Goal: Task Accomplishment & Management: Use online tool/utility

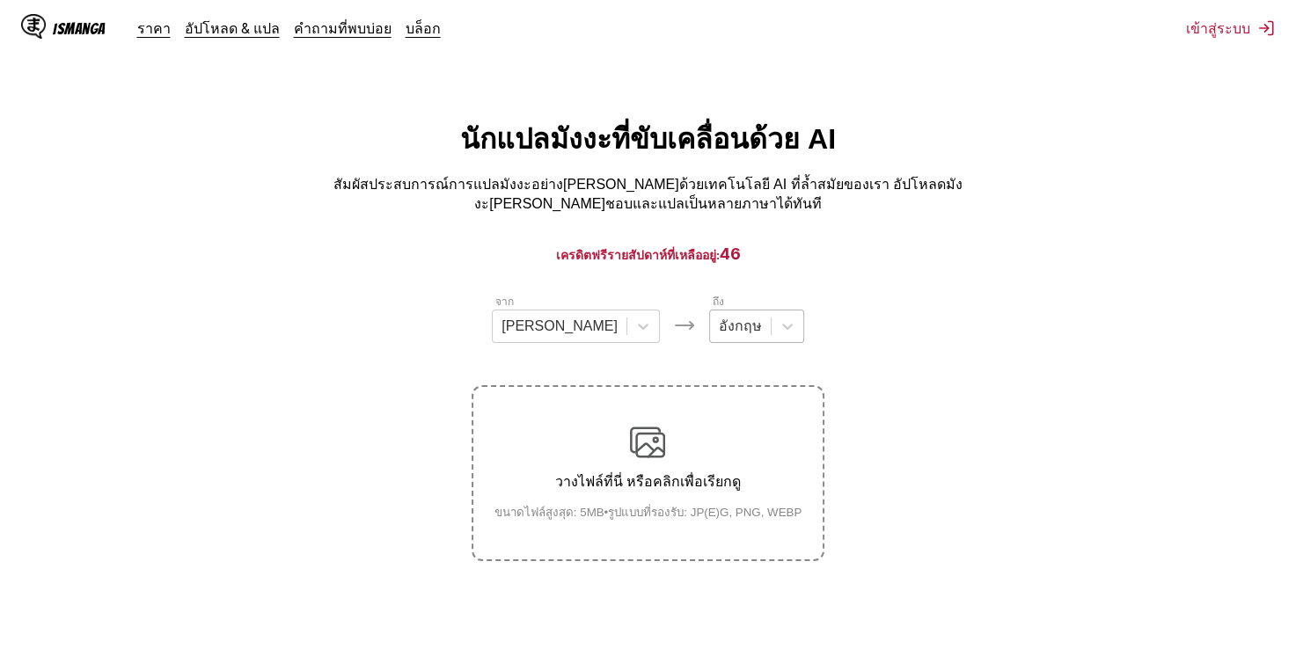
click at [719, 329] on div at bounding box center [740, 326] width 43 height 19
click at [718, 313] on div "อังกฤษ" at bounding box center [740, 326] width 61 height 26
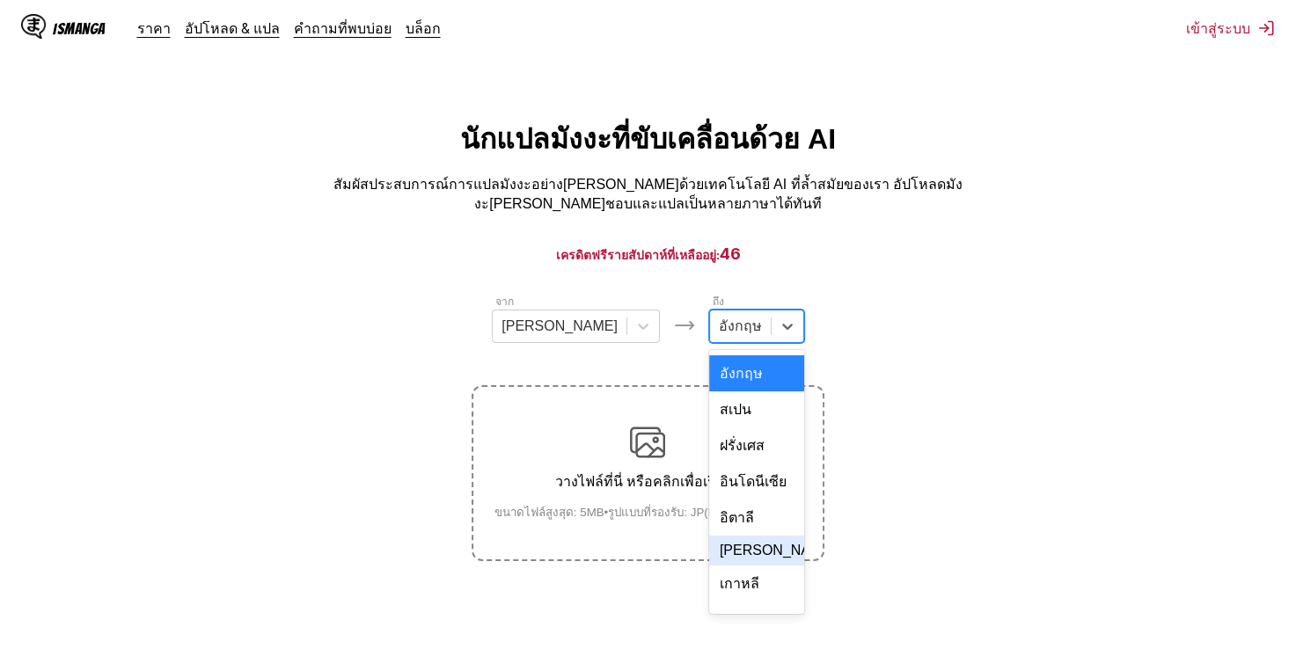
scroll to position [264, 0]
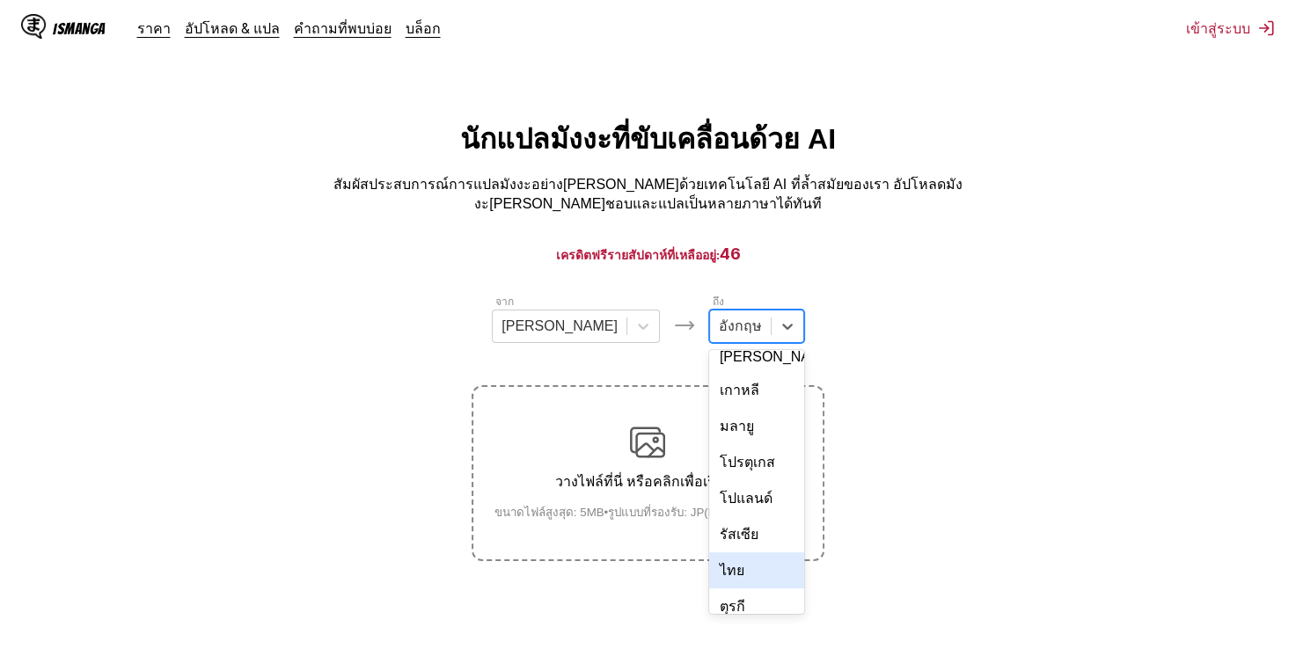
click at [709, 552] on div "ไทย" at bounding box center [756, 570] width 95 height 36
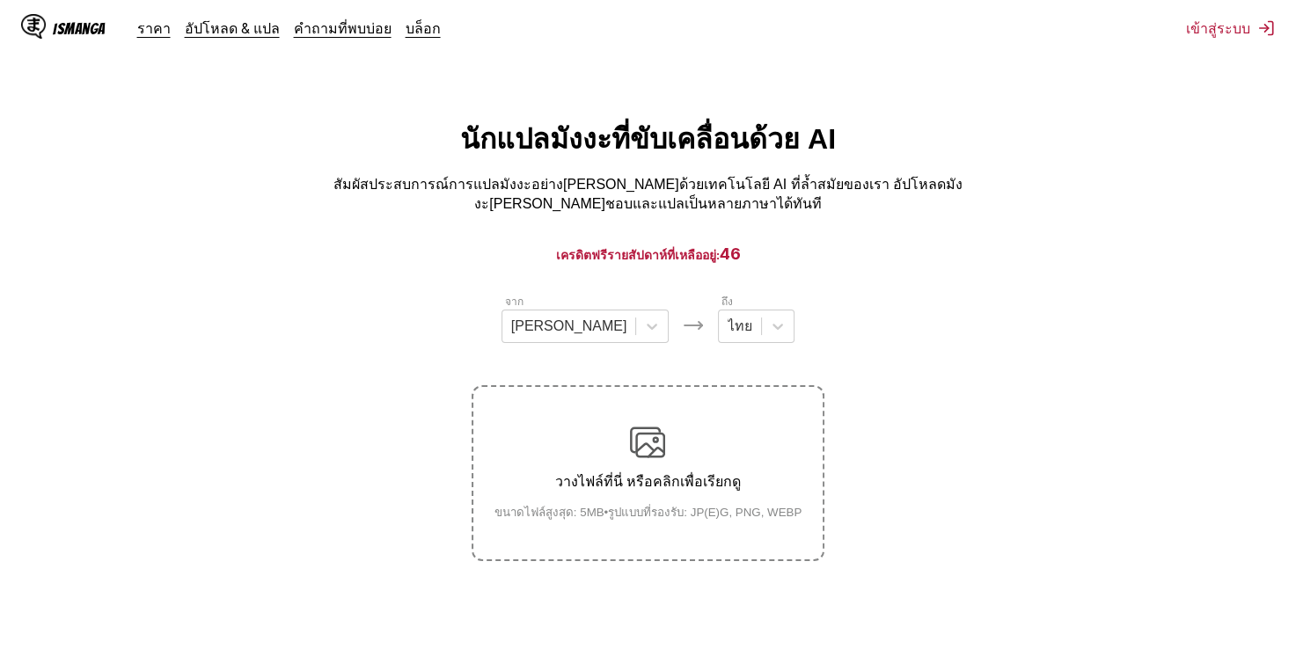
click at [624, 473] on p "วางไฟล์ที่นี่ หรือคลิกเพื่อเรียกดู" at bounding box center [648, 482] width 336 height 22
click at [0, 0] on input "วางไฟล์ที่นี่ หรือคลิกเพื่อเรียกดู ขนาดไฟล์สูงสุด: 5MB • รูปแบบที่รองรับ: JP(E)…" at bounding box center [0, 0] width 0 height 0
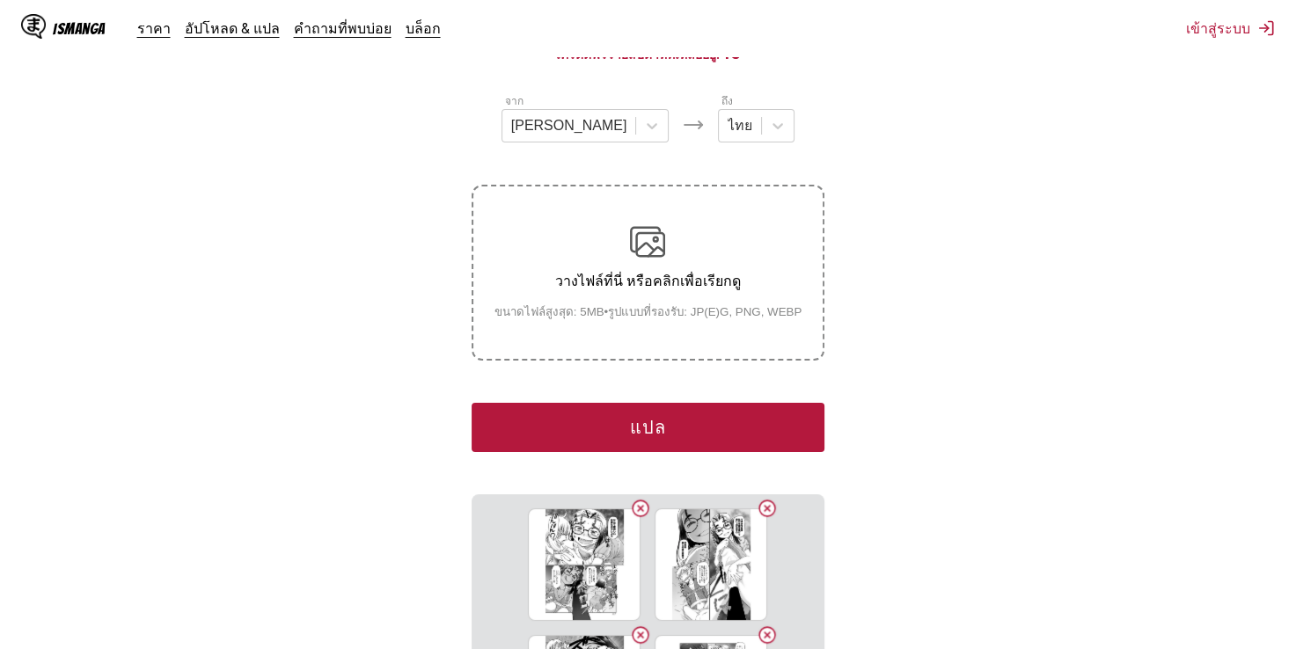
scroll to position [176, 0]
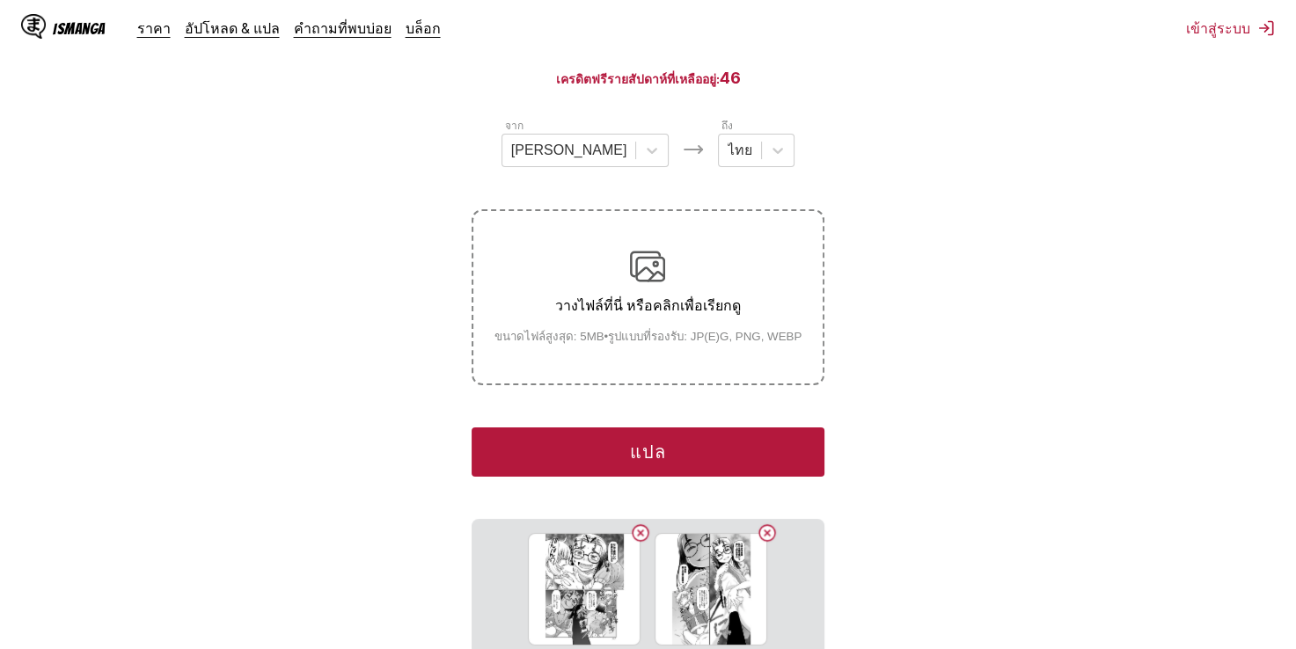
click at [651, 441] on button "แปล" at bounding box center [648, 452] width 352 height 49
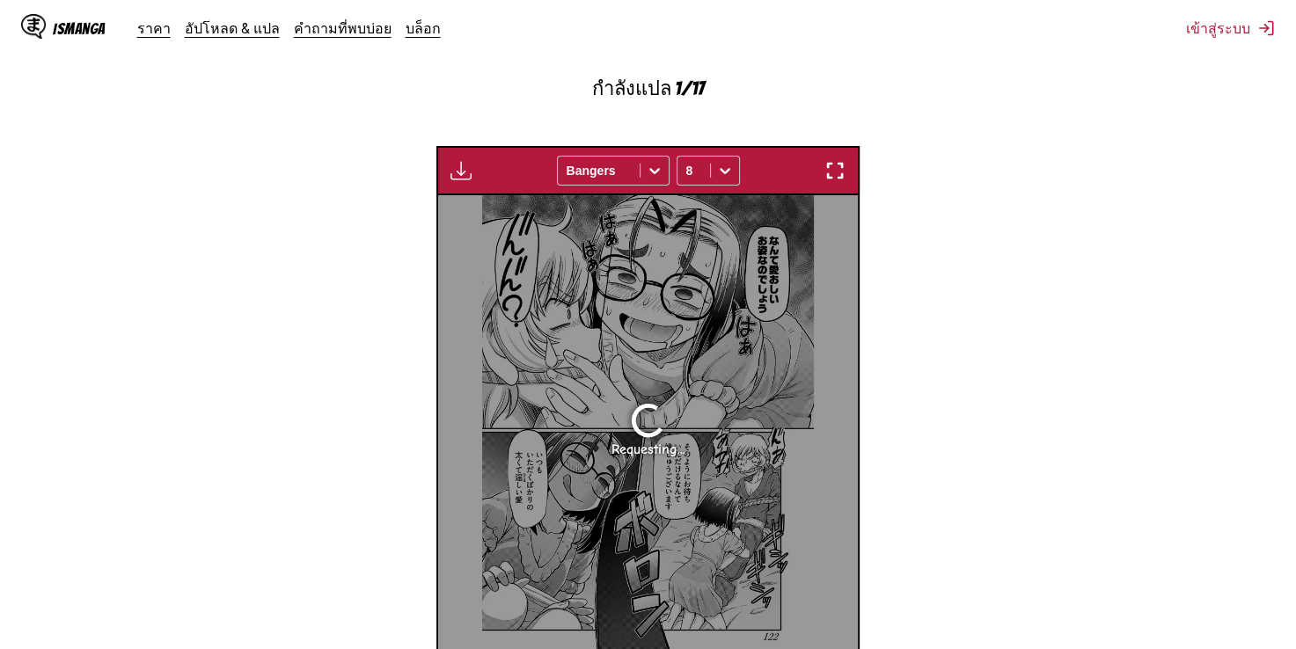
click at [332, 320] on section "จาก [PERSON_NAME] ถึง ไทย วางไฟล์ที่นี่ หรือคลิกเพื่อเรียกดู ขนาดไฟล์สูงสุด: 5M…" at bounding box center [648, 236] width 1268 height 948
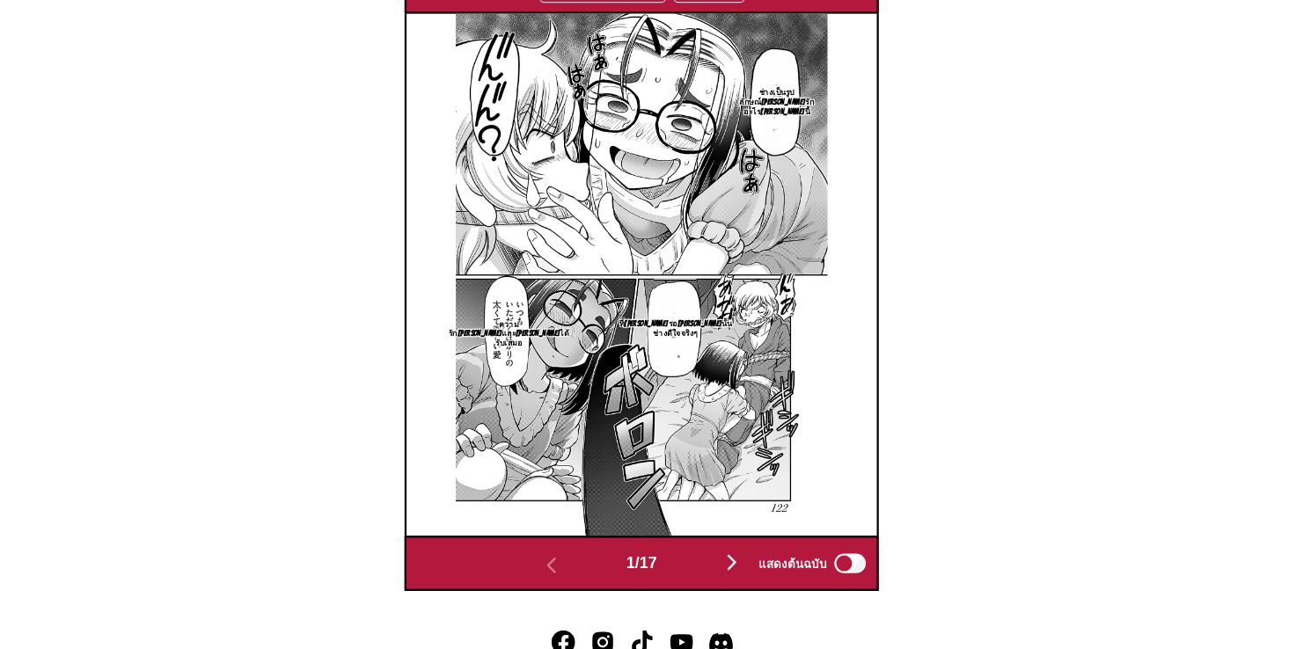
scroll to position [635, 0]
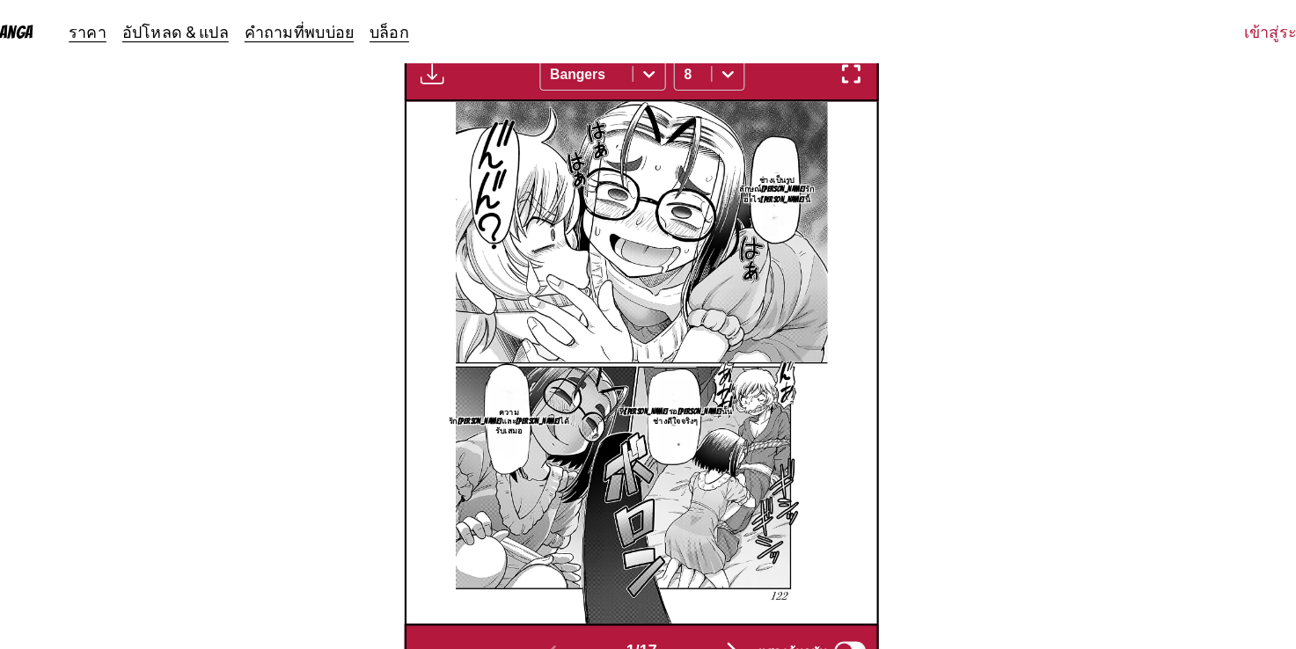
click at [722, 570] on img "button" at bounding box center [728, 580] width 21 height 21
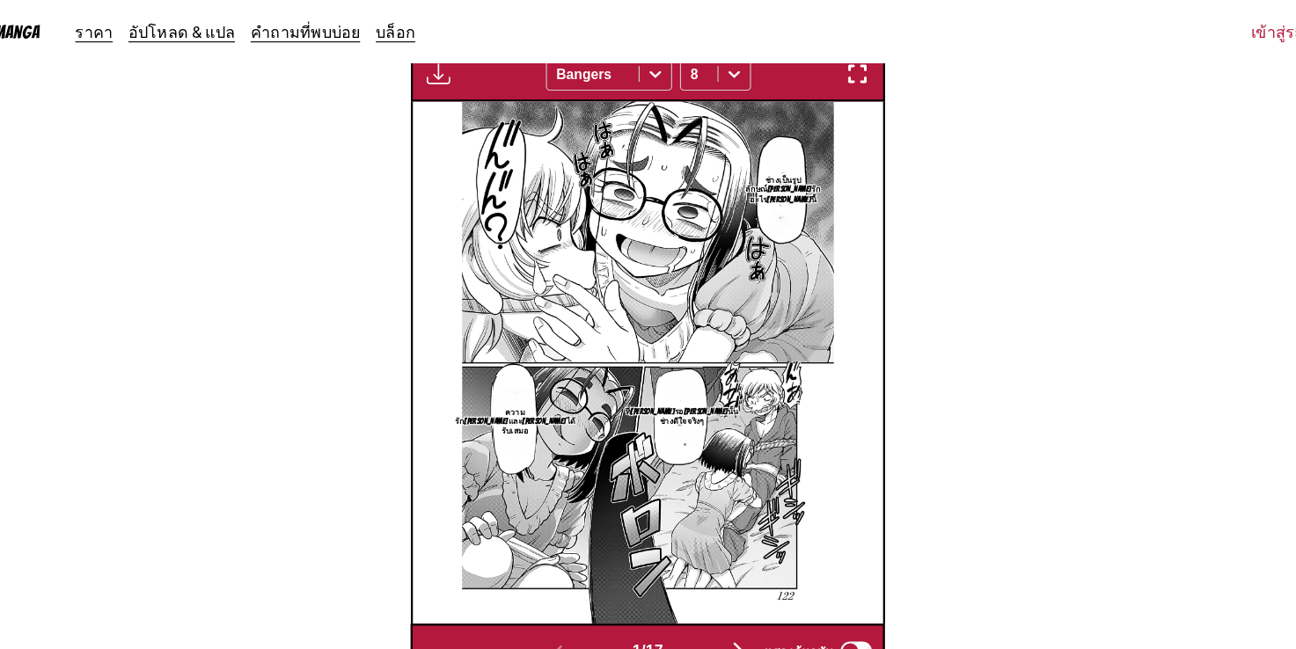
scroll to position [0, 420]
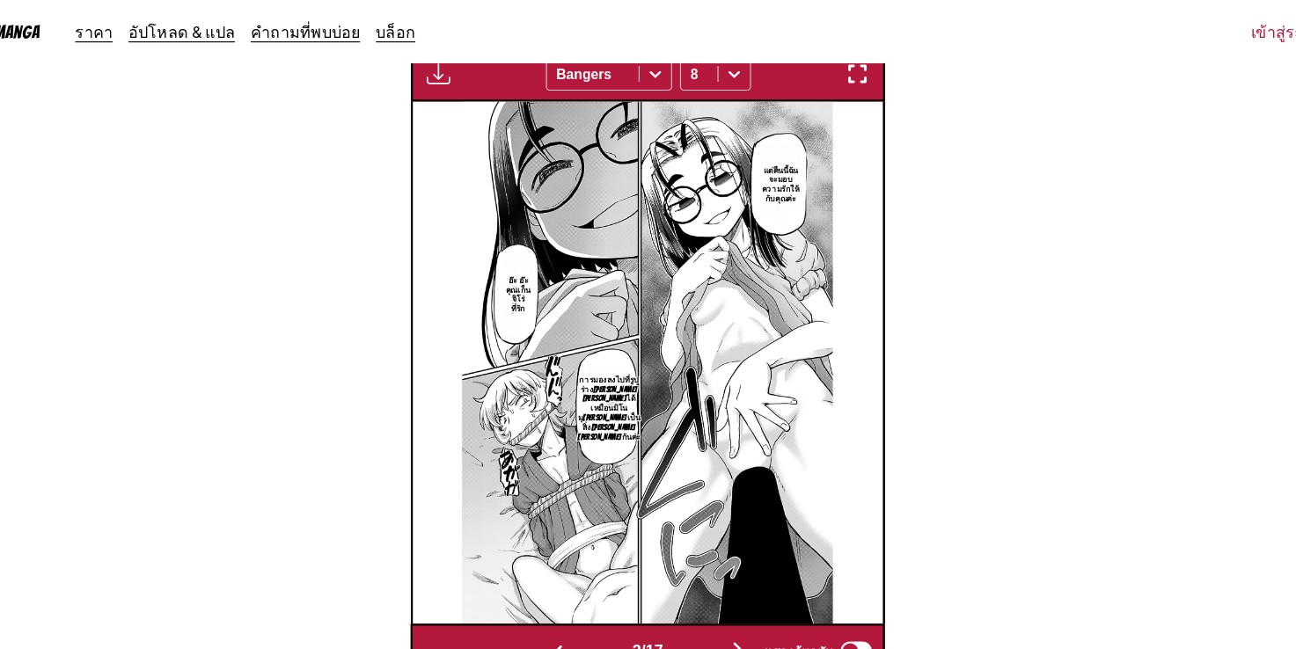
click at [722, 569] on button "button" at bounding box center [729, 582] width 106 height 26
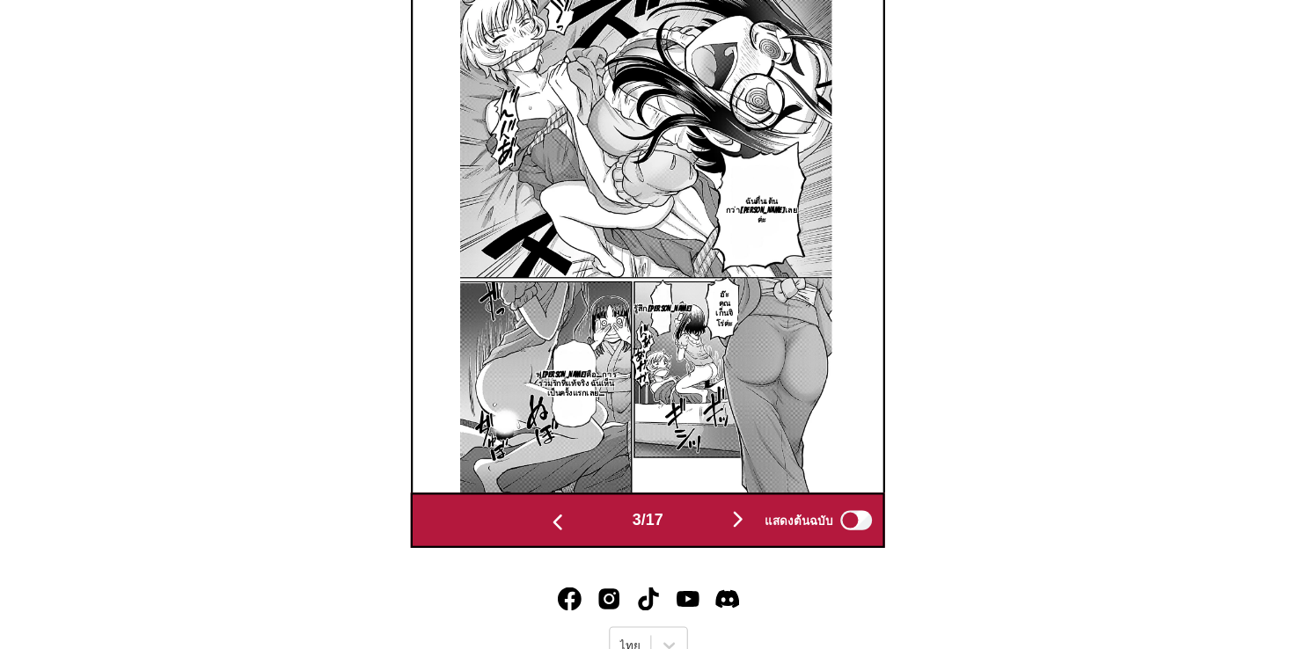
scroll to position [644, 0]
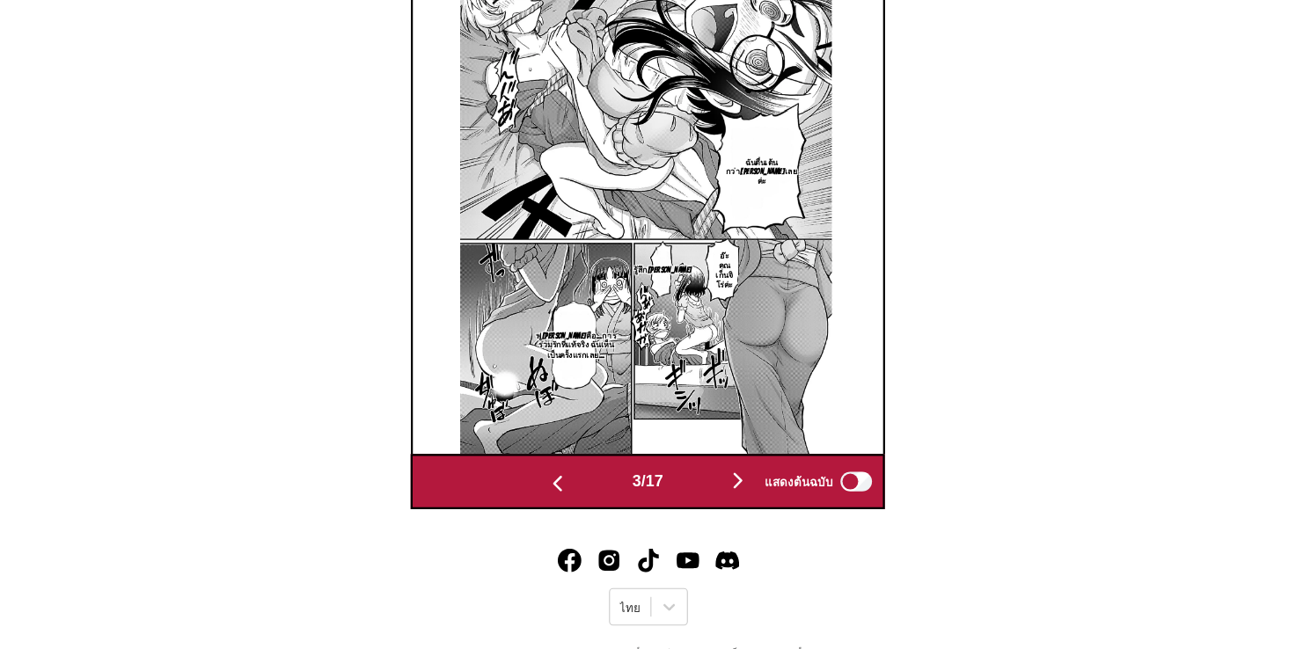
click at [557, 493] on img "button" at bounding box center [567, 501] width 21 height 21
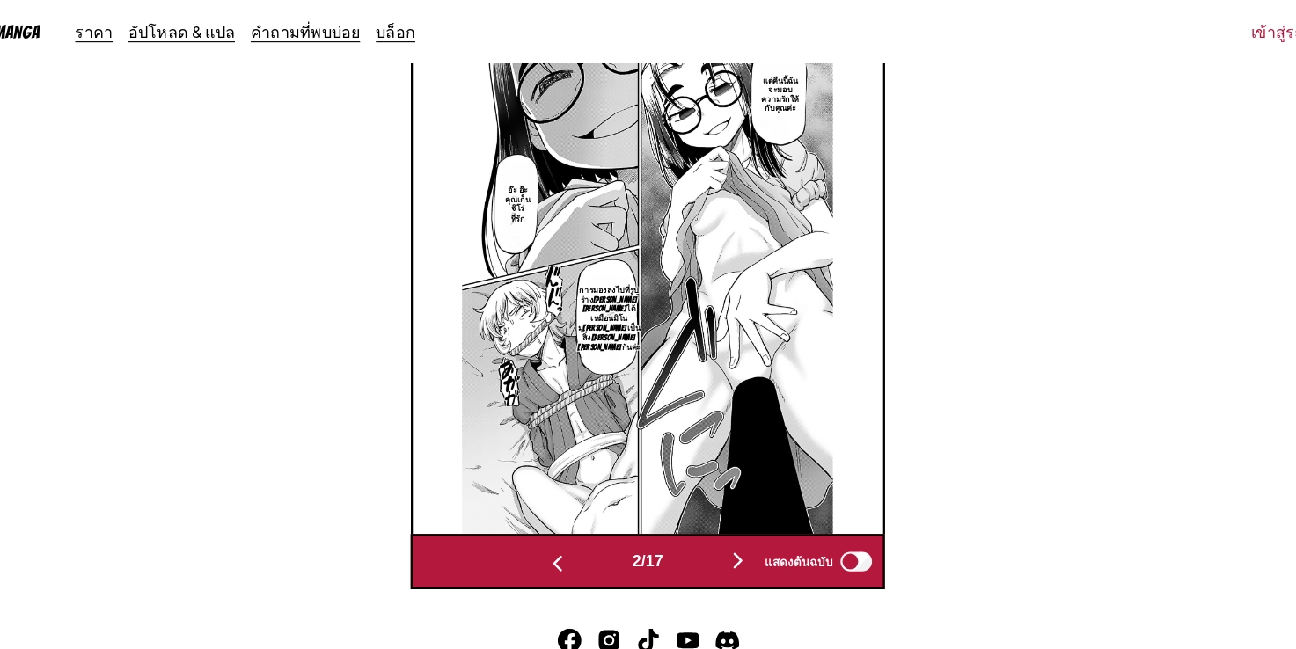
click at [564, 493] on img "button" at bounding box center [567, 503] width 21 height 21
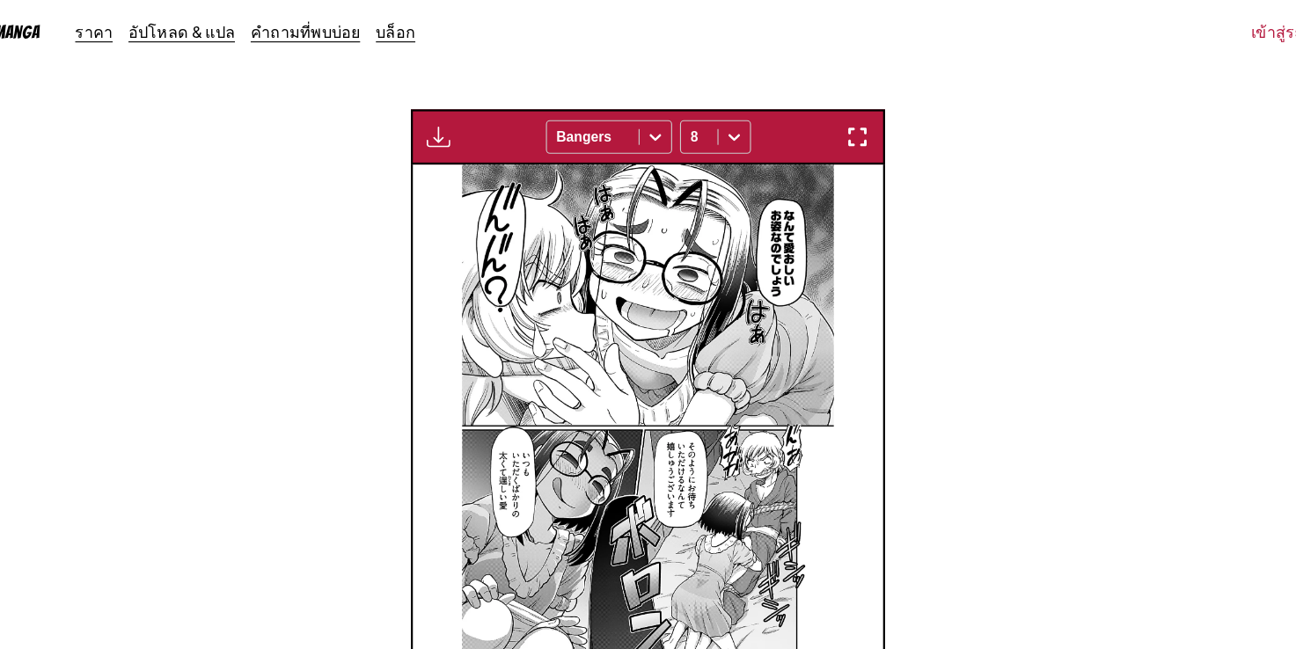
scroll to position [515, 0]
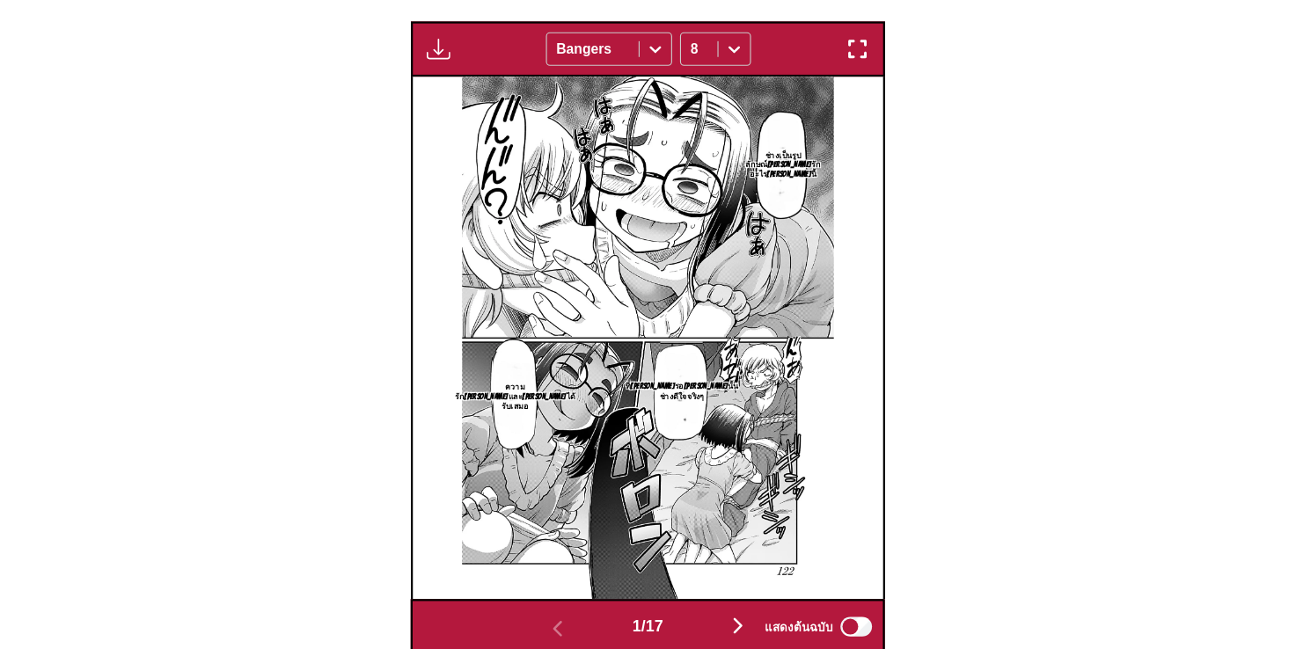
click at [821, 624] on label "แสดงต้นฉบับ" at bounding box center [801, 629] width 99 height 23
click at [733, 622] on img "button" at bounding box center [728, 628] width 21 height 21
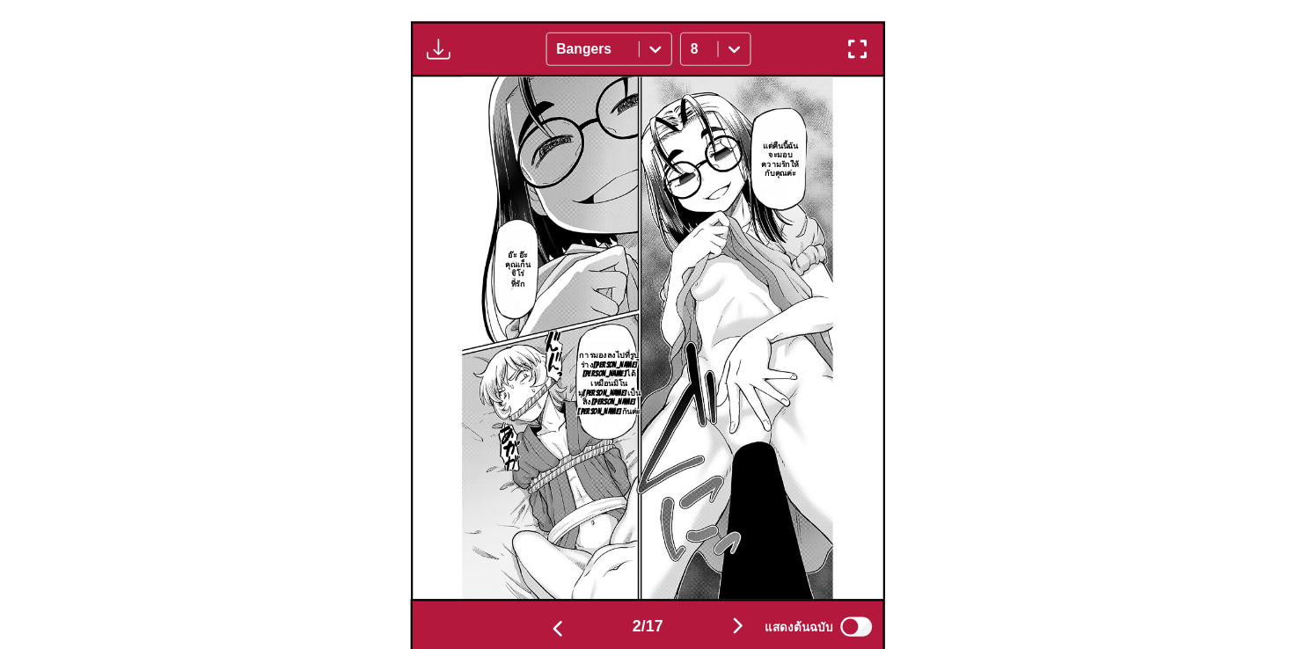
click at [735, 618] on img "button" at bounding box center [728, 628] width 21 height 21
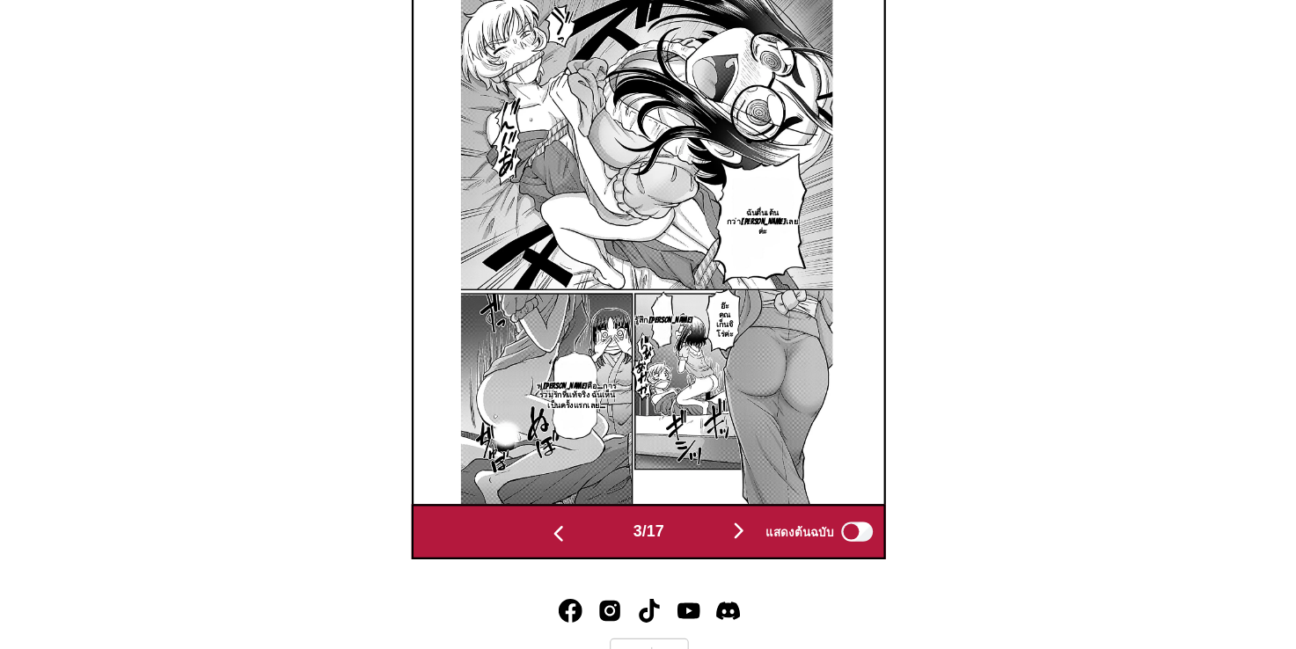
scroll to position [672, 0]
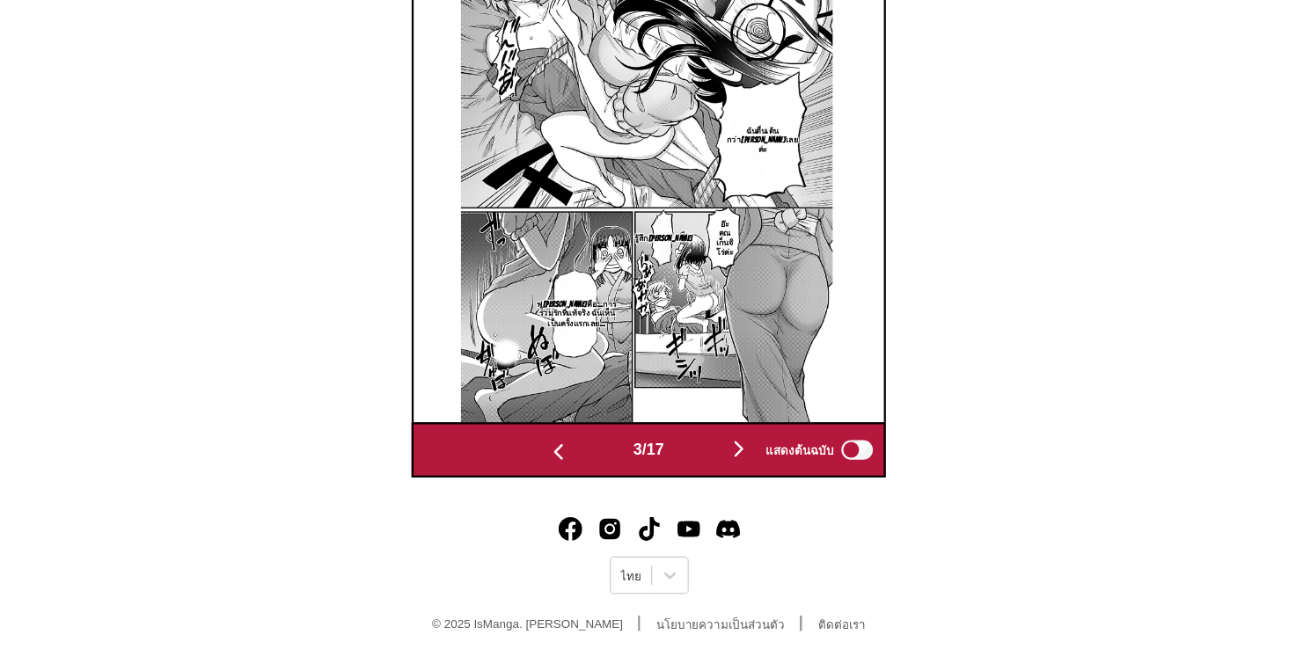
click at [738, 461] on img "button" at bounding box center [728, 470] width 21 height 21
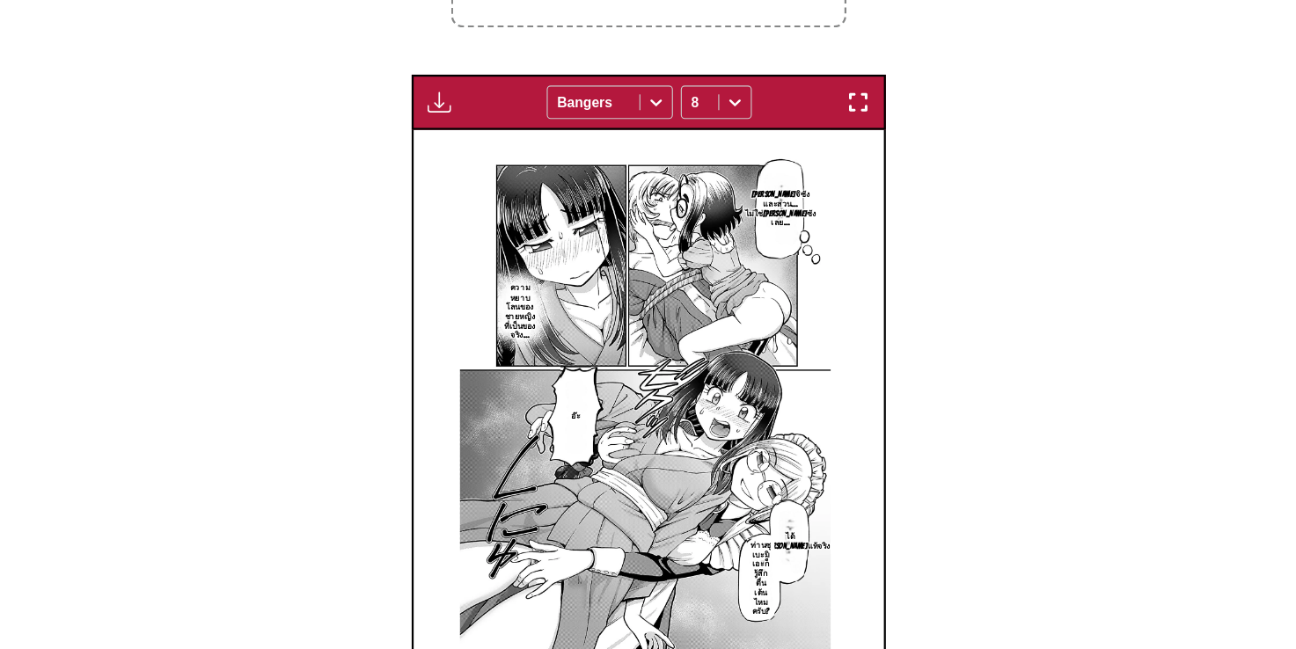
scroll to position [494, 0]
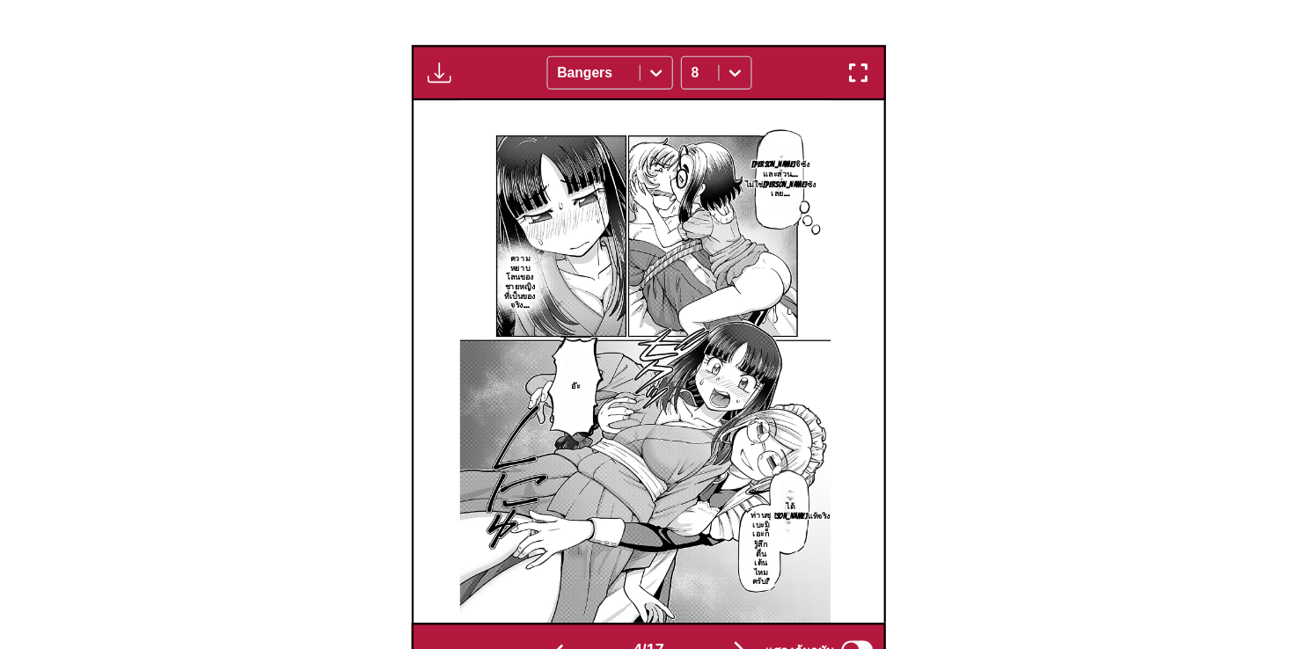
click at [720, 638] on button "button" at bounding box center [729, 651] width 106 height 26
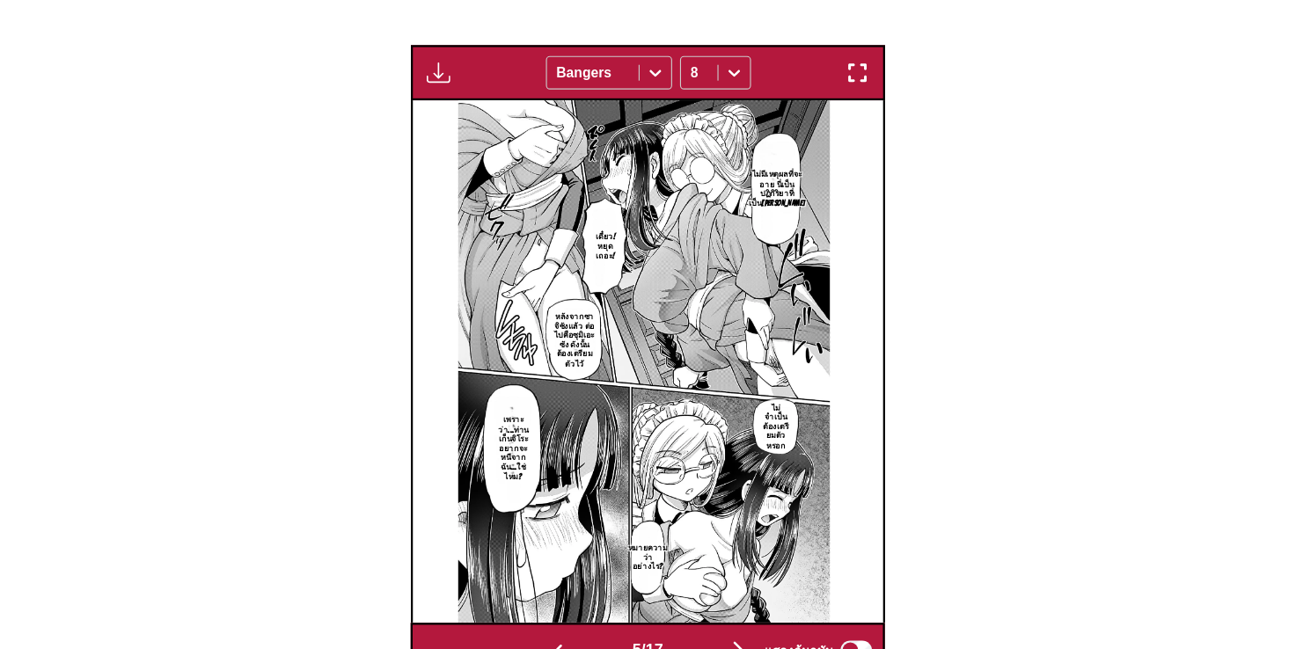
click at [723, 639] on img "button" at bounding box center [728, 649] width 21 height 21
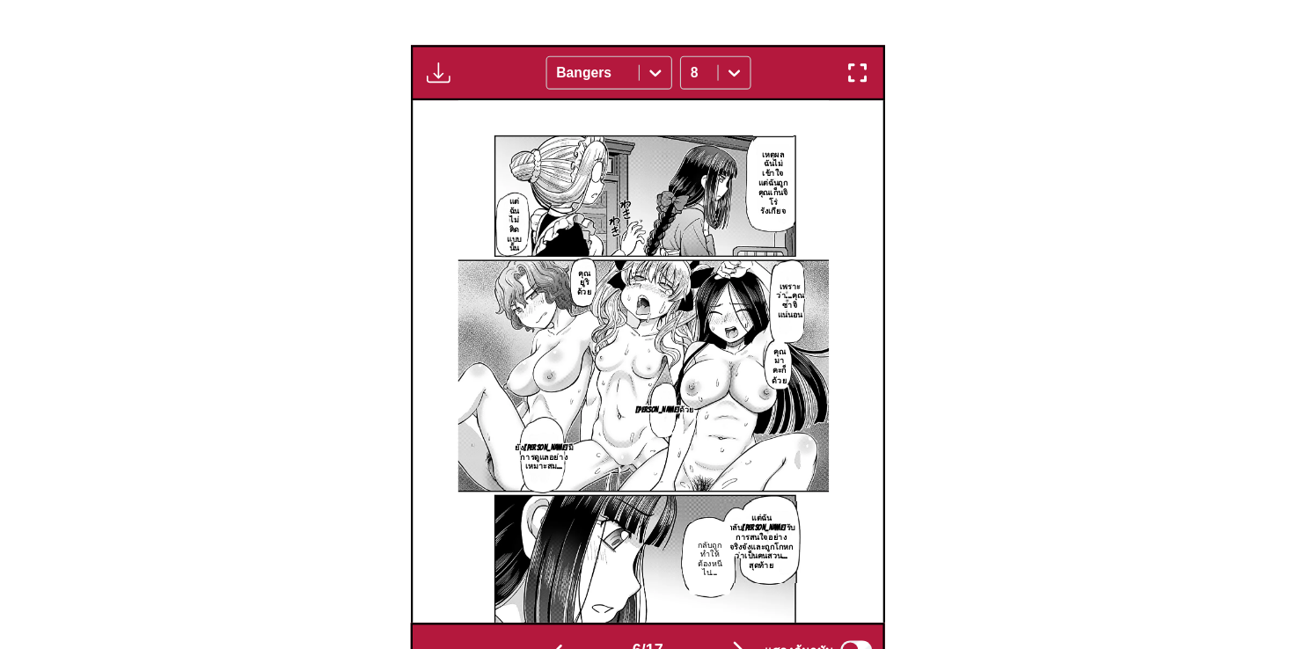
scroll to position [573, 0]
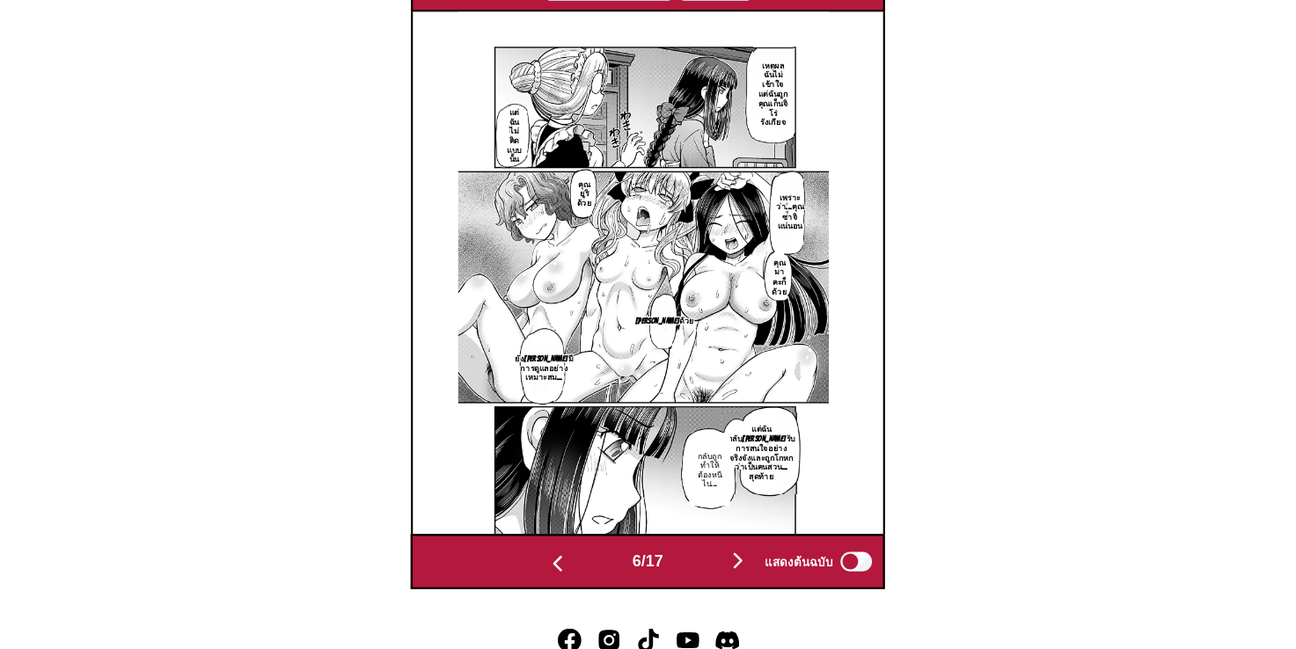
click at [735, 559] on img "button" at bounding box center [728, 569] width 21 height 21
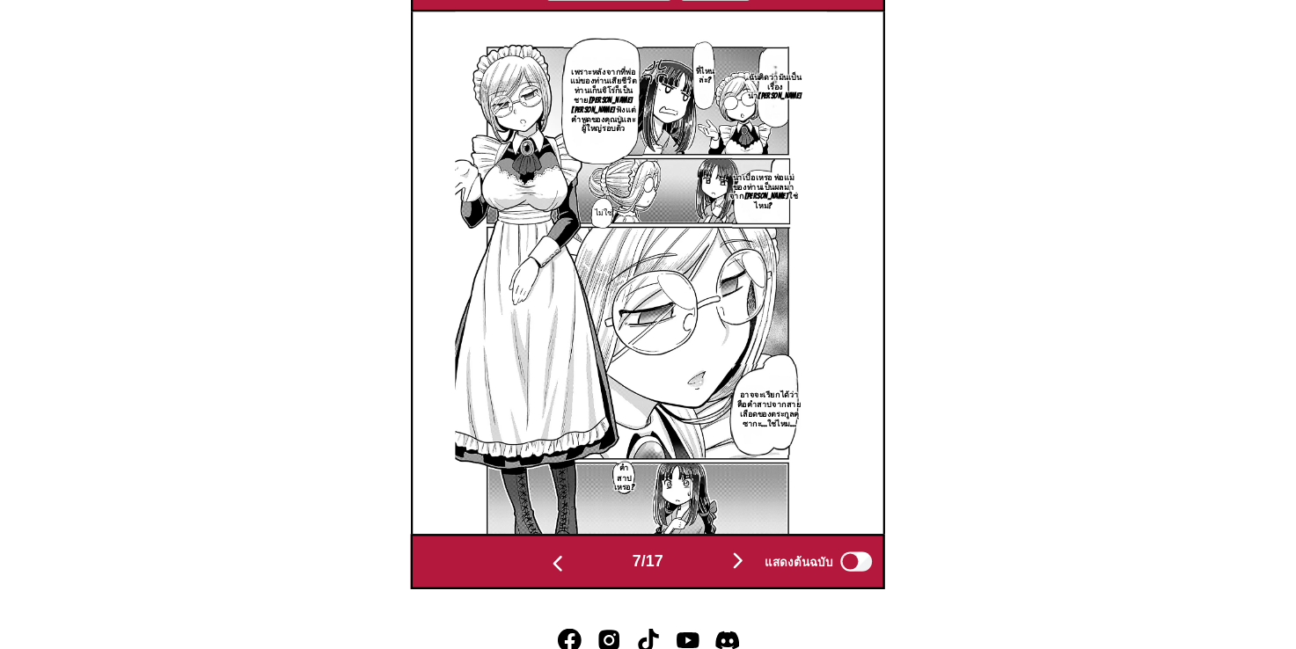
click at [735, 559] on img "button" at bounding box center [728, 569] width 21 height 21
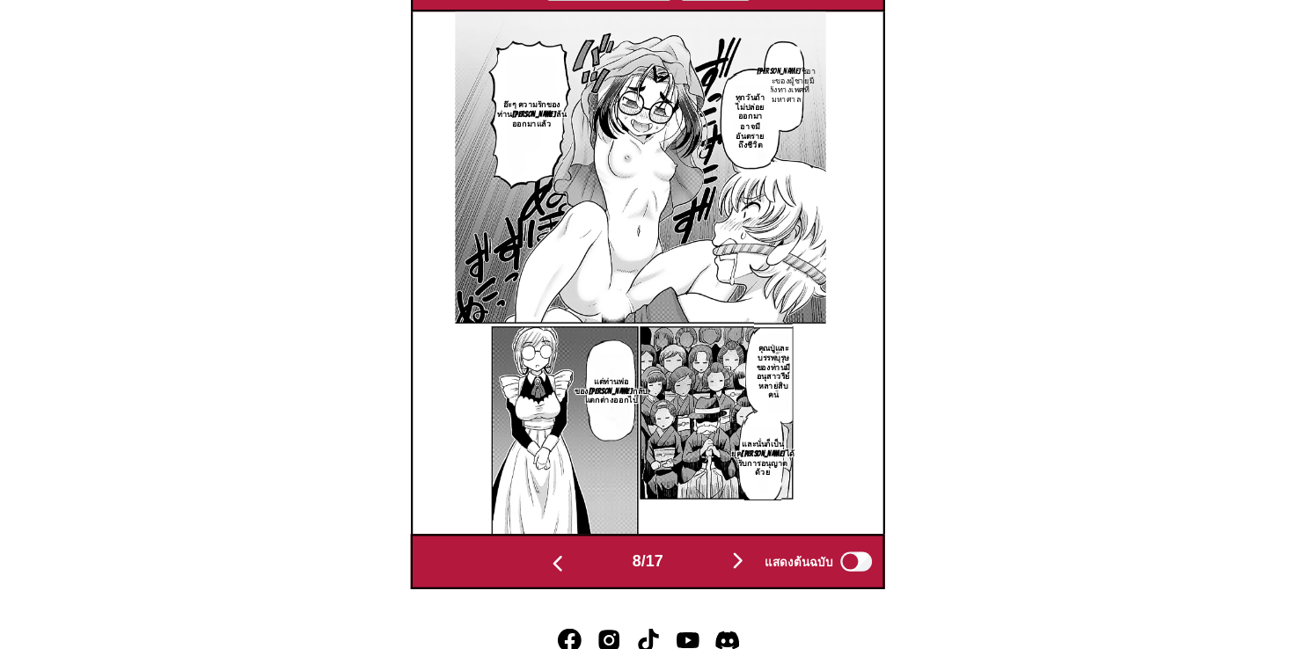
click at [735, 559] on img "button" at bounding box center [728, 569] width 21 height 21
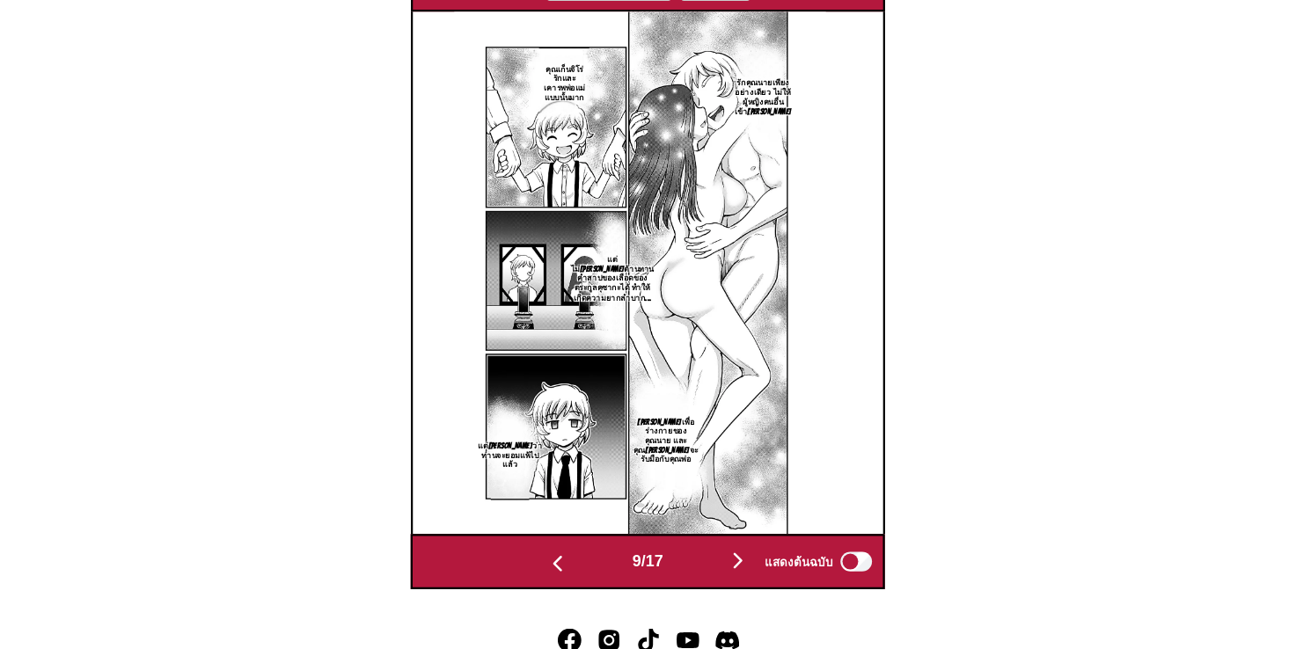
click at [735, 559] on img "button" at bounding box center [728, 569] width 21 height 21
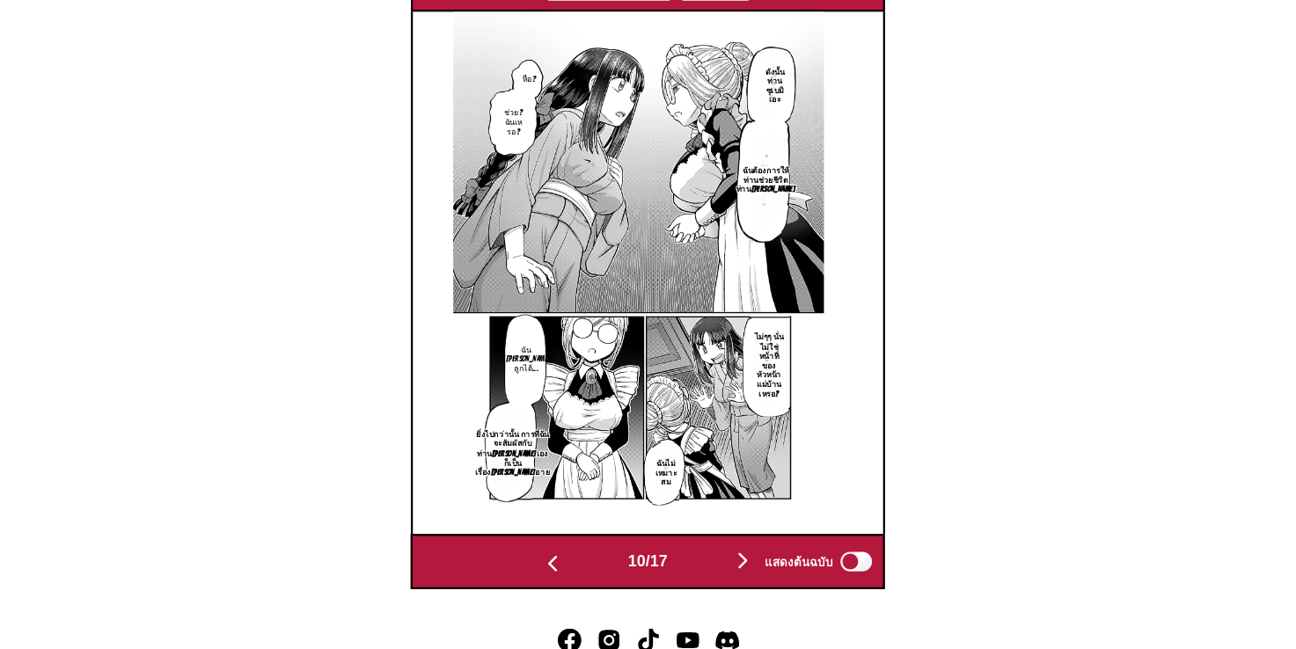
click at [735, 559] on img "button" at bounding box center [732, 569] width 21 height 21
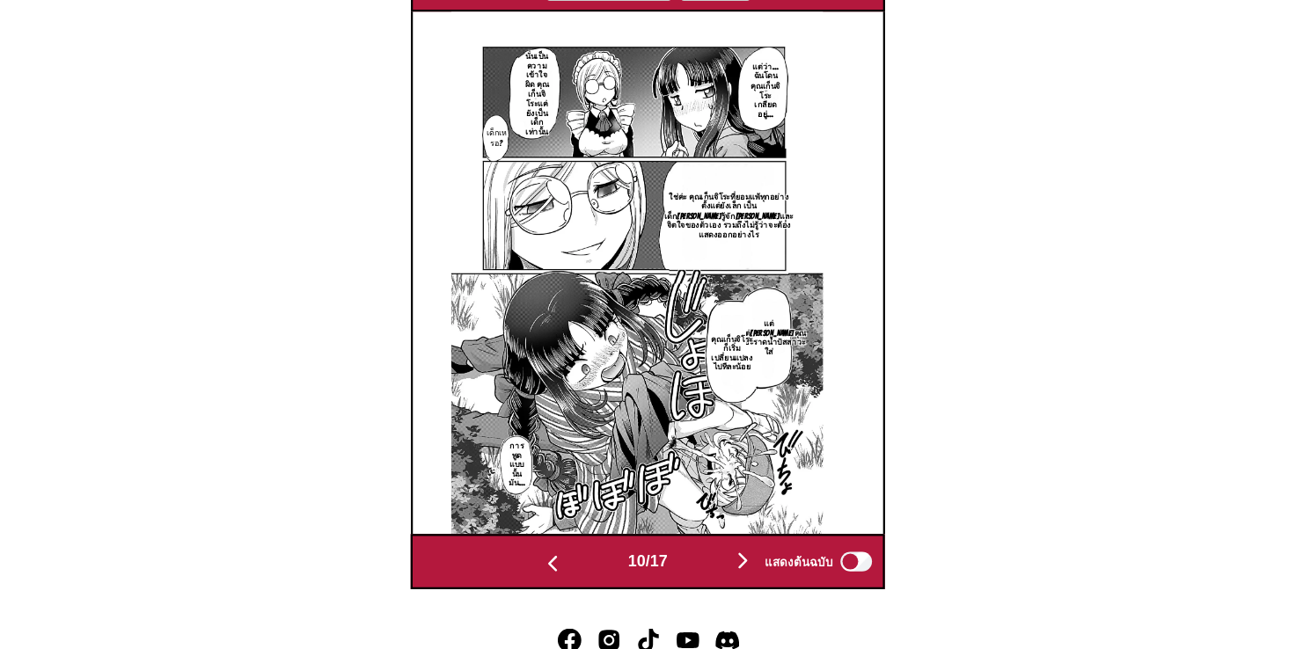
click at [735, 559] on img "button" at bounding box center [732, 569] width 21 height 21
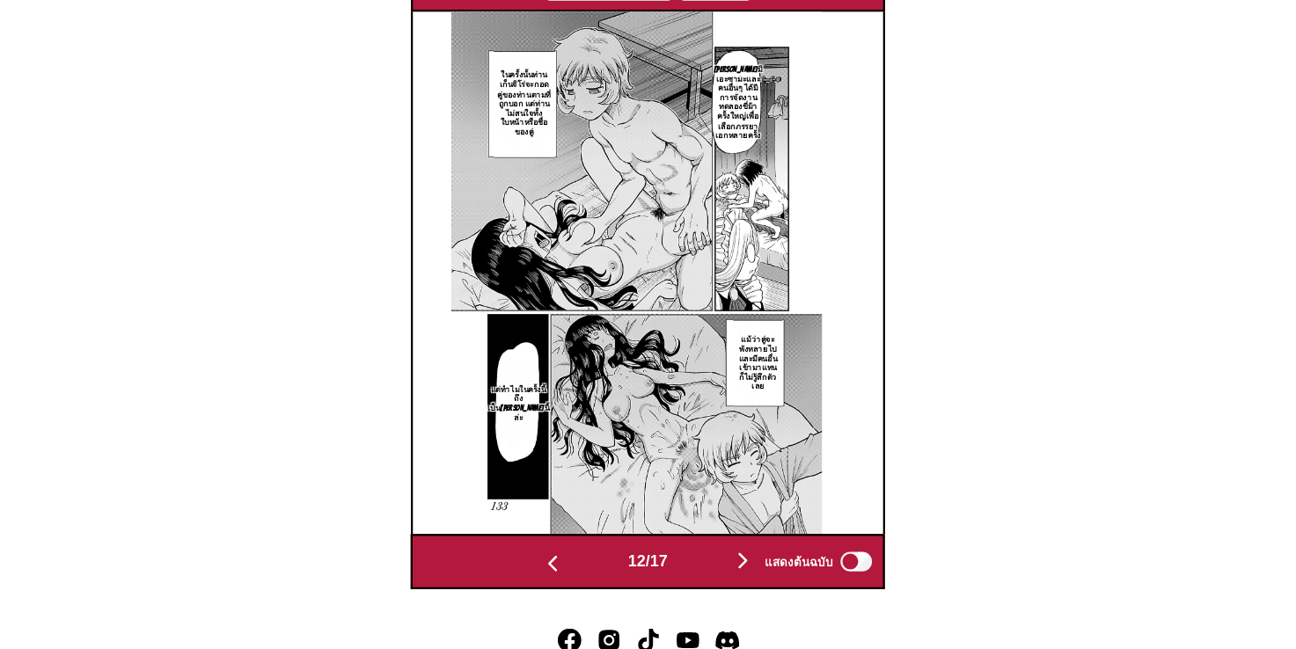
click at [735, 559] on img "button" at bounding box center [732, 569] width 21 height 21
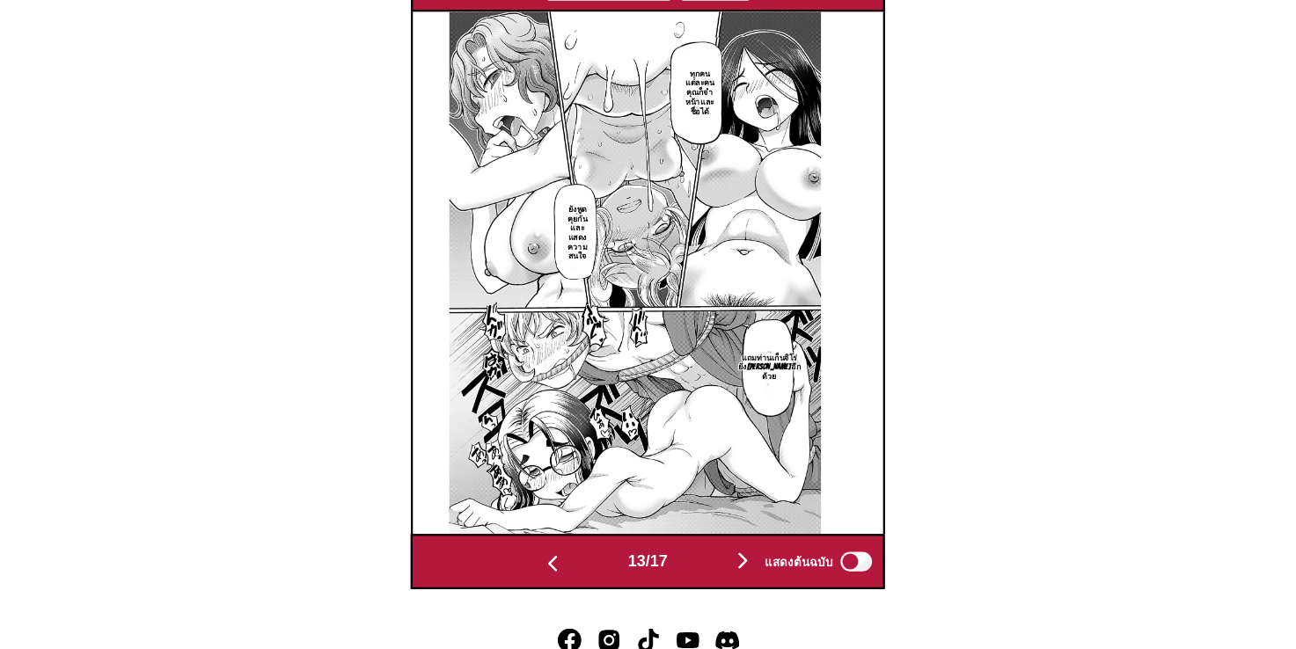
click at [735, 559] on img "button" at bounding box center [732, 569] width 21 height 21
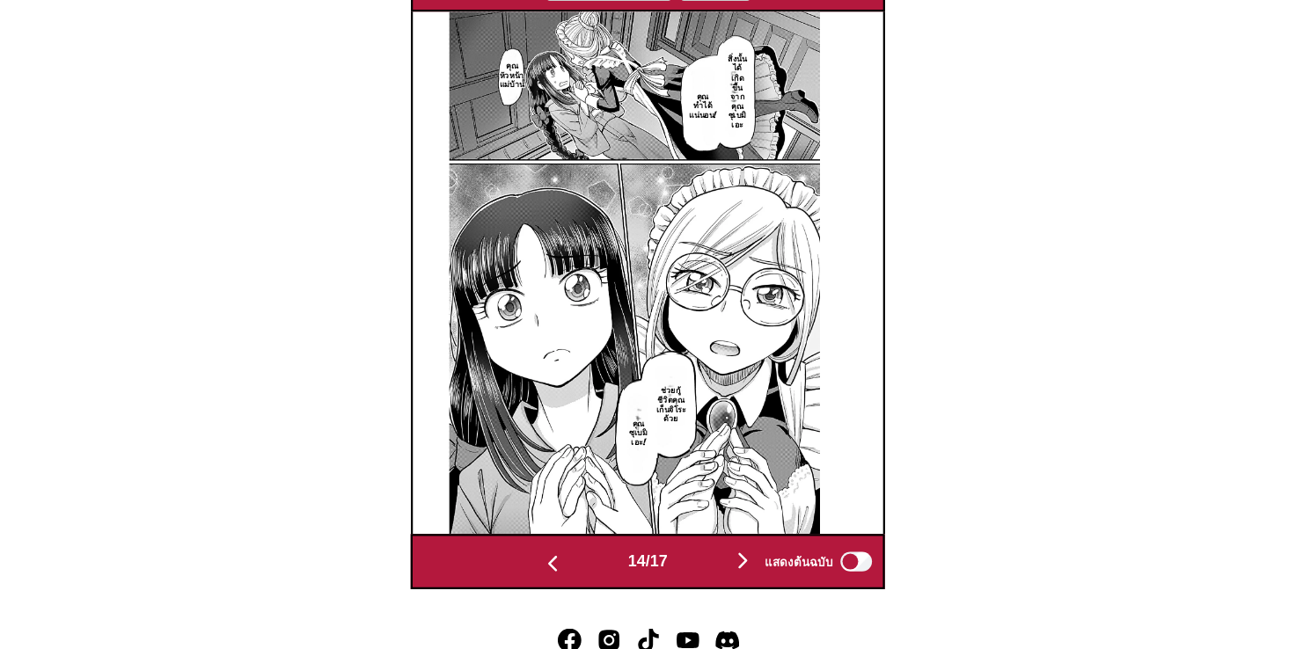
click at [735, 559] on img "button" at bounding box center [732, 569] width 21 height 21
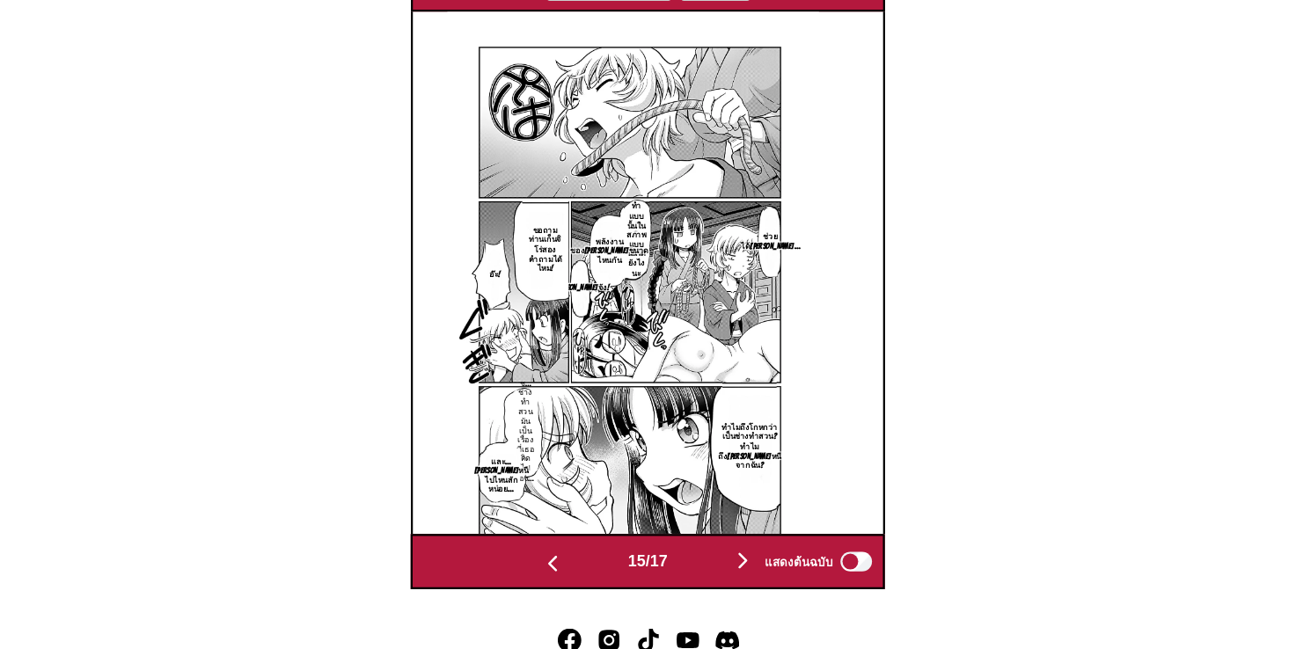
click at [735, 559] on img "button" at bounding box center [732, 569] width 21 height 21
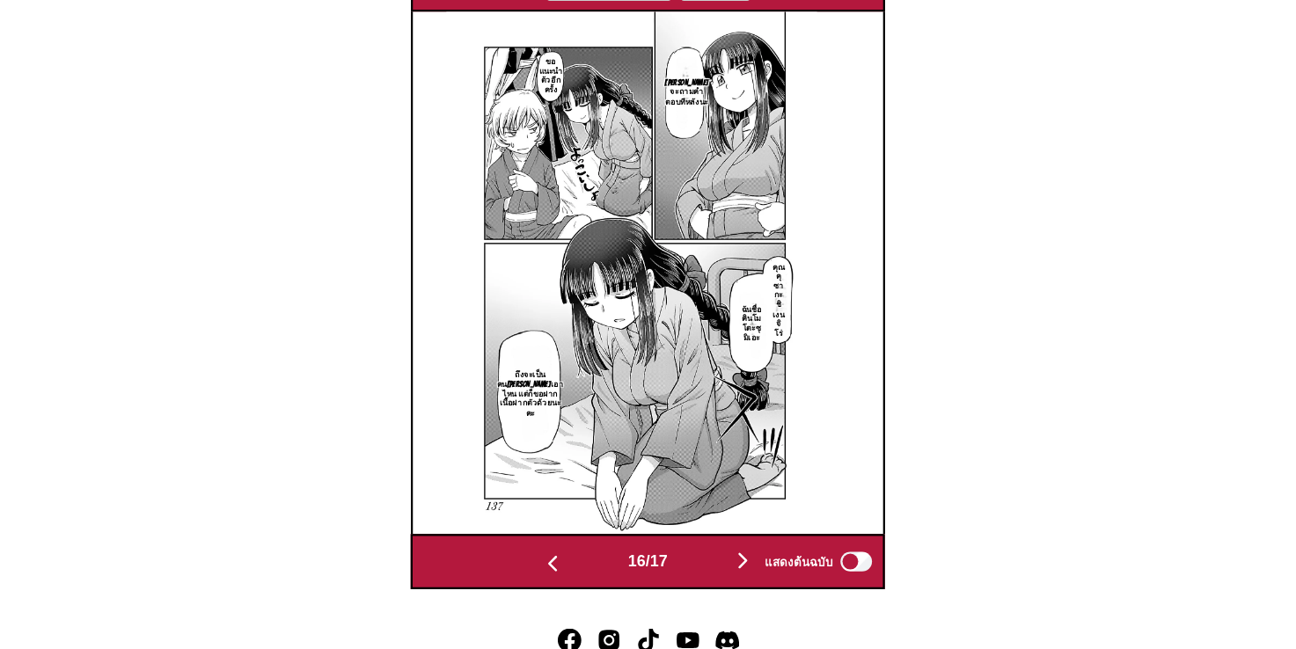
click at [557, 562] on img "button" at bounding box center [562, 572] width 21 height 21
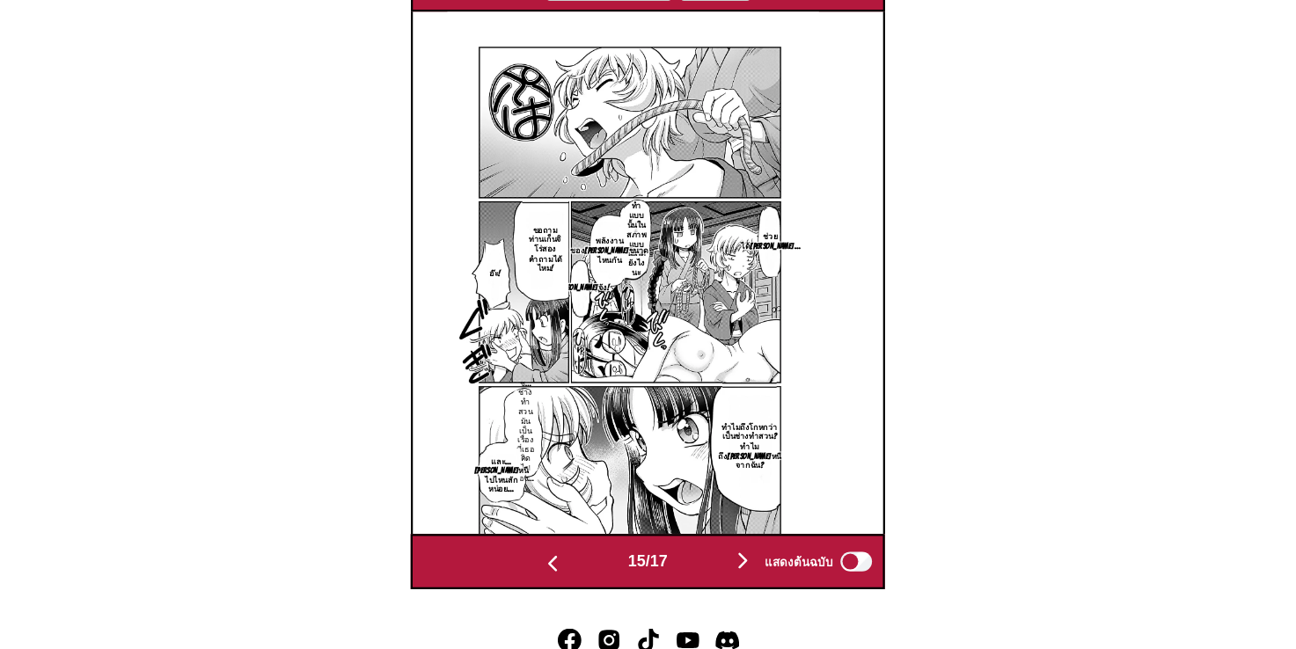
click at [721, 559] on button "button" at bounding box center [733, 572] width 106 height 26
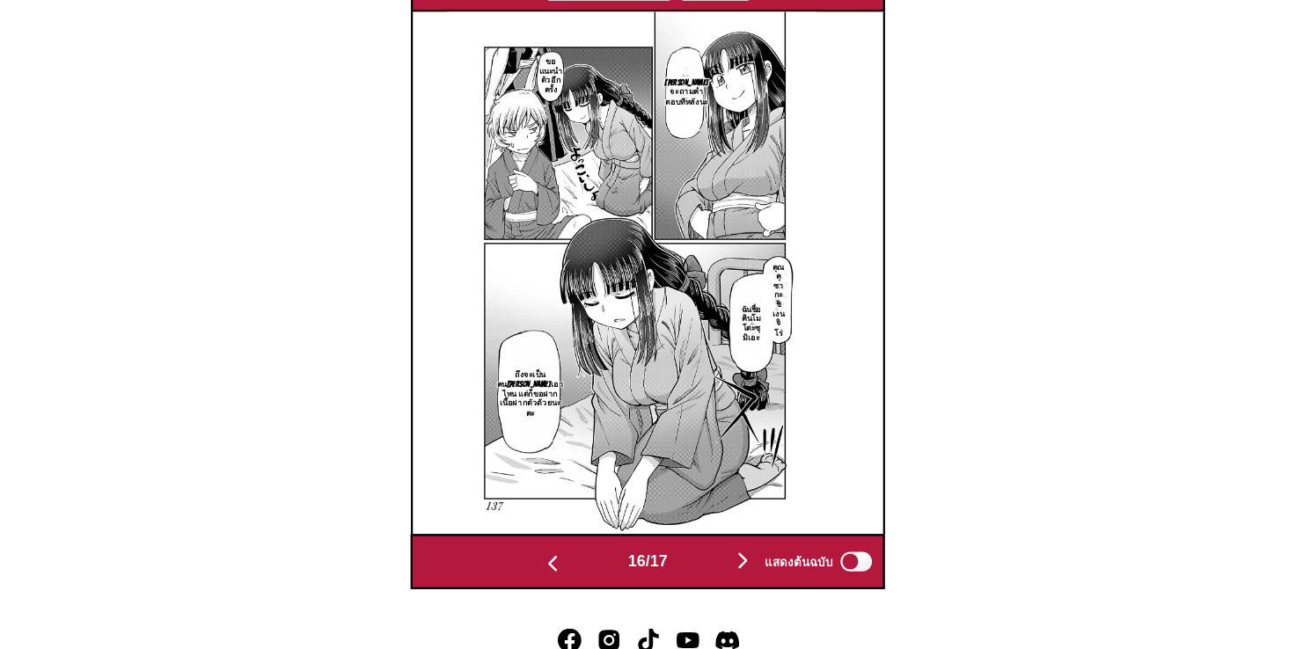
click at [721, 559] on button "button" at bounding box center [733, 572] width 106 height 26
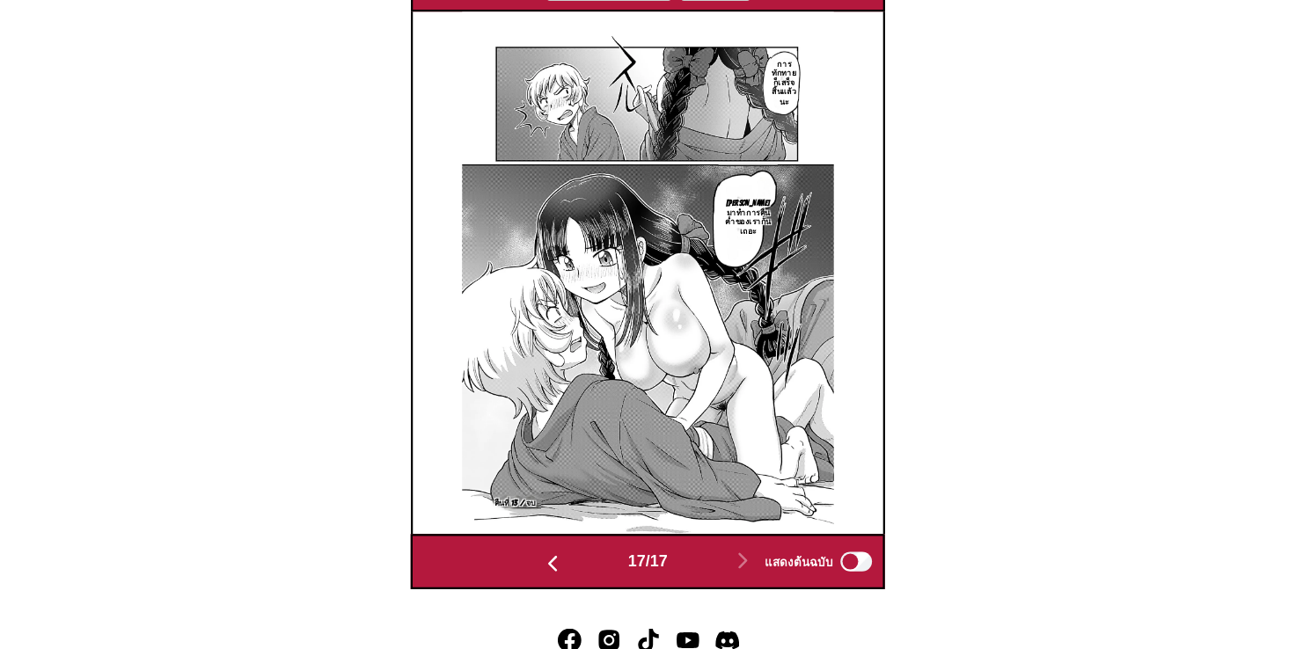
click at [559, 562] on img "button" at bounding box center [562, 572] width 21 height 21
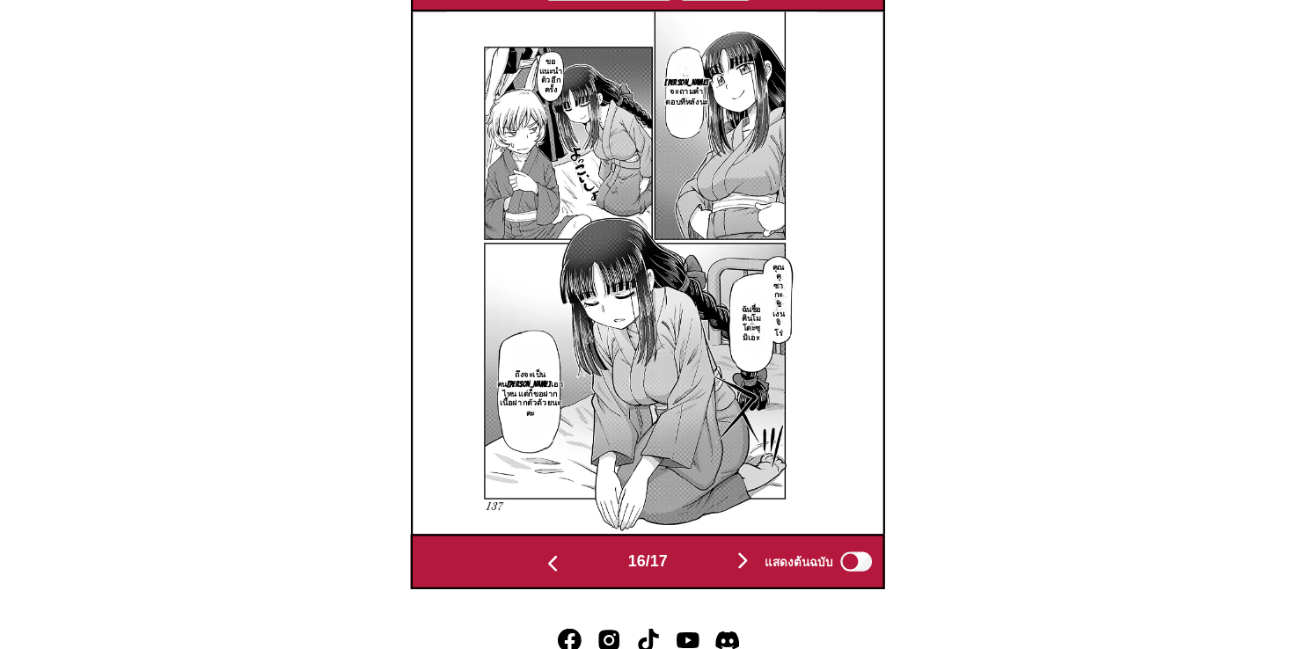
click at [559, 562] on img "button" at bounding box center [562, 572] width 21 height 21
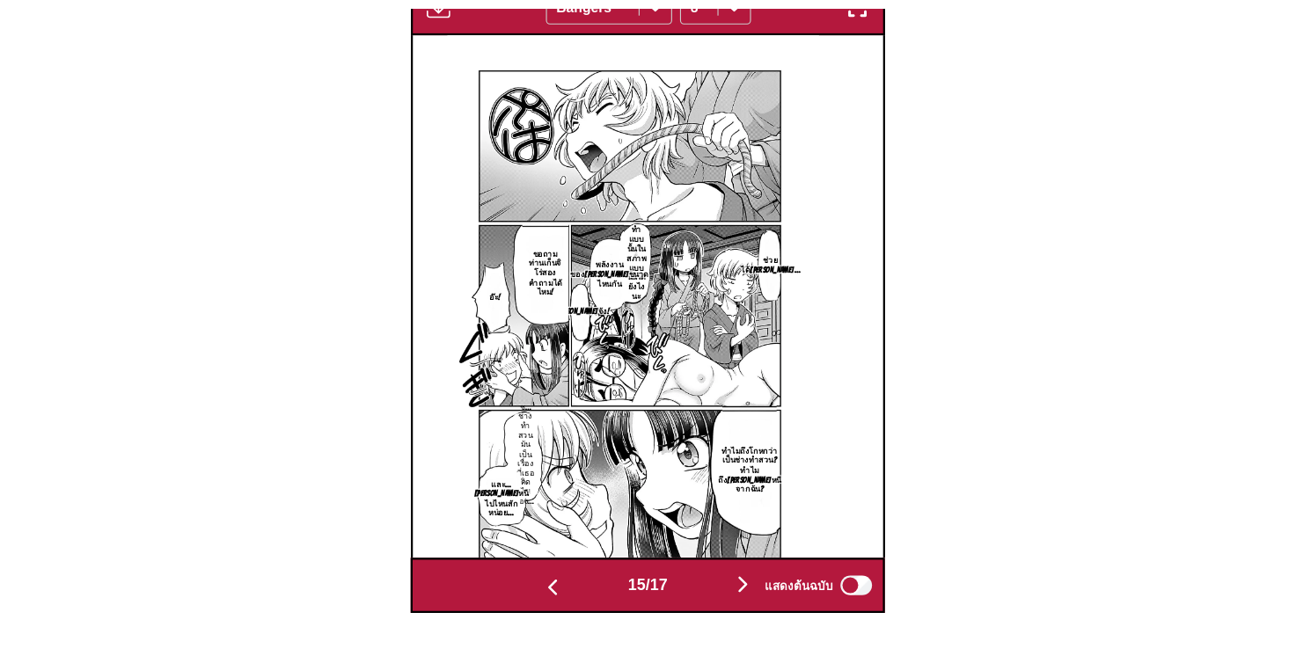
scroll to position [573, 0]
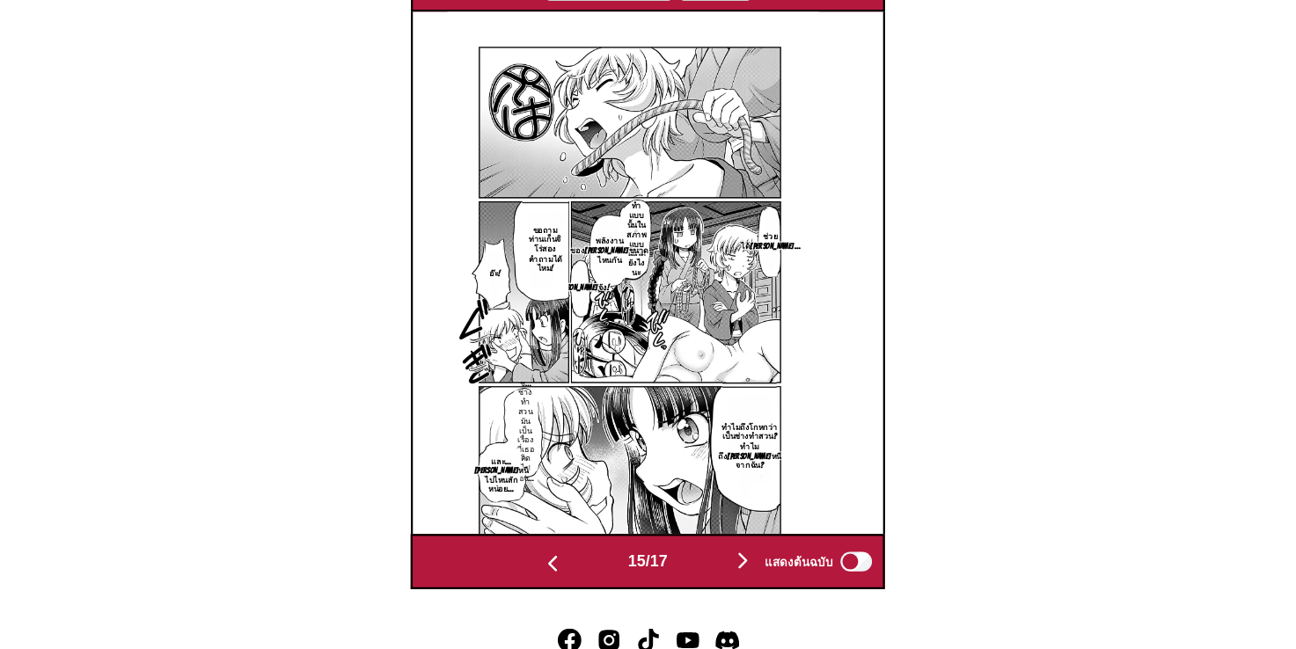
click at [742, 559] on div "แสดงต้นฉบับ" at bounding box center [796, 570] width 109 height 23
click at [737, 564] on img "button" at bounding box center [732, 569] width 21 height 21
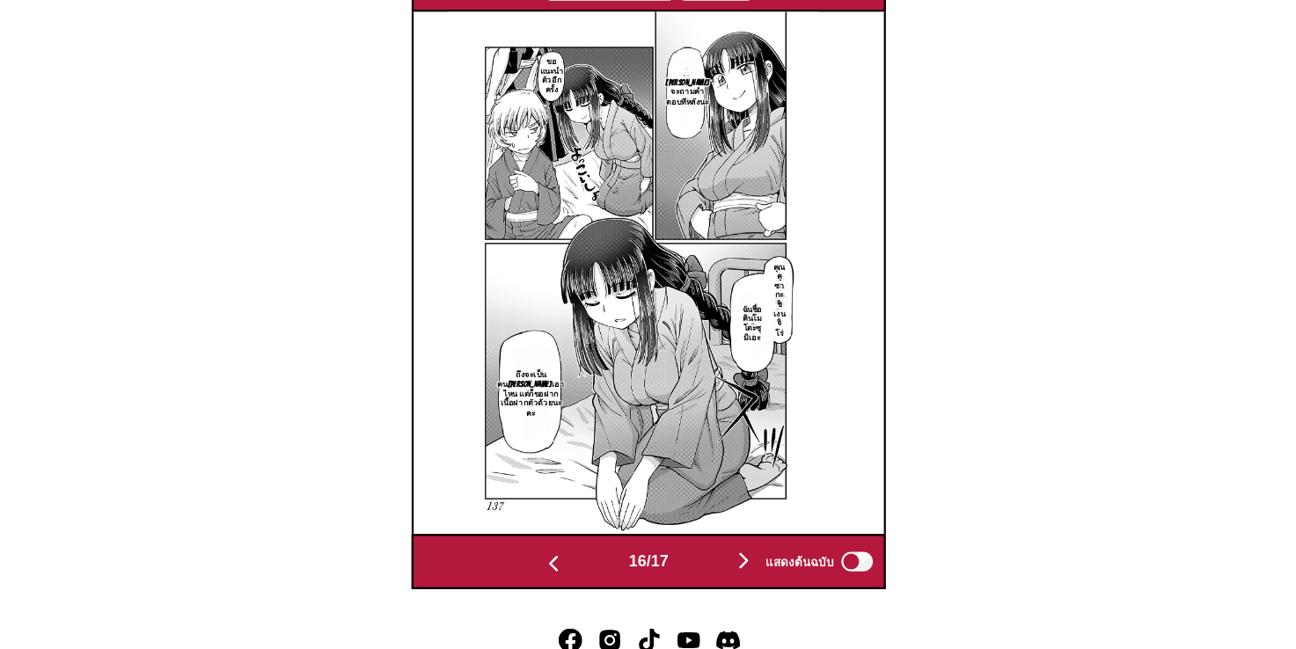
scroll to position [564, 0]
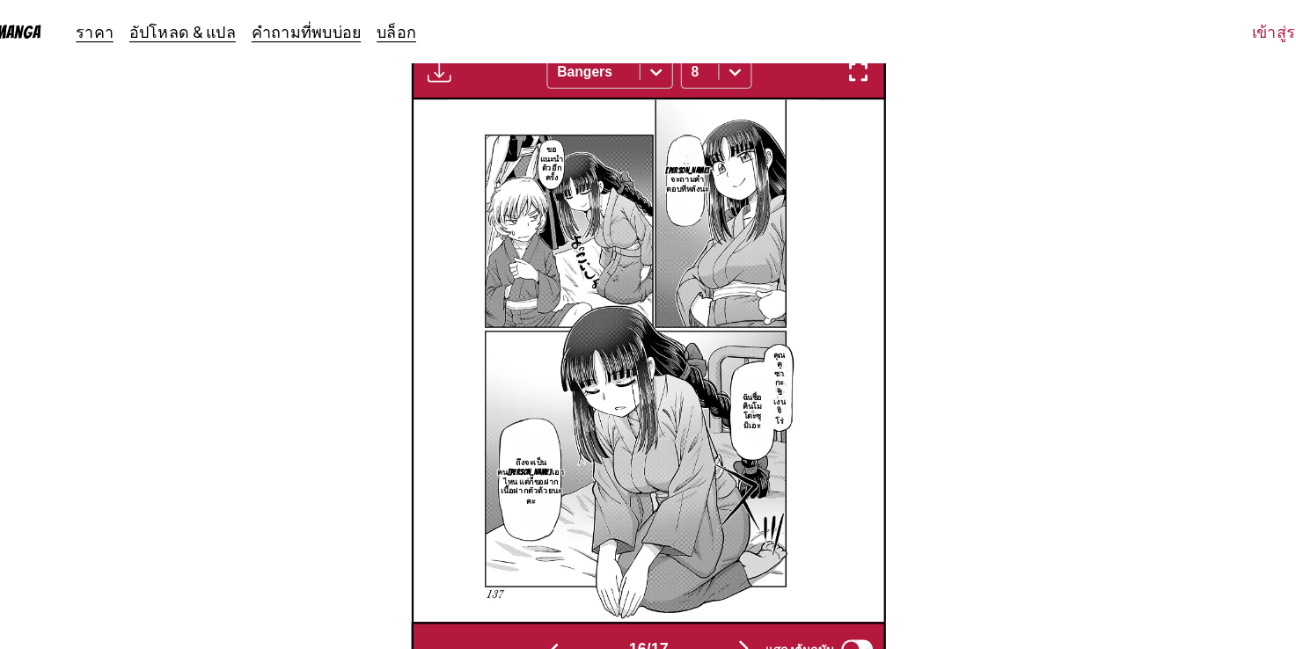
click at [568, 575] on button "button" at bounding box center [563, 580] width 106 height 26
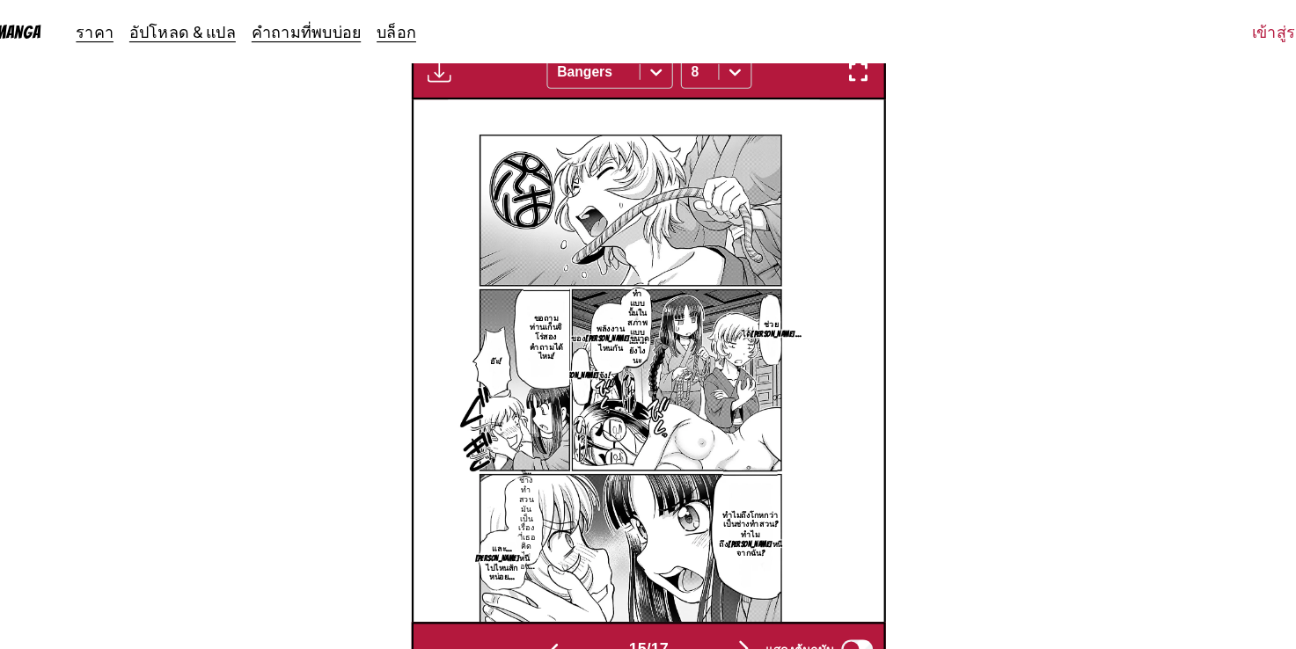
click at [568, 575] on button "button" at bounding box center [563, 580] width 106 height 26
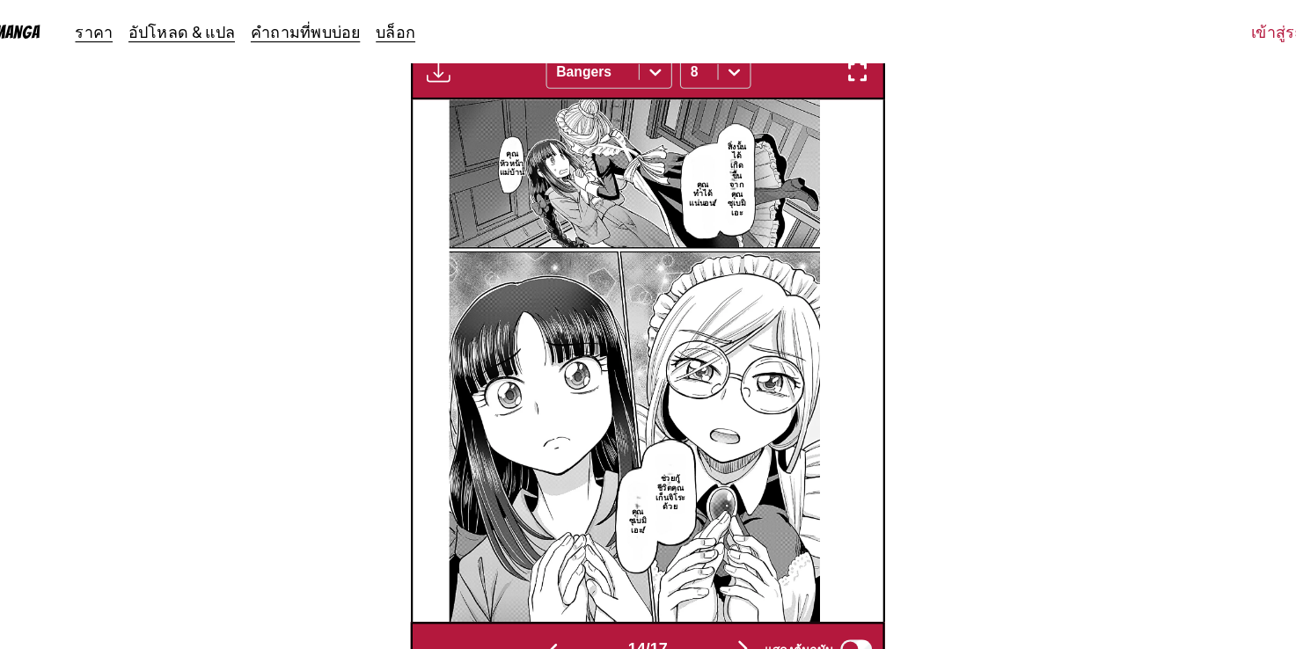
click at [569, 575] on button "button" at bounding box center [563, 580] width 106 height 26
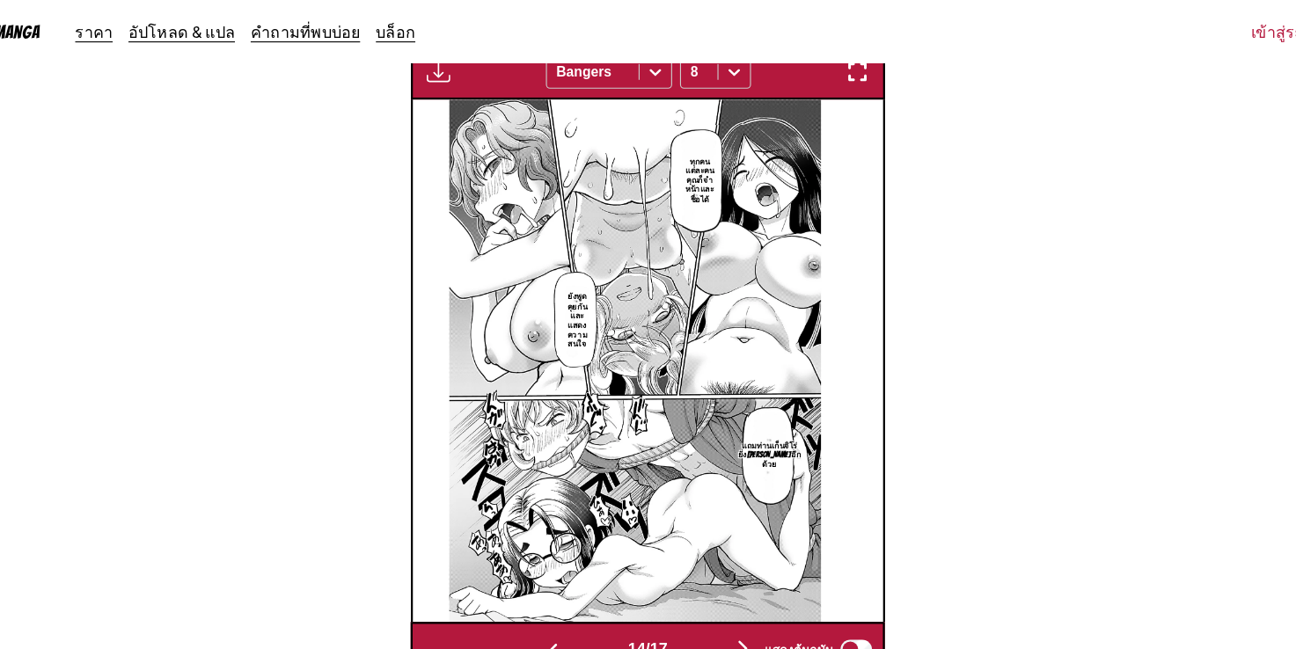
click at [569, 575] on button "button" at bounding box center [563, 580] width 106 height 26
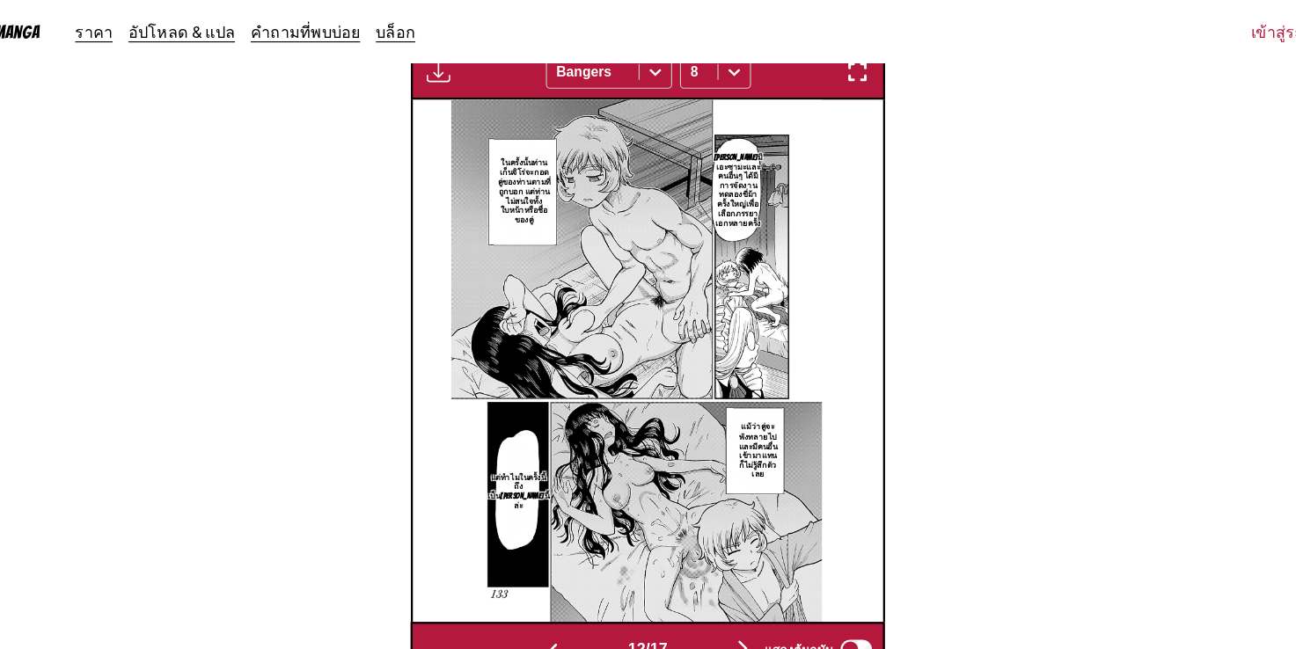
click at [569, 575] on button "button" at bounding box center [563, 580] width 106 height 26
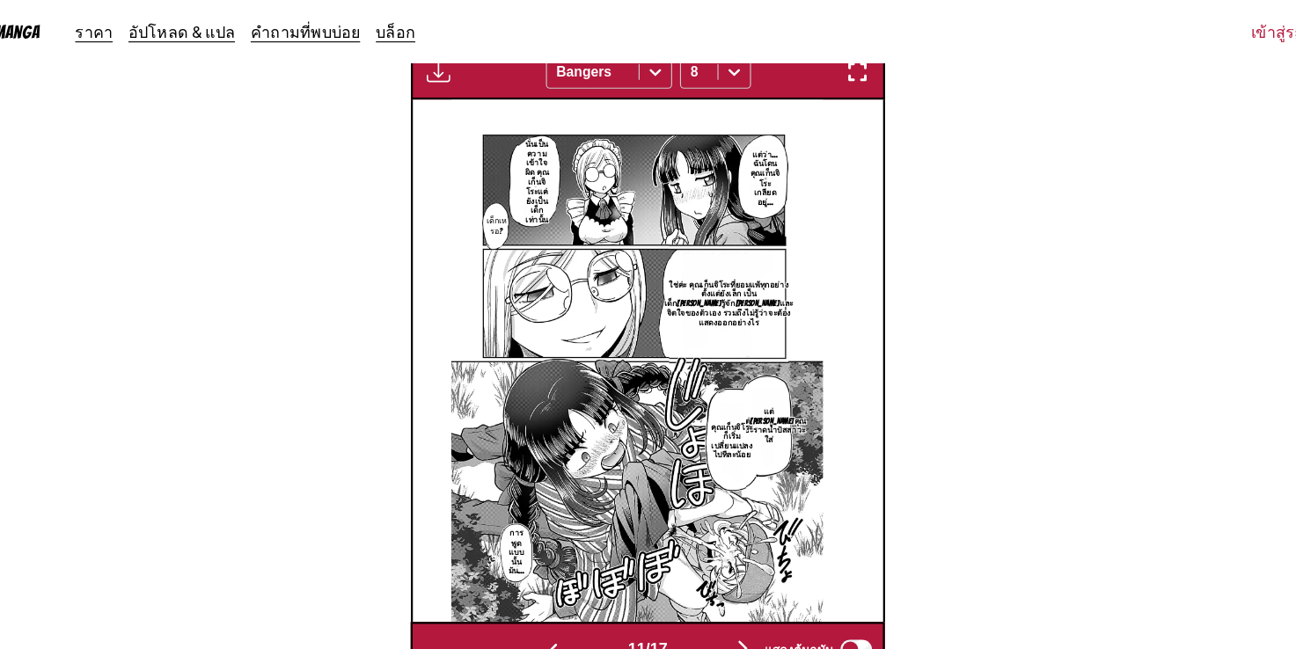
click at [569, 575] on button "button" at bounding box center [563, 580] width 106 height 26
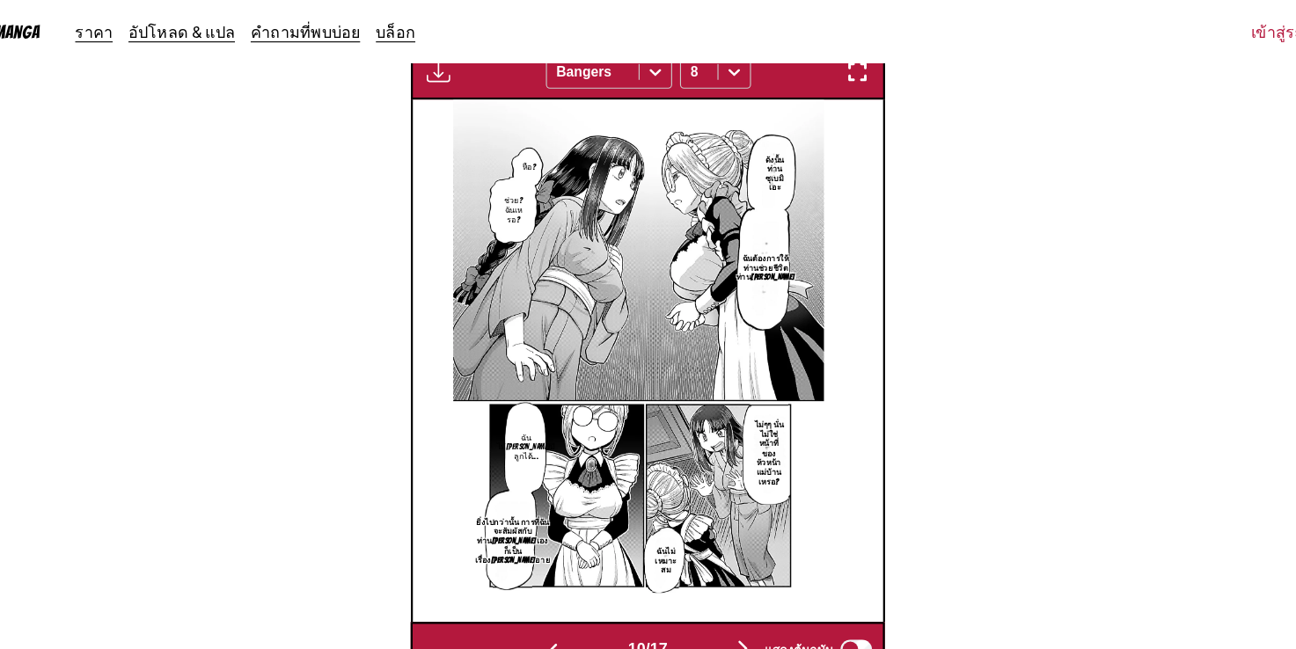
click at [569, 575] on button "button" at bounding box center [563, 580] width 106 height 26
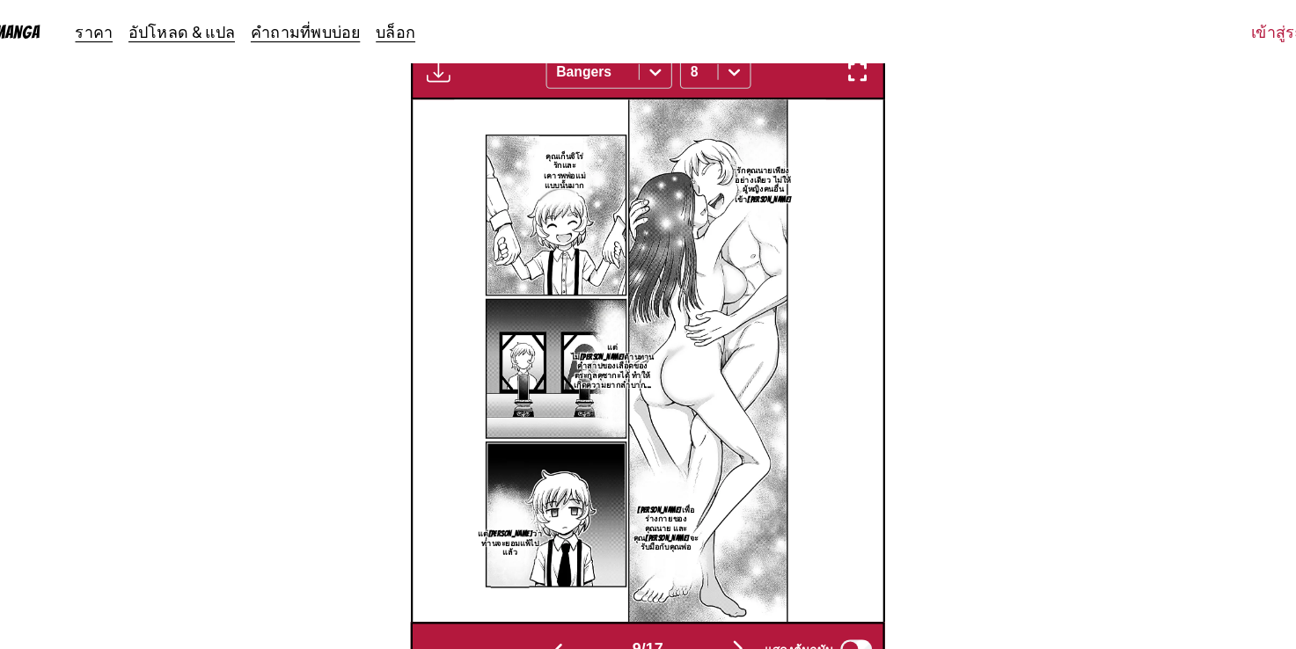
click at [569, 575] on img "button" at bounding box center [567, 581] width 21 height 21
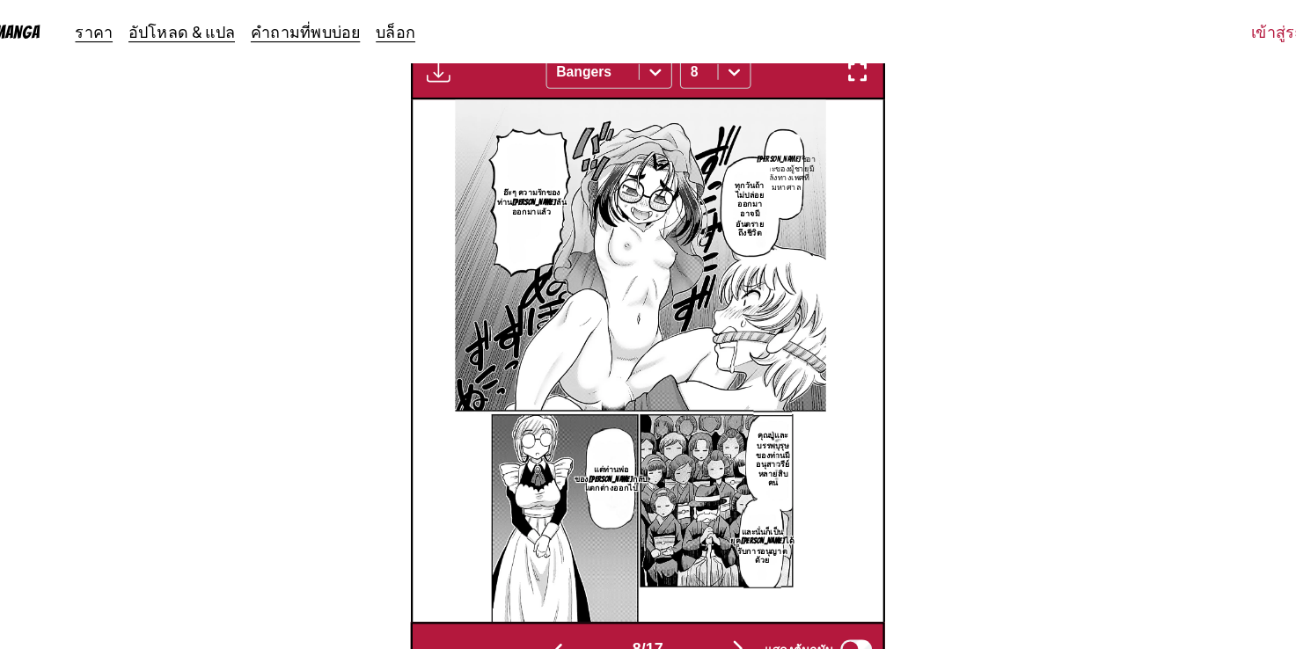
click at [569, 575] on img "button" at bounding box center [567, 581] width 21 height 21
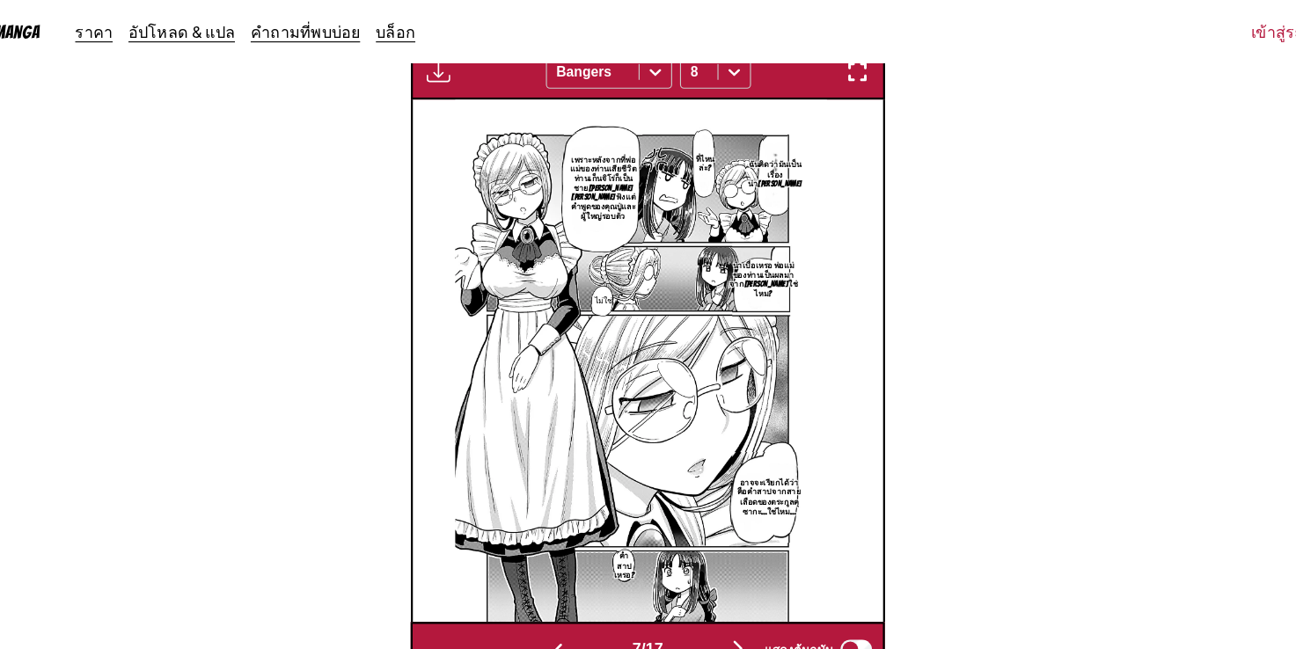
click at [569, 575] on img "button" at bounding box center [567, 581] width 21 height 21
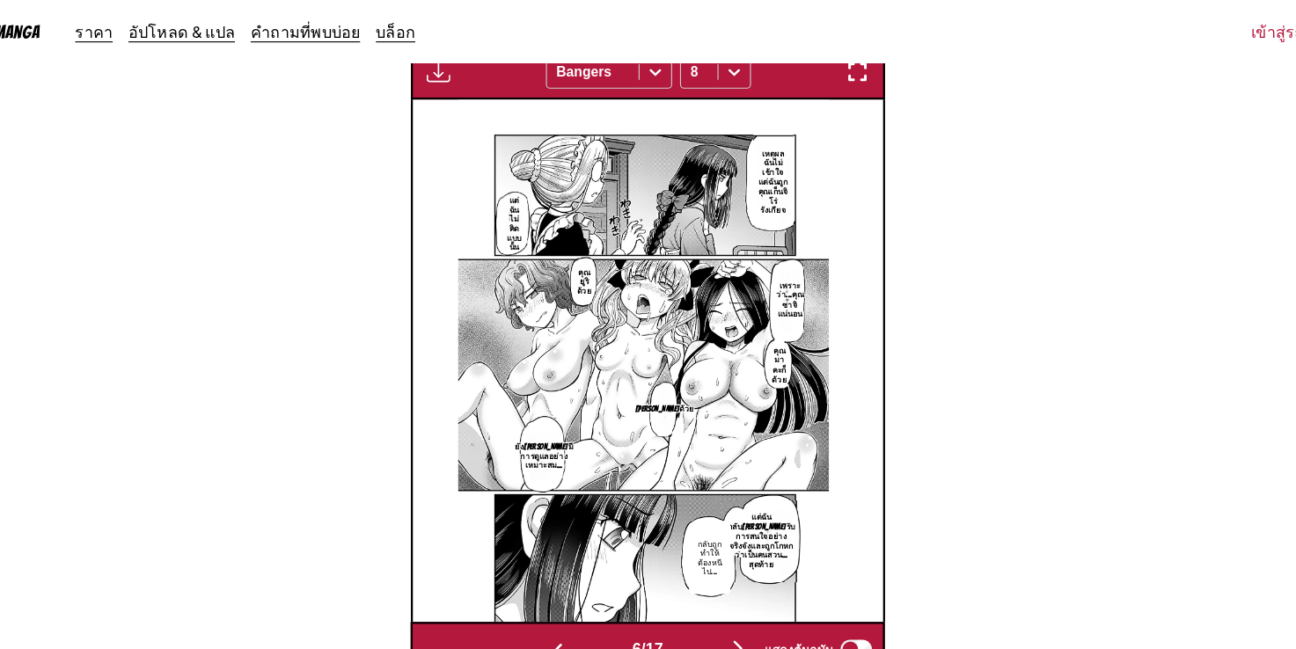
click at [569, 575] on img "button" at bounding box center [567, 581] width 21 height 21
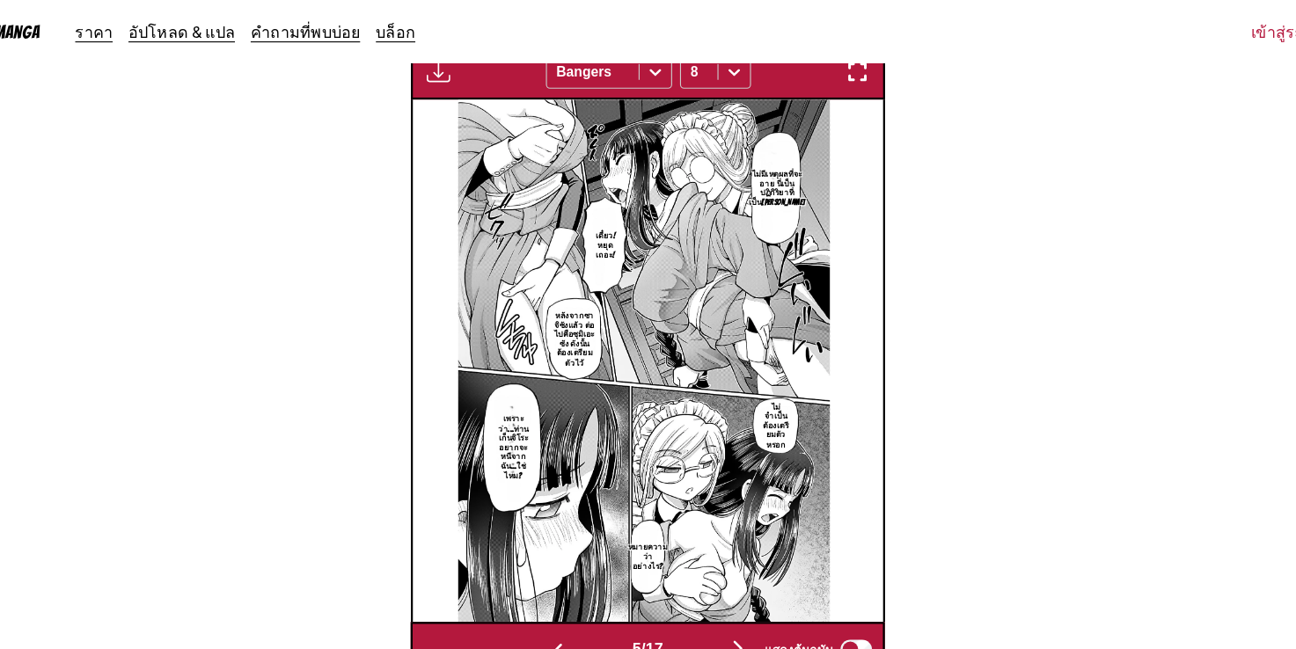
click at [724, 568] on img "button" at bounding box center [728, 578] width 21 height 21
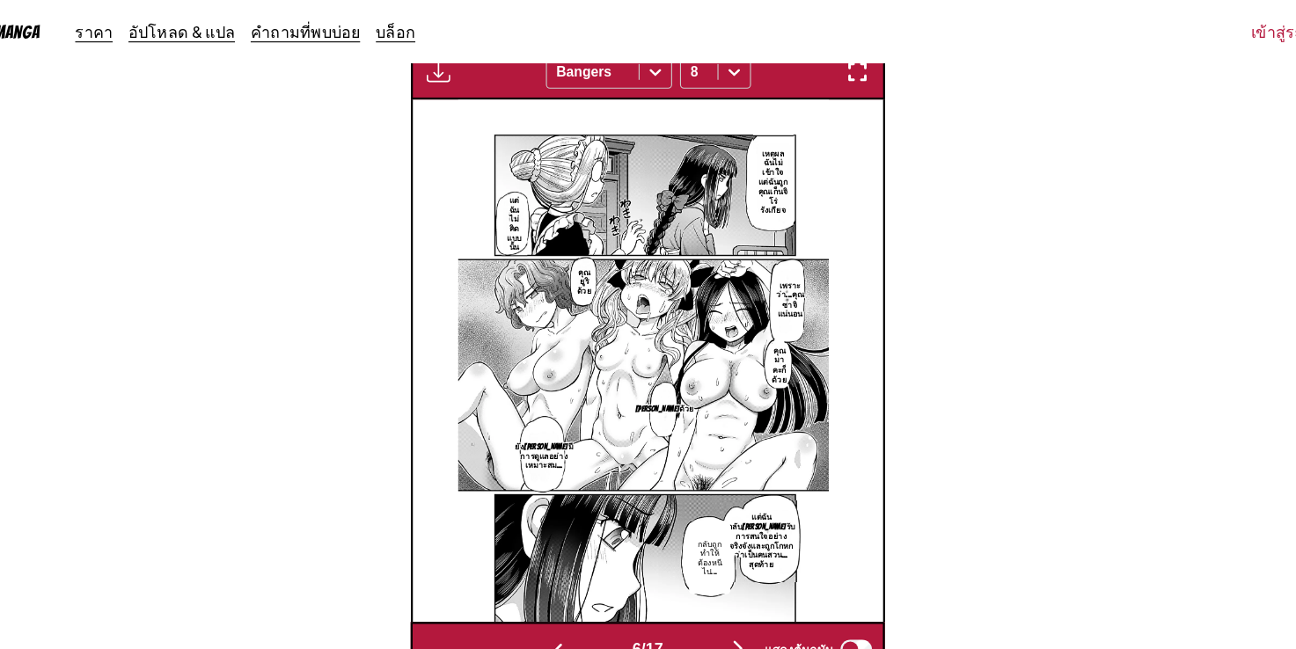
click at [731, 568] on img "button" at bounding box center [728, 578] width 21 height 21
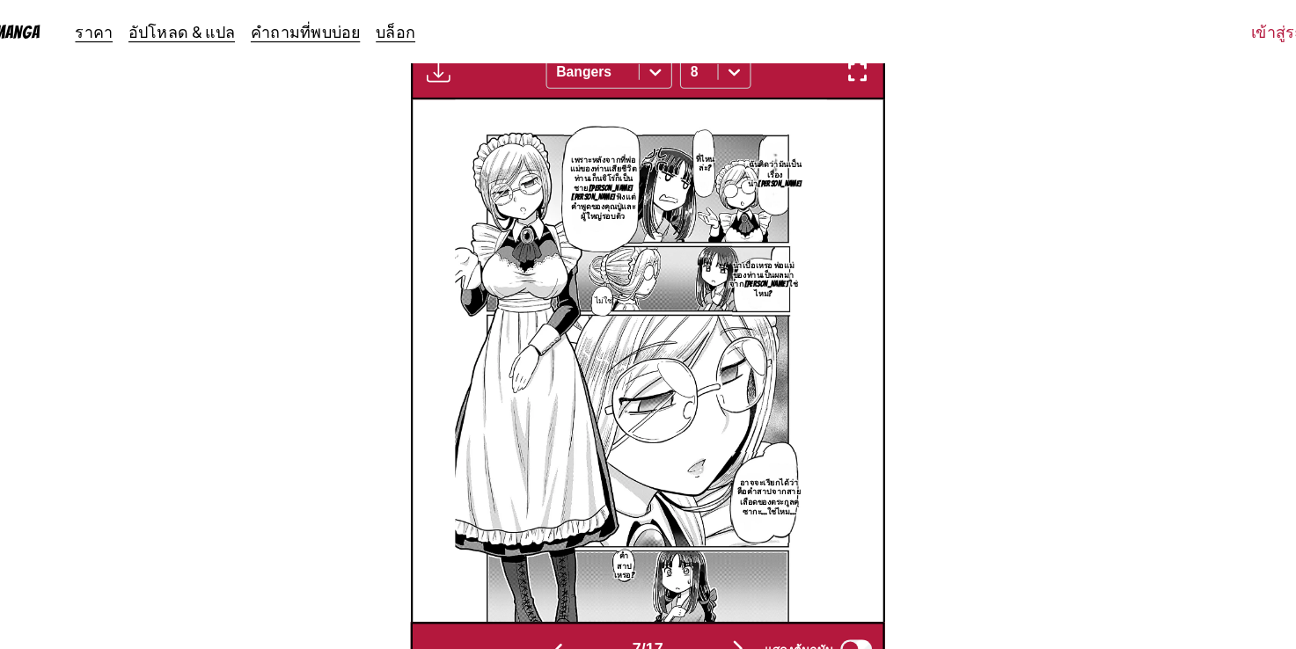
click at [558, 574] on img "button" at bounding box center [567, 581] width 21 height 21
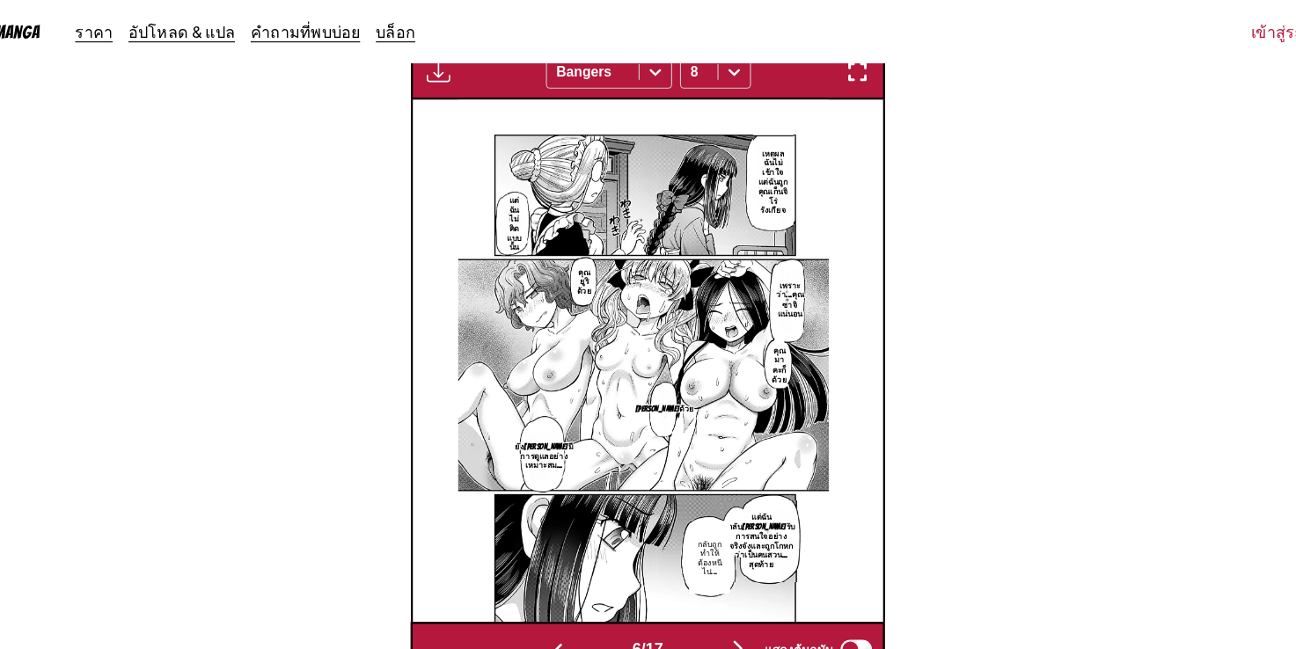
click at [724, 568] on img "button" at bounding box center [728, 578] width 21 height 21
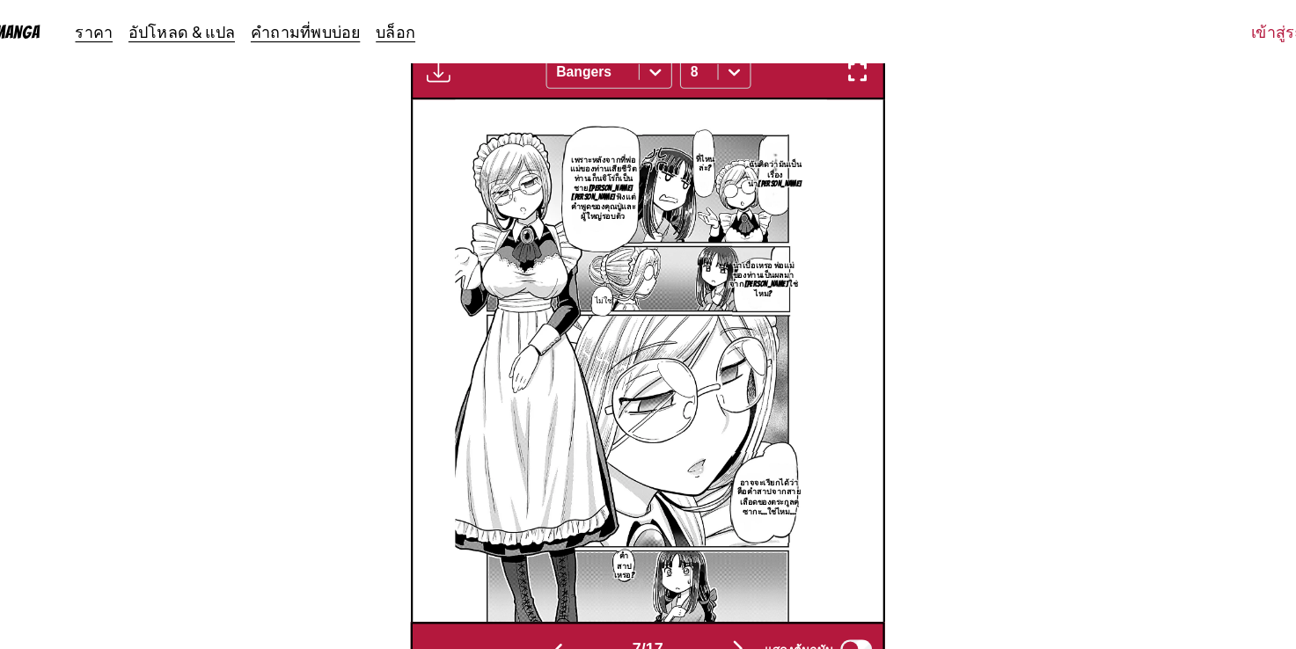
click at [732, 568] on img "button" at bounding box center [728, 578] width 21 height 21
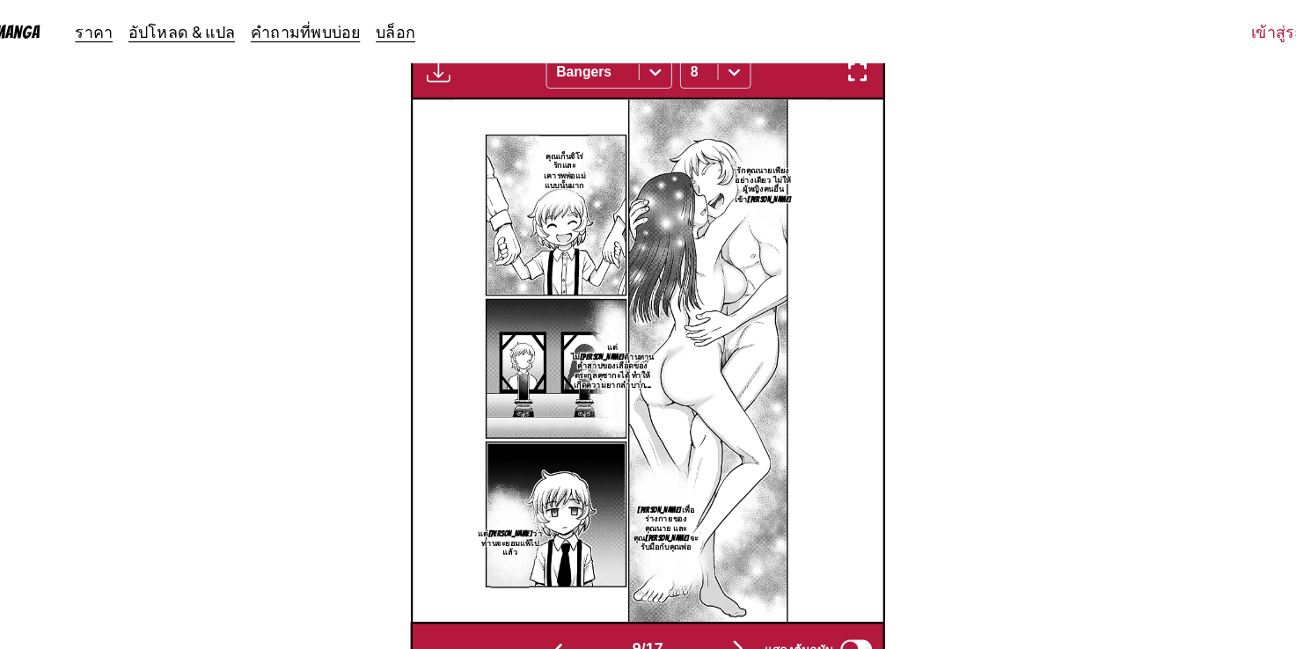
click at [732, 568] on img "button" at bounding box center [728, 578] width 21 height 21
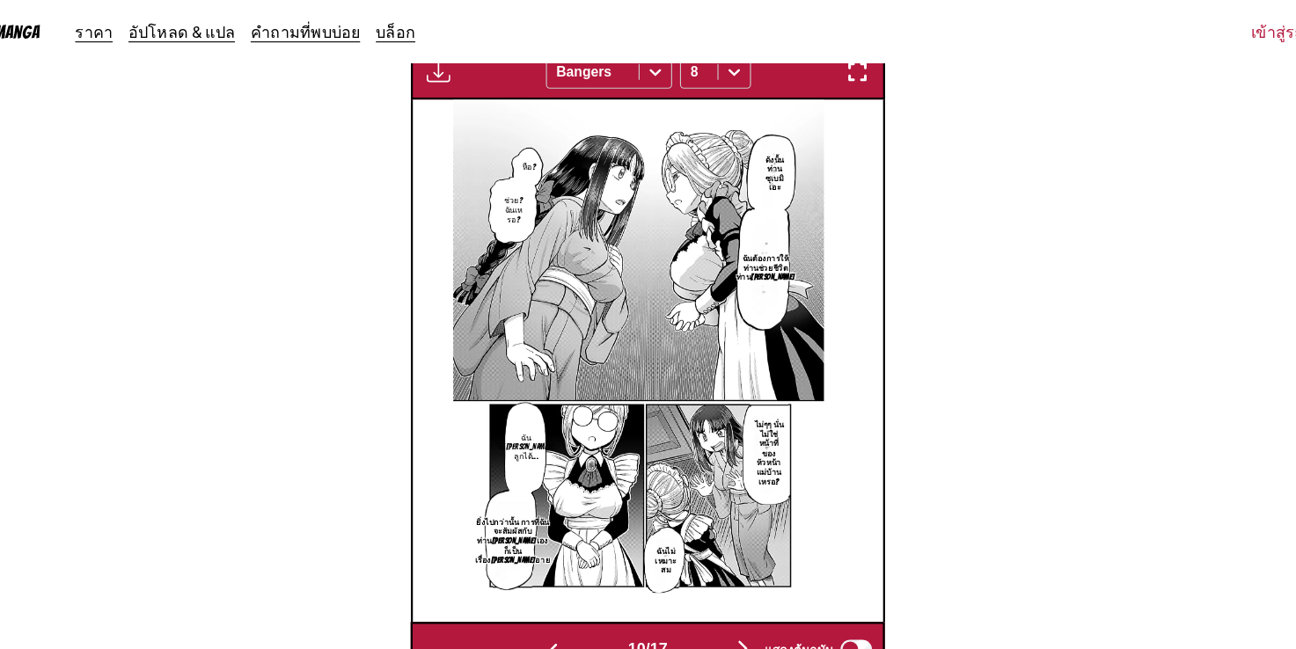
click at [732, 568] on img "button" at bounding box center [732, 578] width 21 height 21
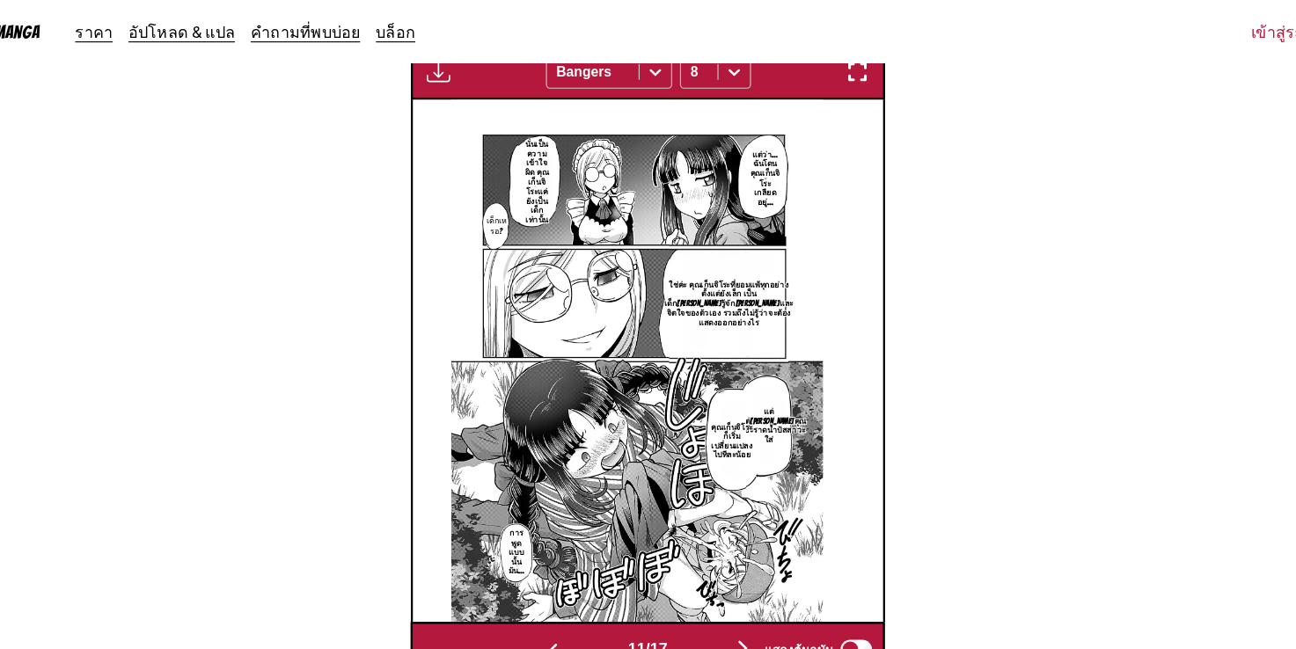
click at [732, 568] on img "button" at bounding box center [732, 578] width 21 height 21
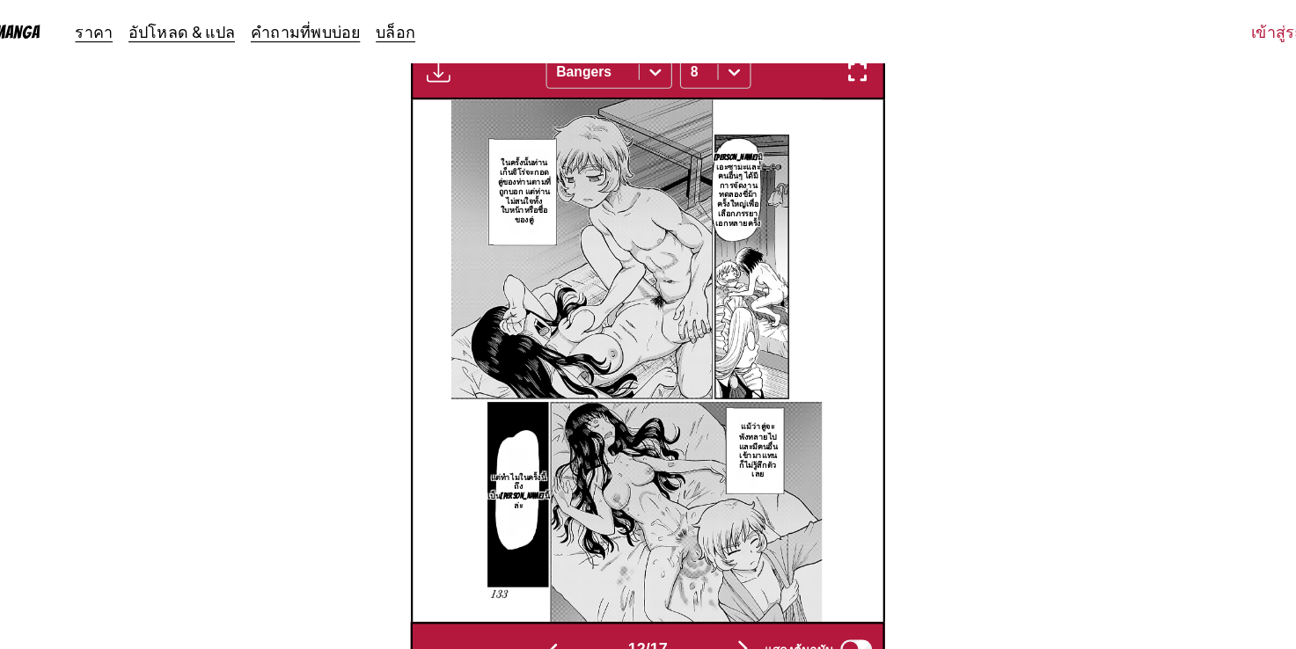
click at [732, 568] on img "button" at bounding box center [732, 578] width 21 height 21
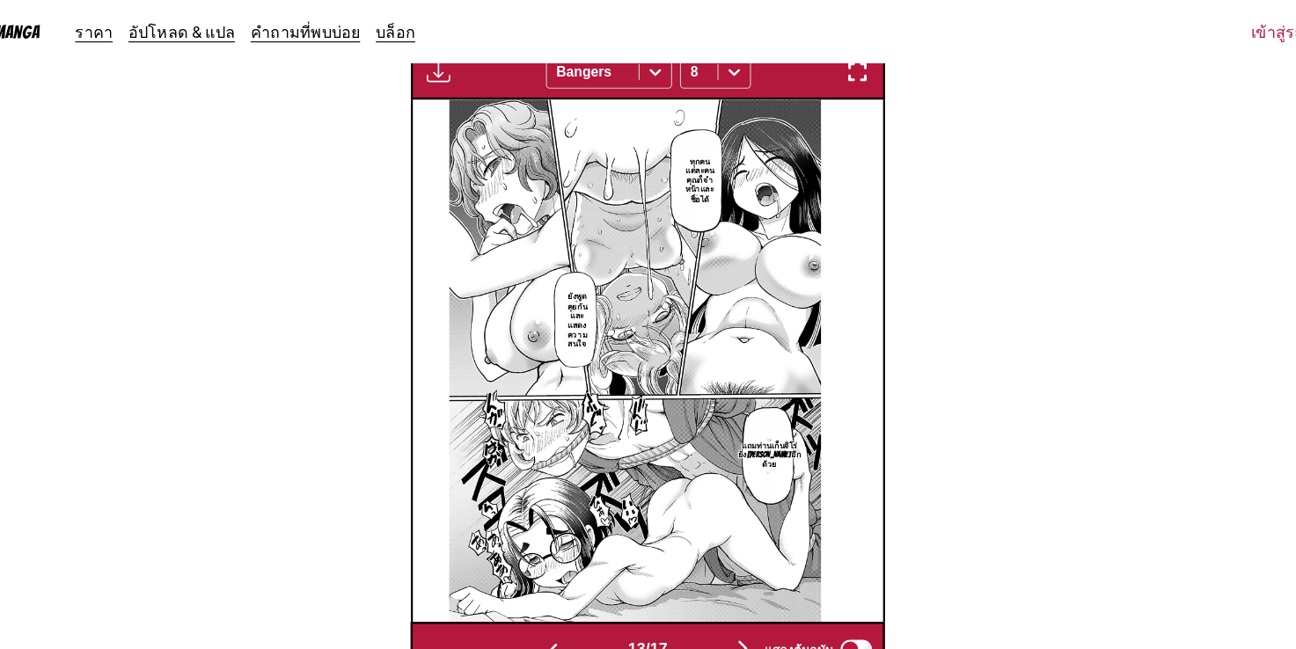
click at [732, 568] on img "button" at bounding box center [732, 578] width 21 height 21
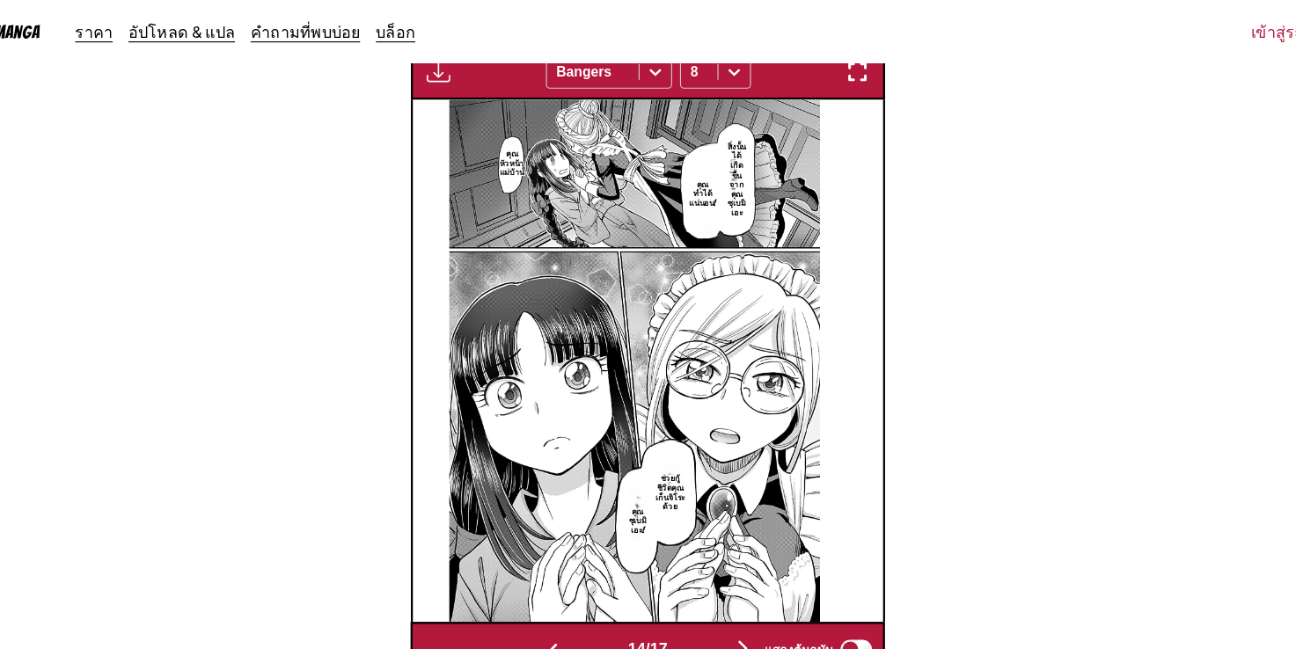
click at [732, 568] on img "button" at bounding box center [732, 578] width 21 height 21
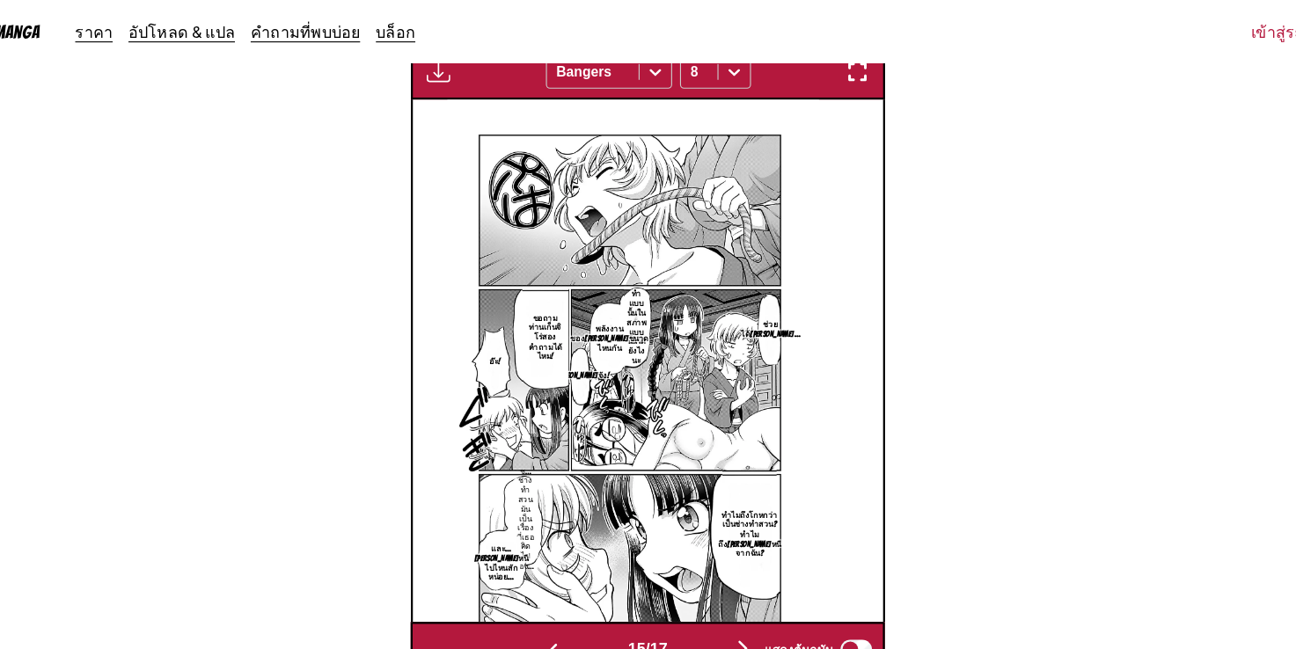
click at [732, 568] on img "button" at bounding box center [732, 578] width 21 height 21
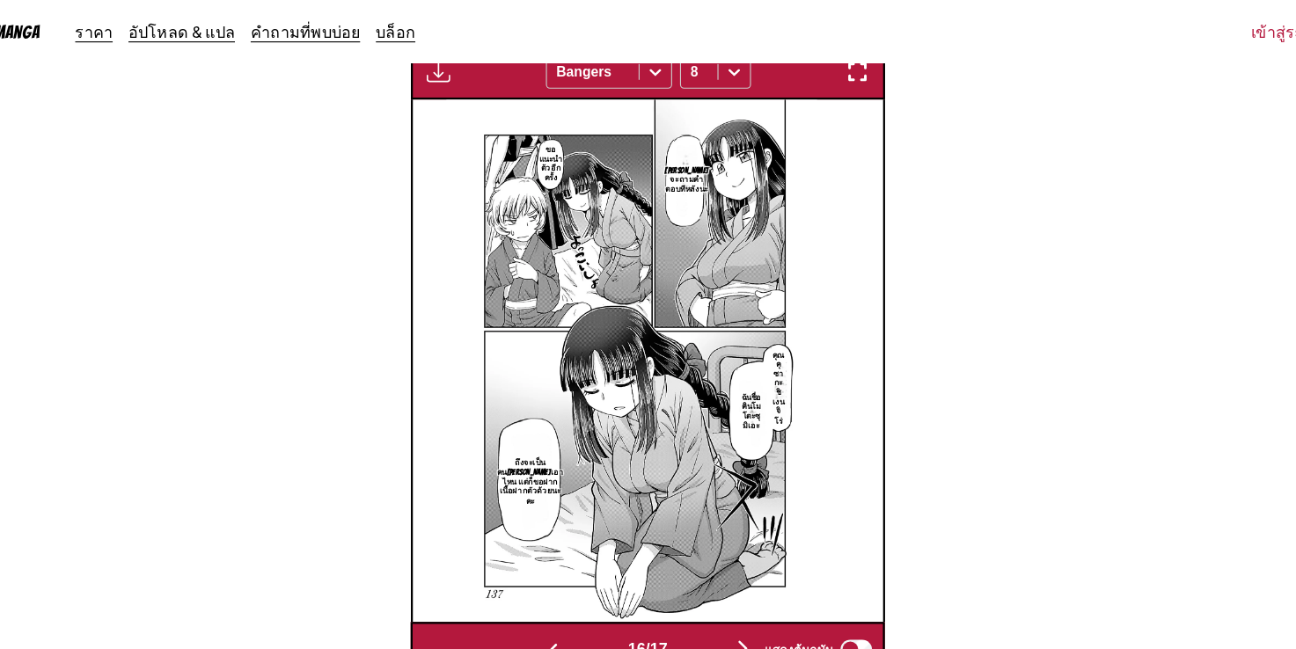
click at [732, 568] on img "button" at bounding box center [732, 578] width 21 height 21
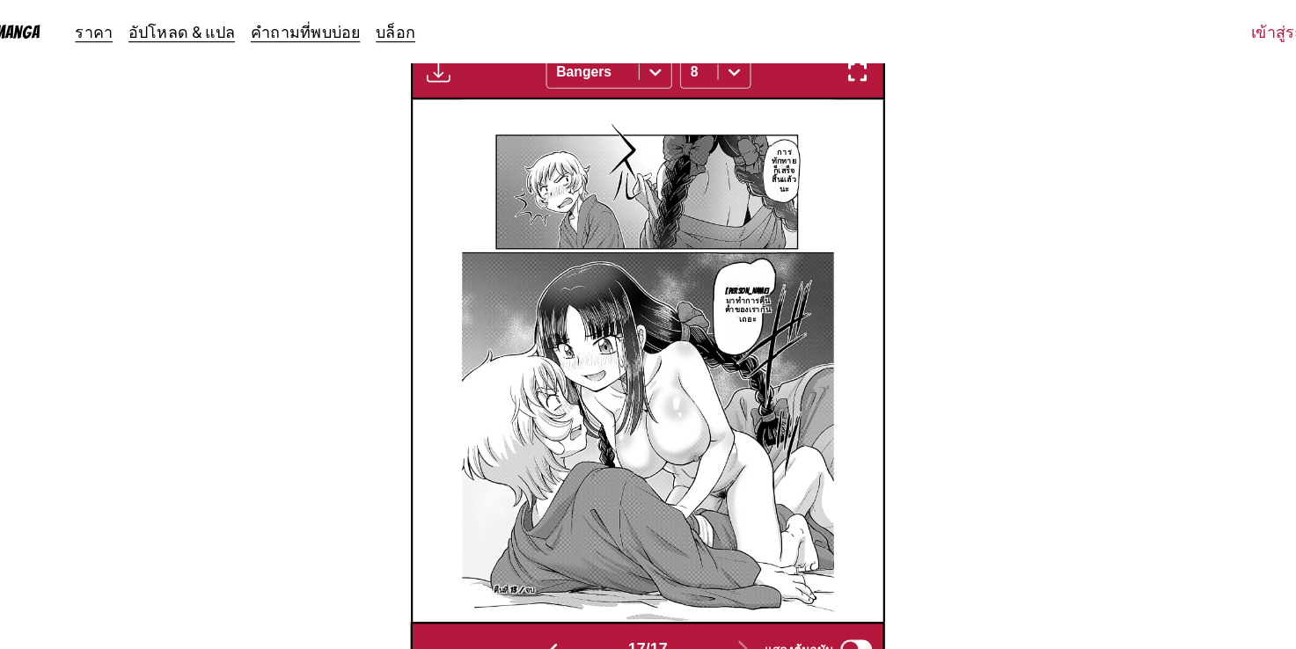
click at [564, 574] on img "button" at bounding box center [562, 581] width 21 height 21
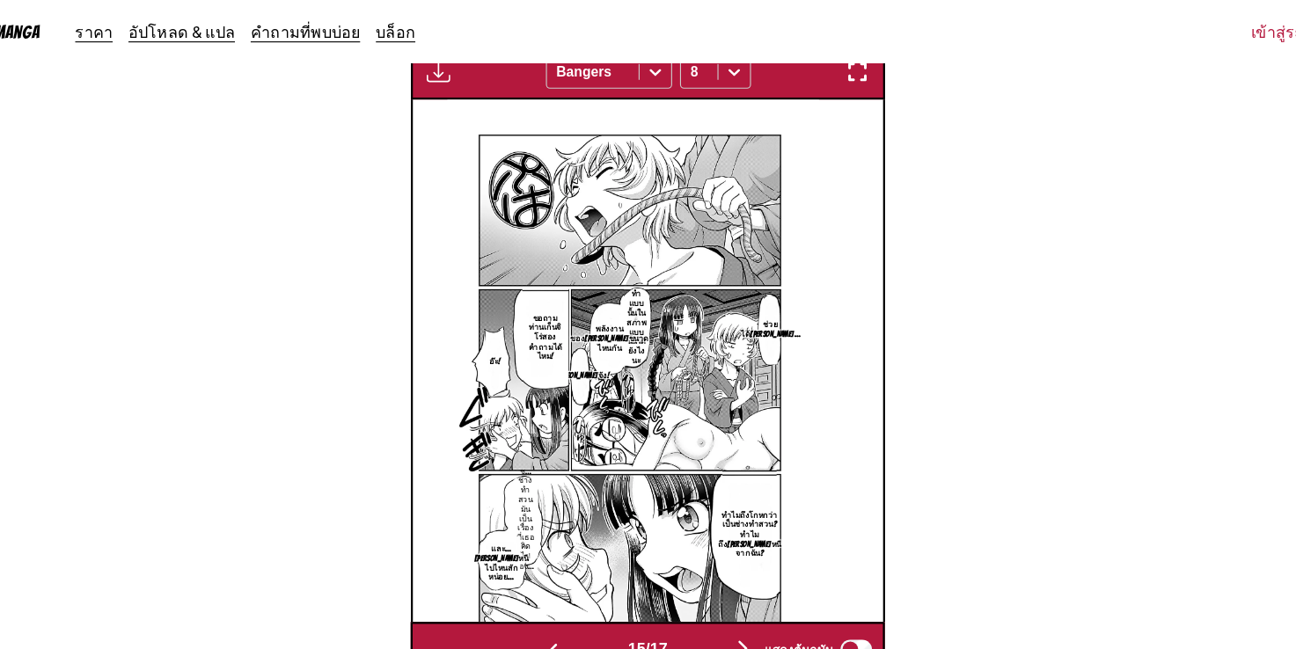
click at [564, 574] on img "button" at bounding box center [562, 581] width 21 height 21
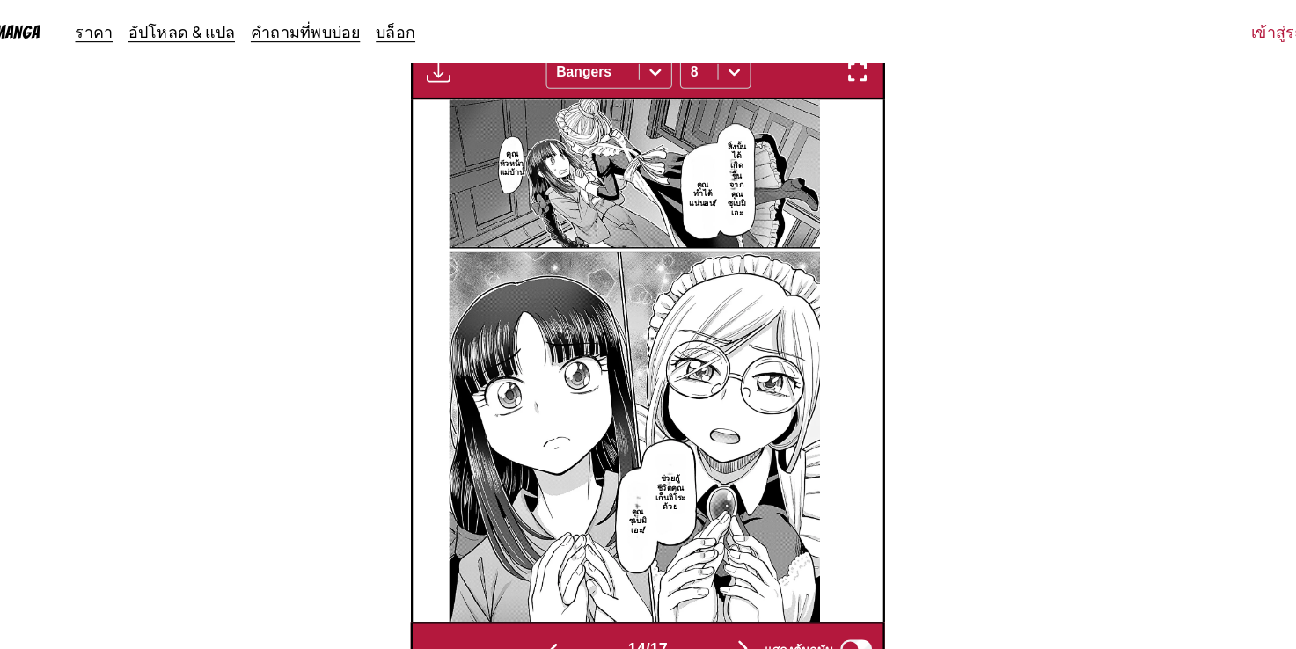
click at [564, 574] on img "button" at bounding box center [562, 581] width 21 height 21
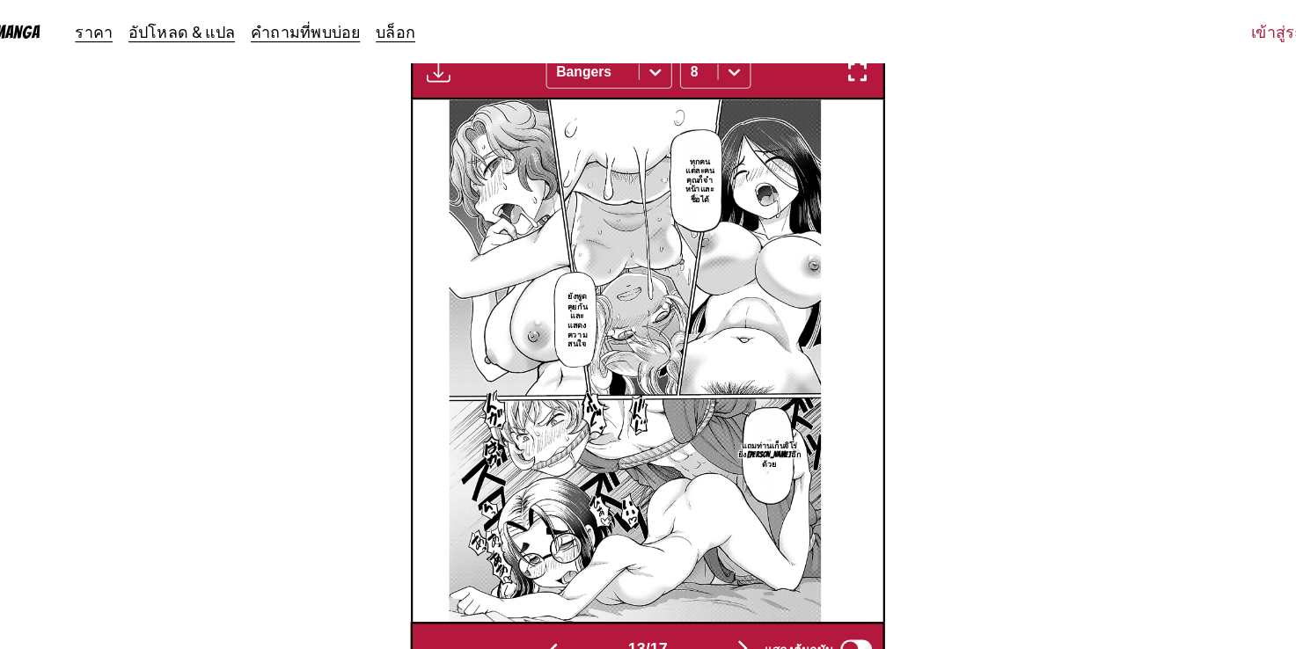
click at [564, 574] on img "button" at bounding box center [562, 581] width 21 height 21
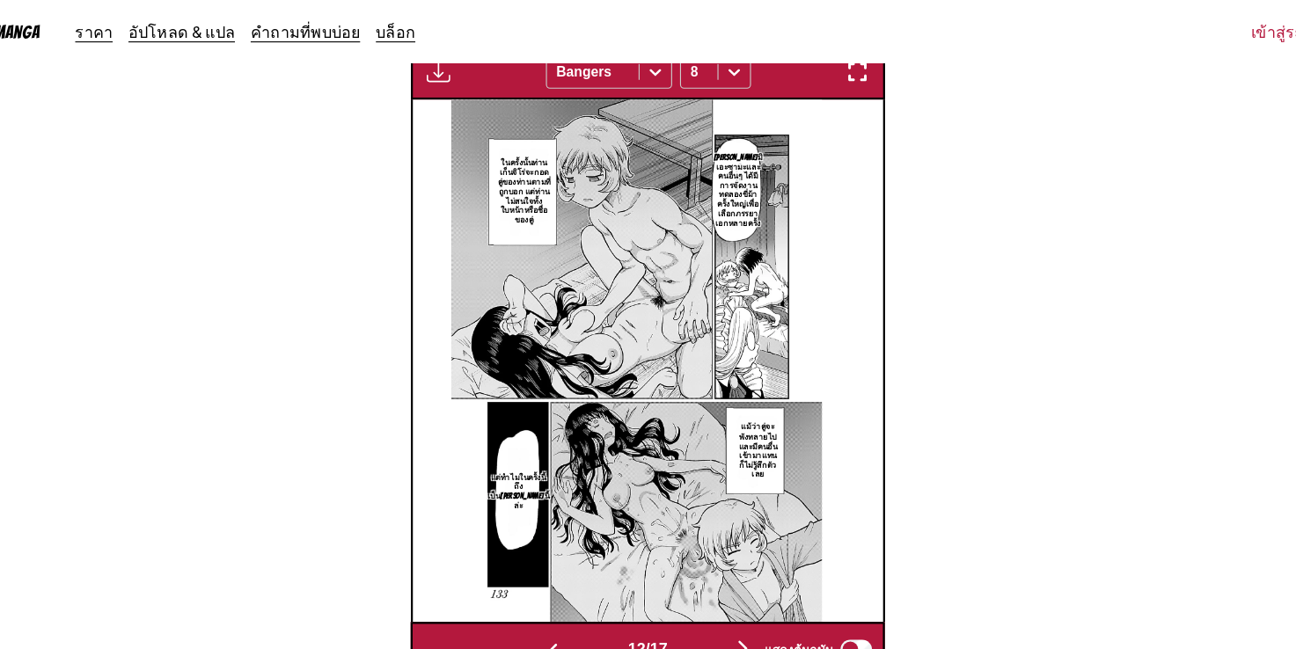
click at [564, 574] on img "button" at bounding box center [562, 581] width 21 height 21
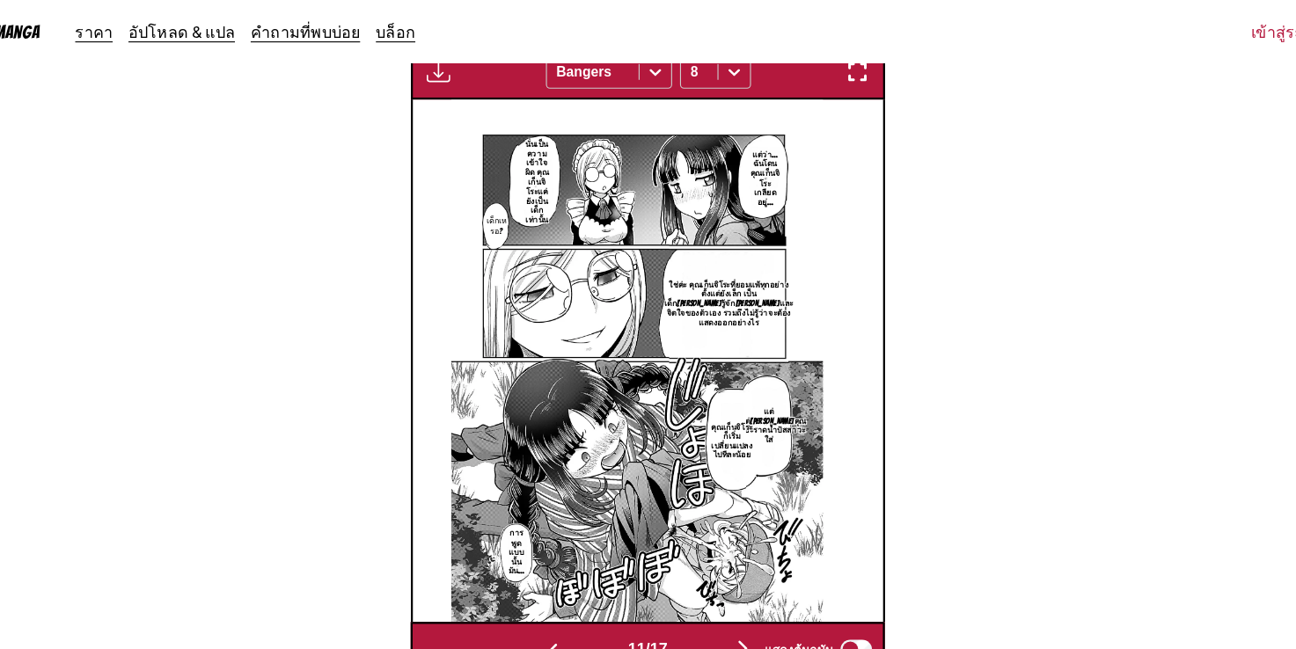
click at [564, 574] on img "button" at bounding box center [562, 581] width 21 height 21
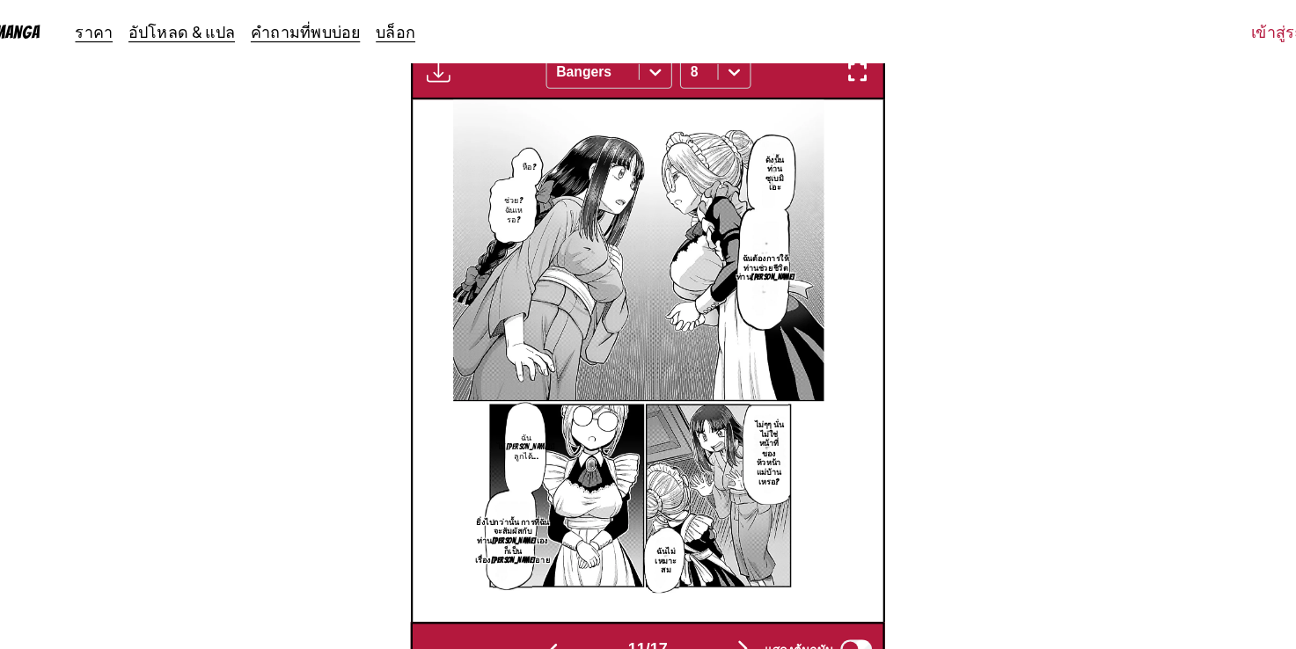
click at [564, 574] on img "button" at bounding box center [562, 581] width 21 height 21
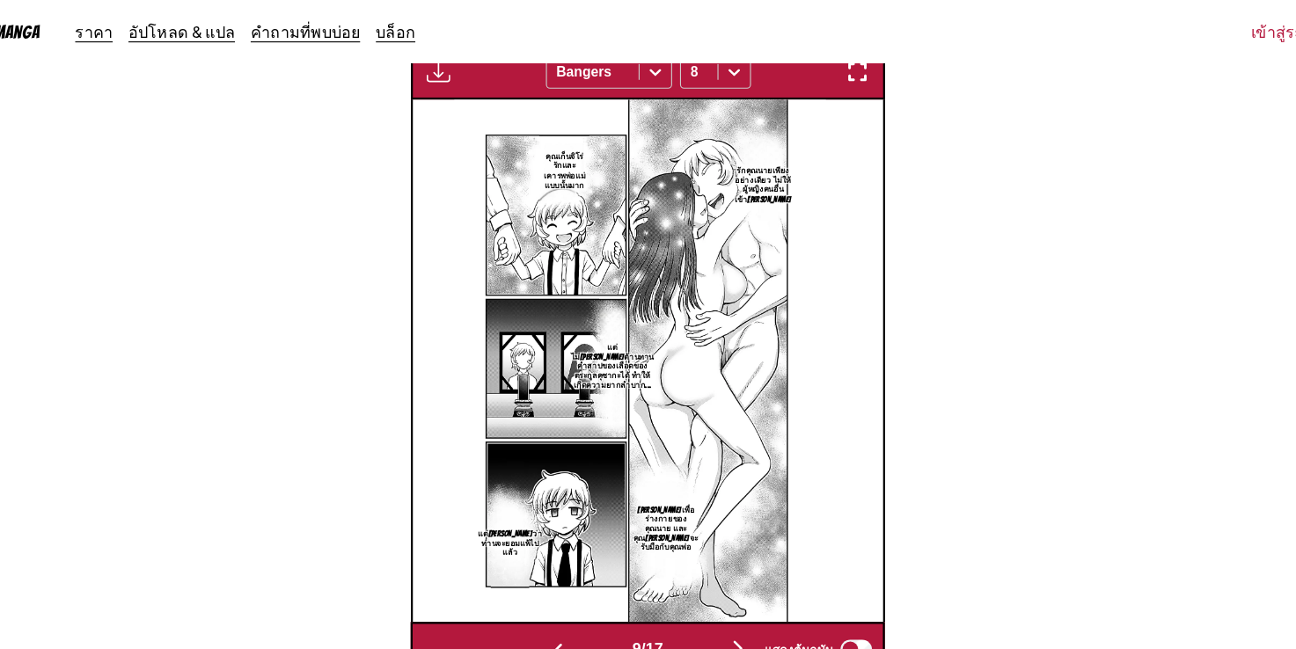
click at [564, 574] on img "button" at bounding box center [567, 581] width 21 height 21
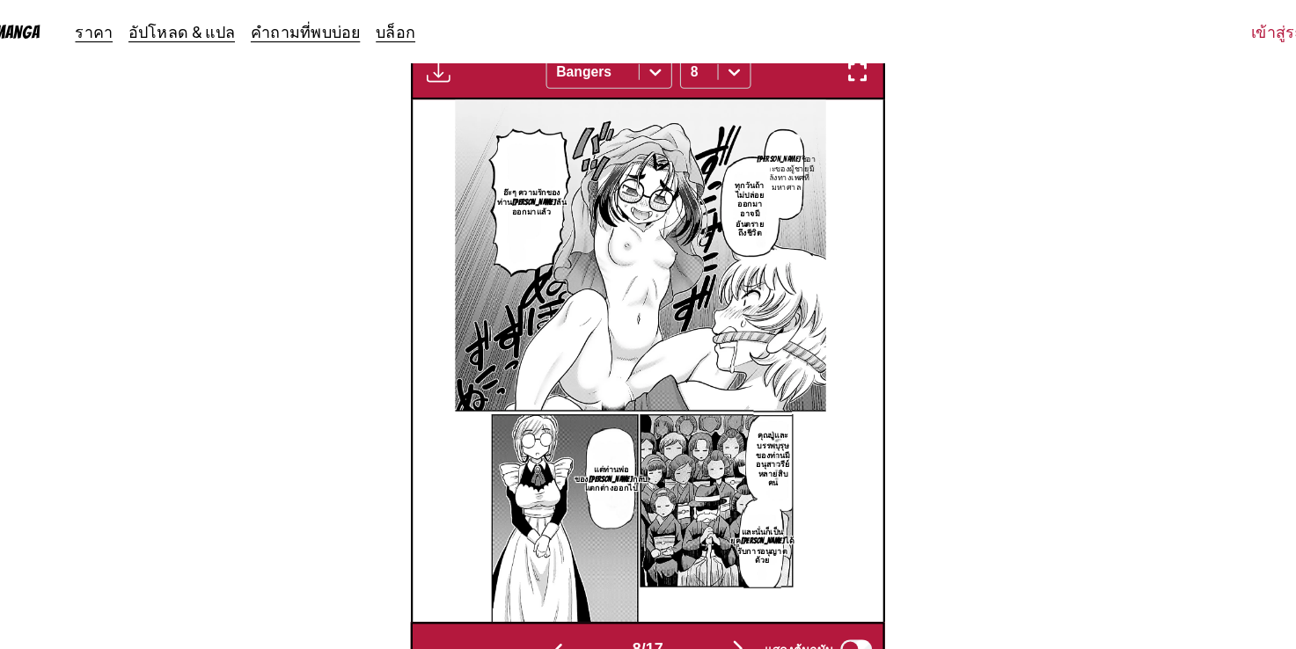
click at [564, 574] on img "button" at bounding box center [567, 581] width 21 height 21
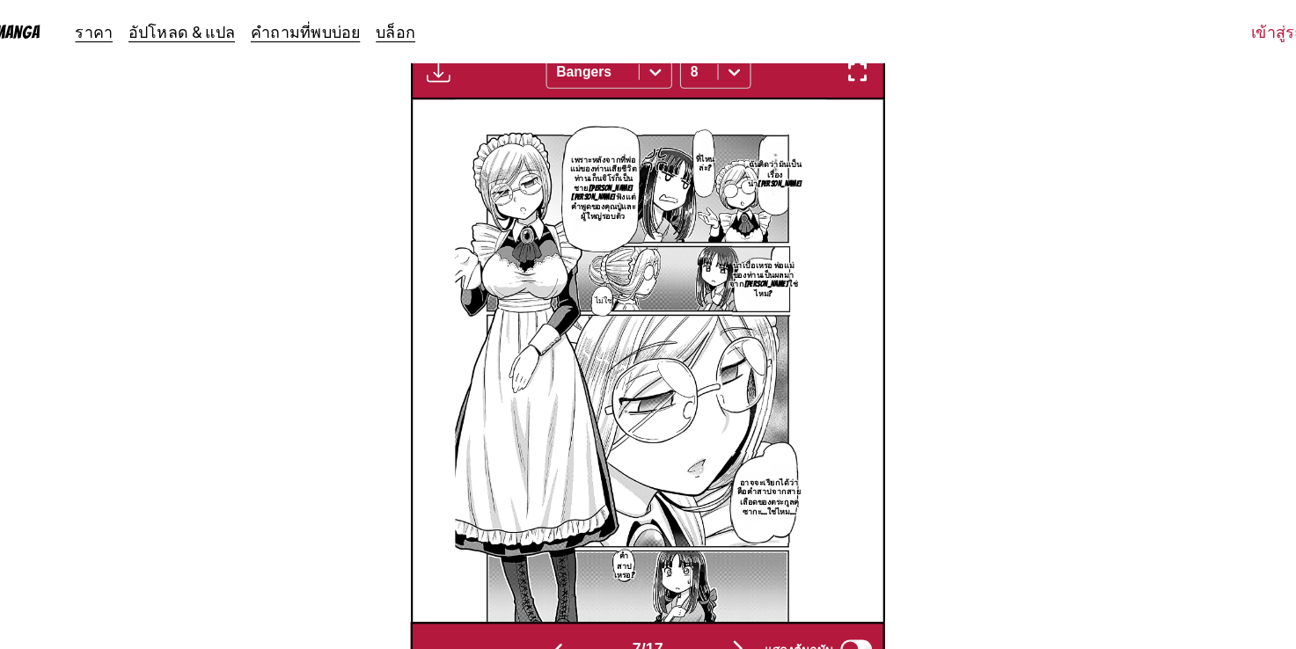
click at [720, 570] on button "button" at bounding box center [729, 580] width 106 height 26
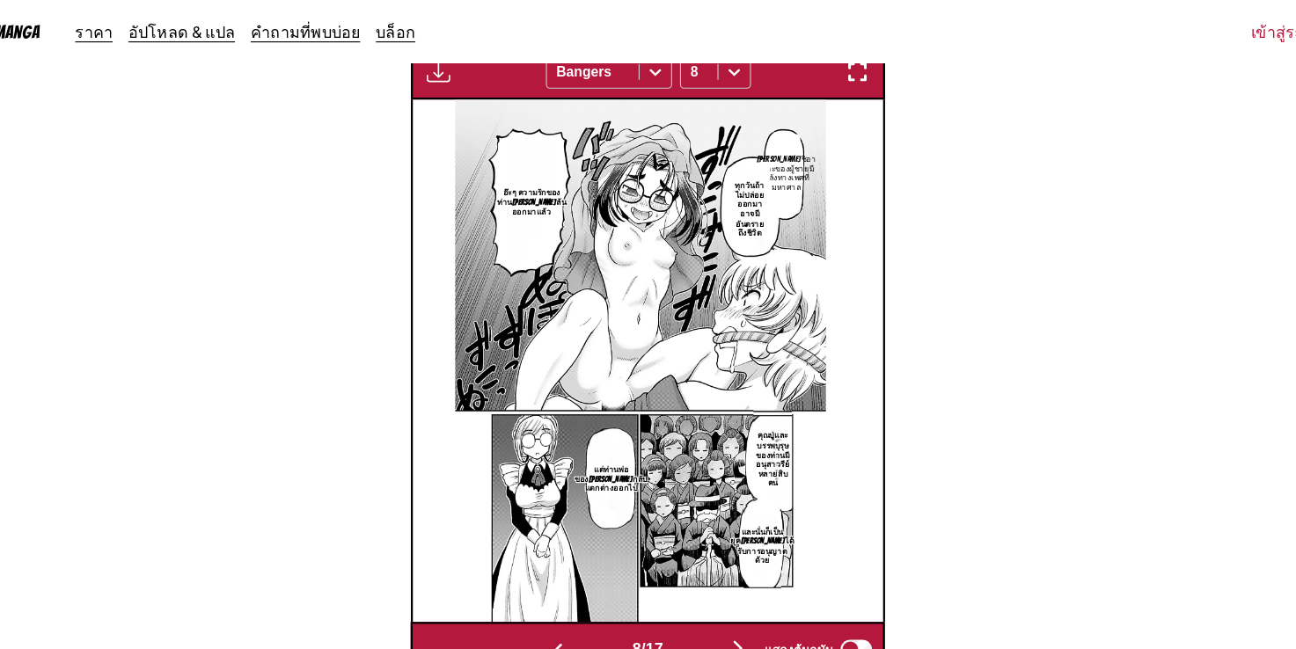
click at [573, 567] on button "button" at bounding box center [568, 580] width 106 height 26
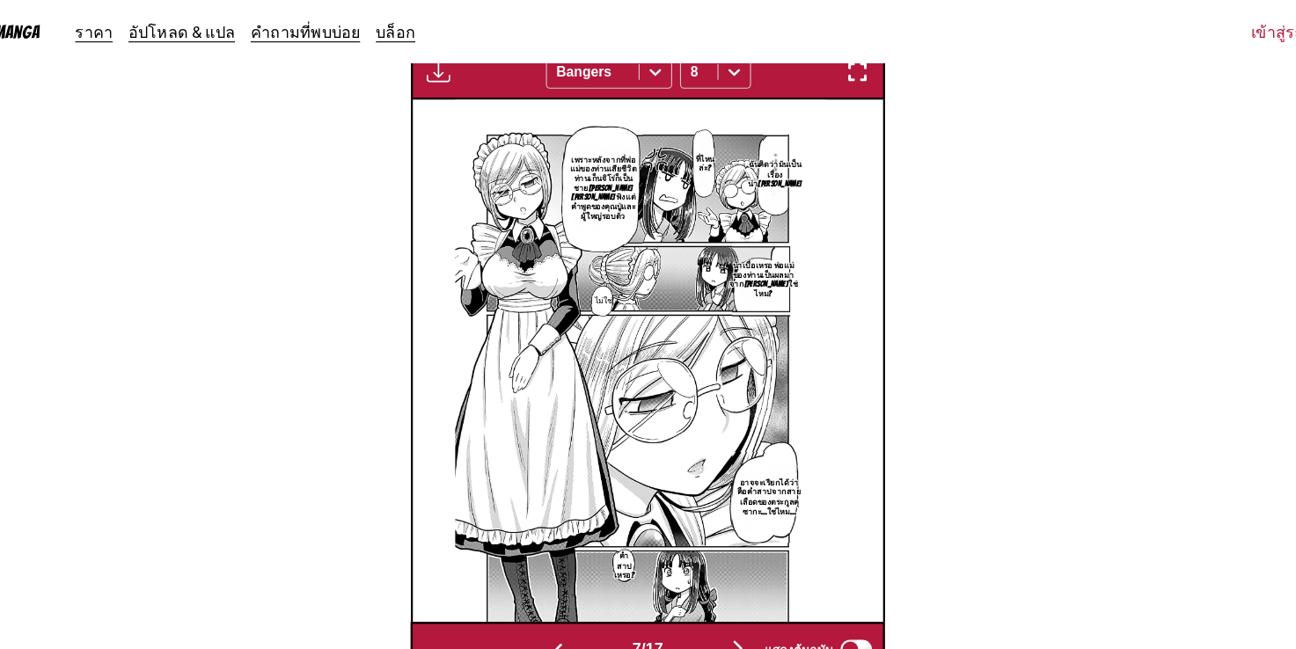
click at [573, 567] on button "button" at bounding box center [568, 580] width 106 height 26
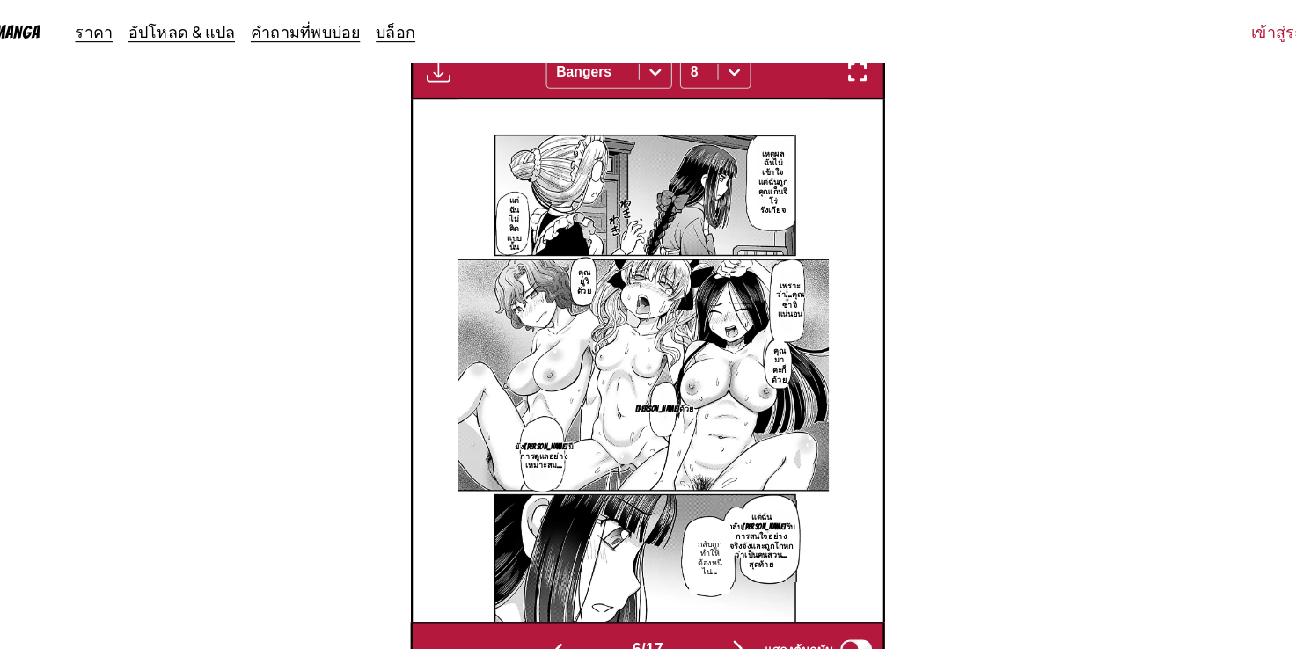
click at [735, 568] on img "button" at bounding box center [728, 578] width 21 height 21
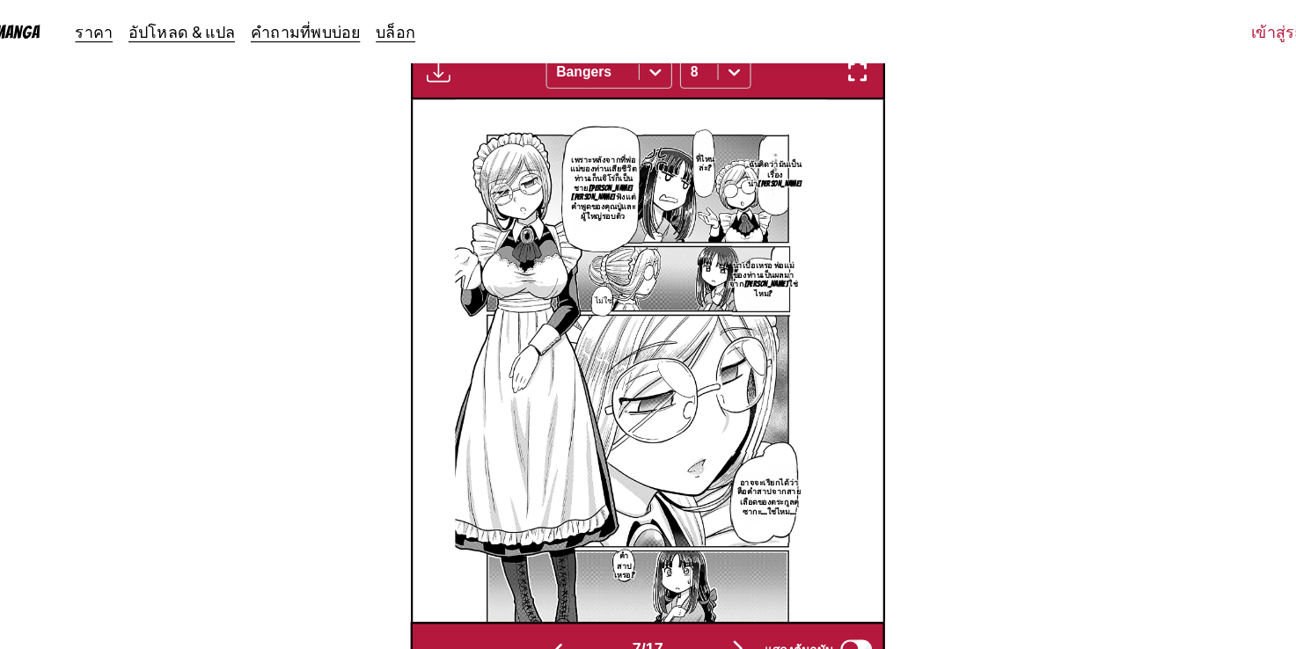
click at [744, 572] on div "แสดงต้นฉบับ" at bounding box center [796, 579] width 109 height 23
click at [738, 571] on img "button" at bounding box center [728, 578] width 21 height 21
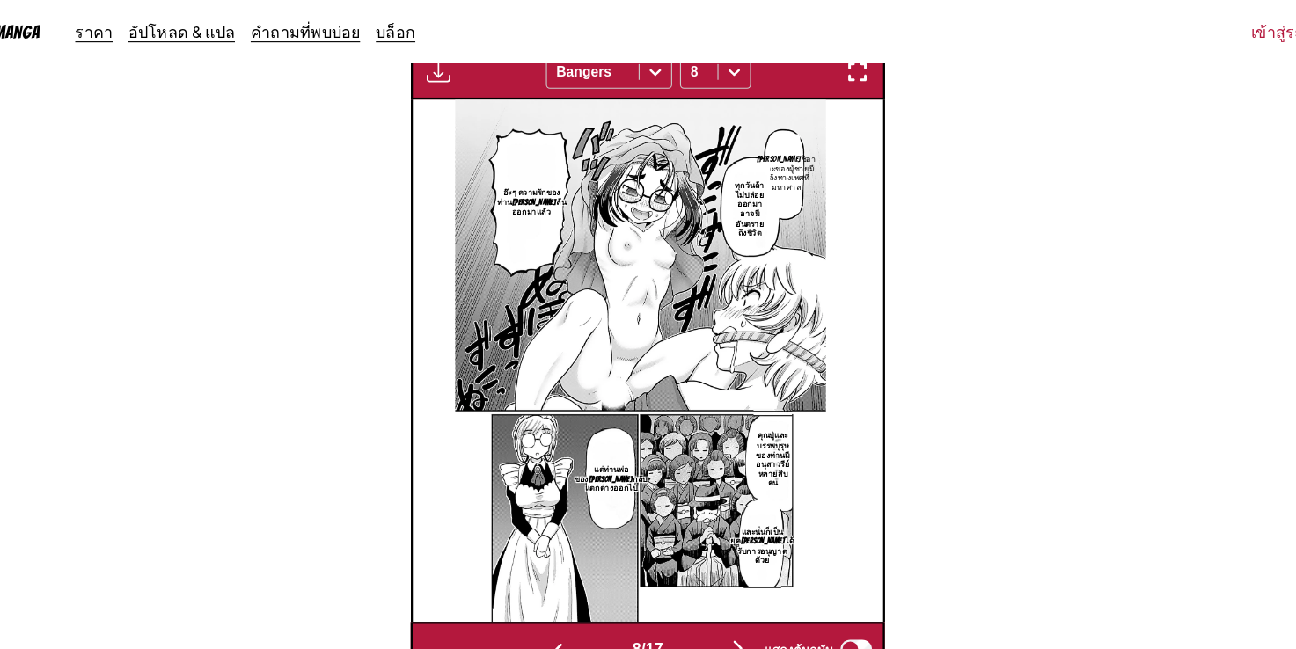
click at [731, 572] on img "button" at bounding box center [728, 578] width 21 height 21
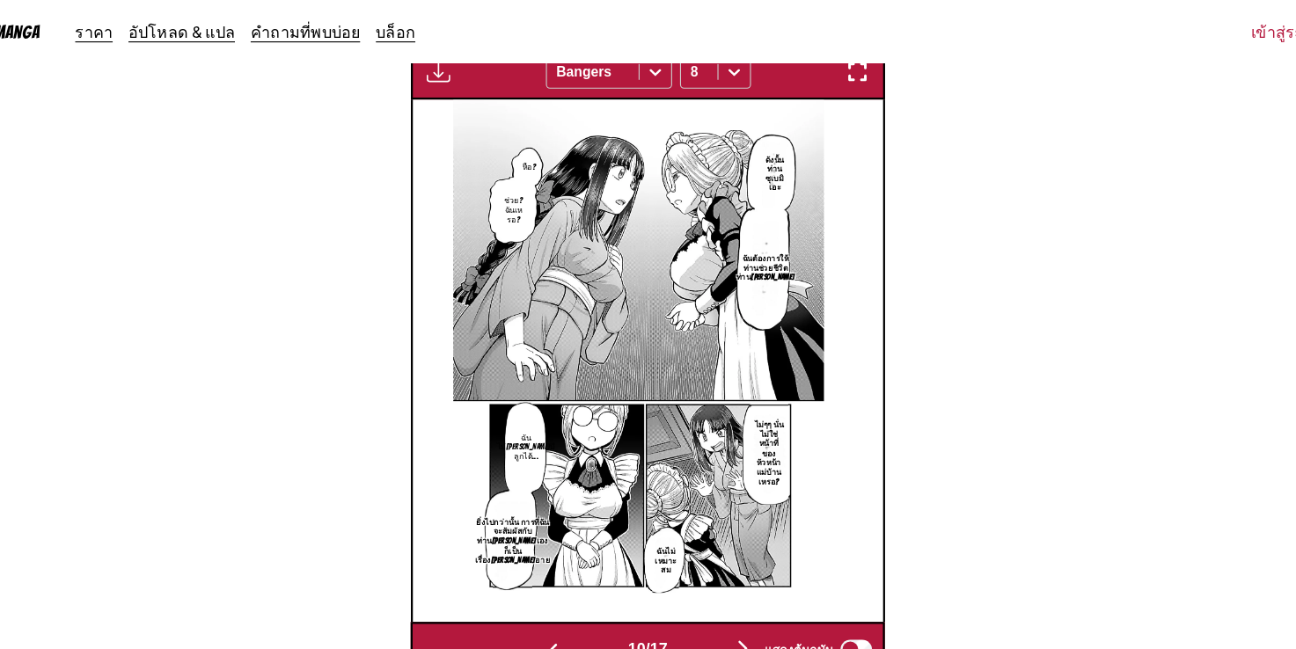
click at [558, 571] on img "button" at bounding box center [562, 581] width 21 height 21
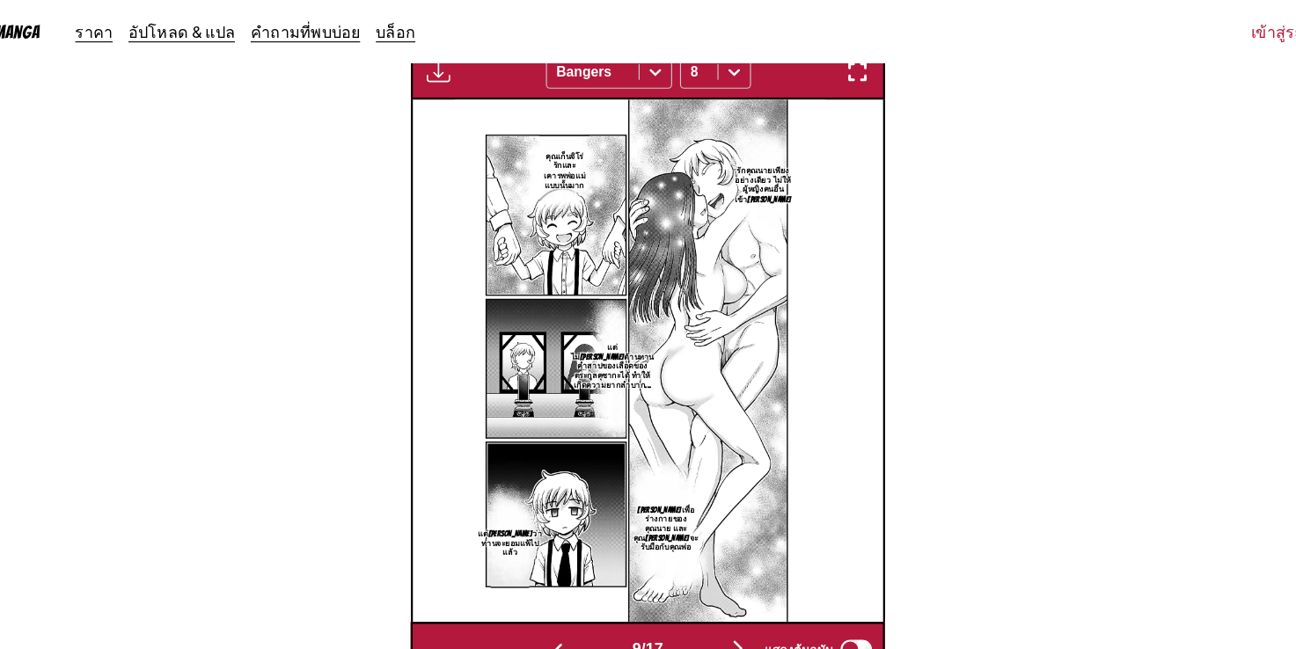
click at [735, 572] on img "button" at bounding box center [728, 578] width 21 height 21
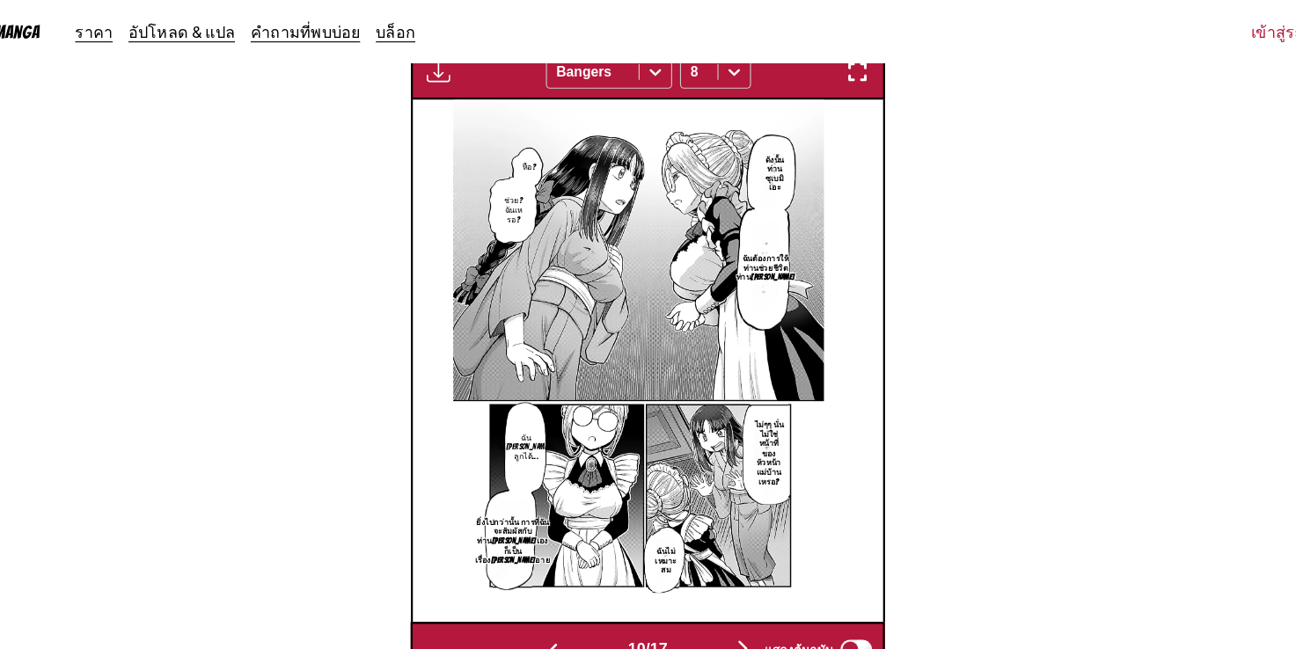
click at [735, 568] on img "button" at bounding box center [732, 578] width 21 height 21
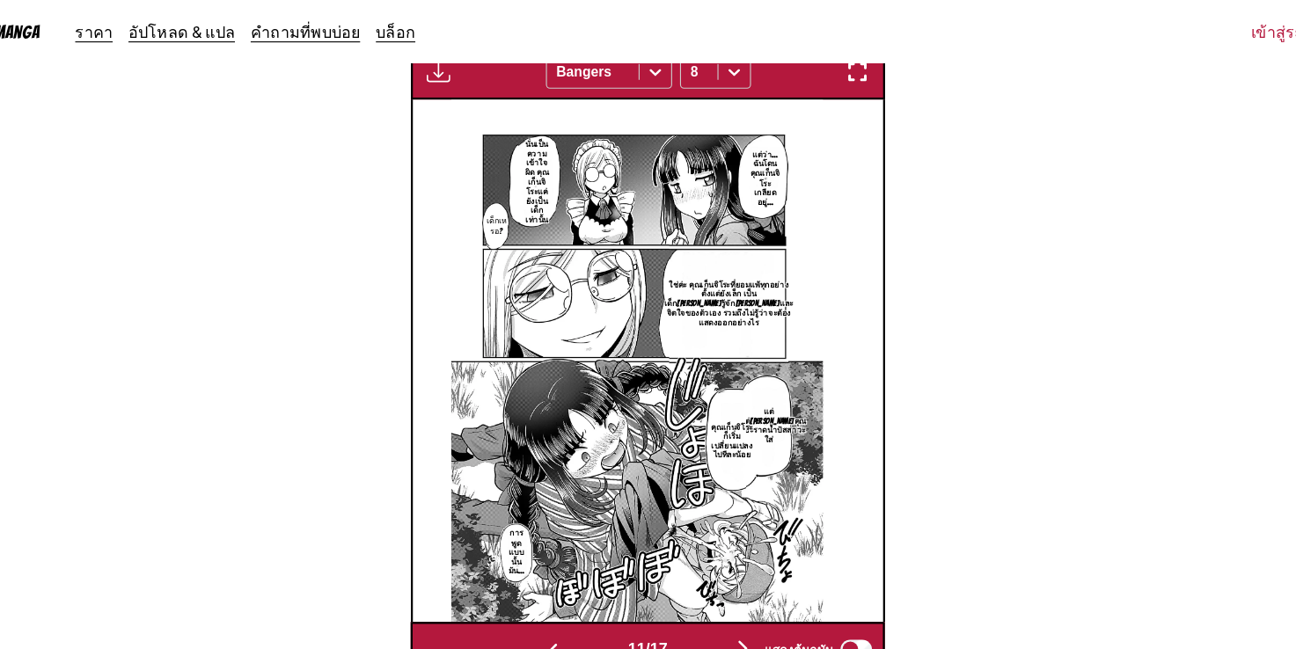
click at [738, 568] on img "button" at bounding box center [732, 578] width 21 height 21
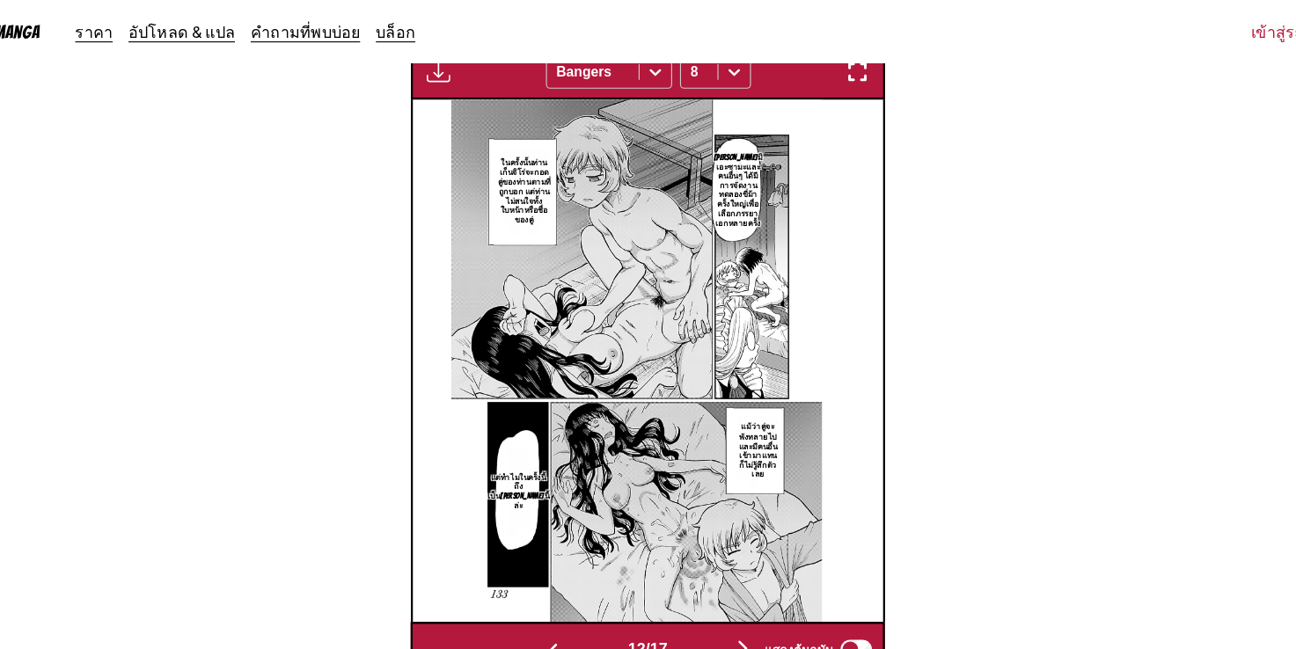
click at [734, 568] on img "button" at bounding box center [732, 578] width 21 height 21
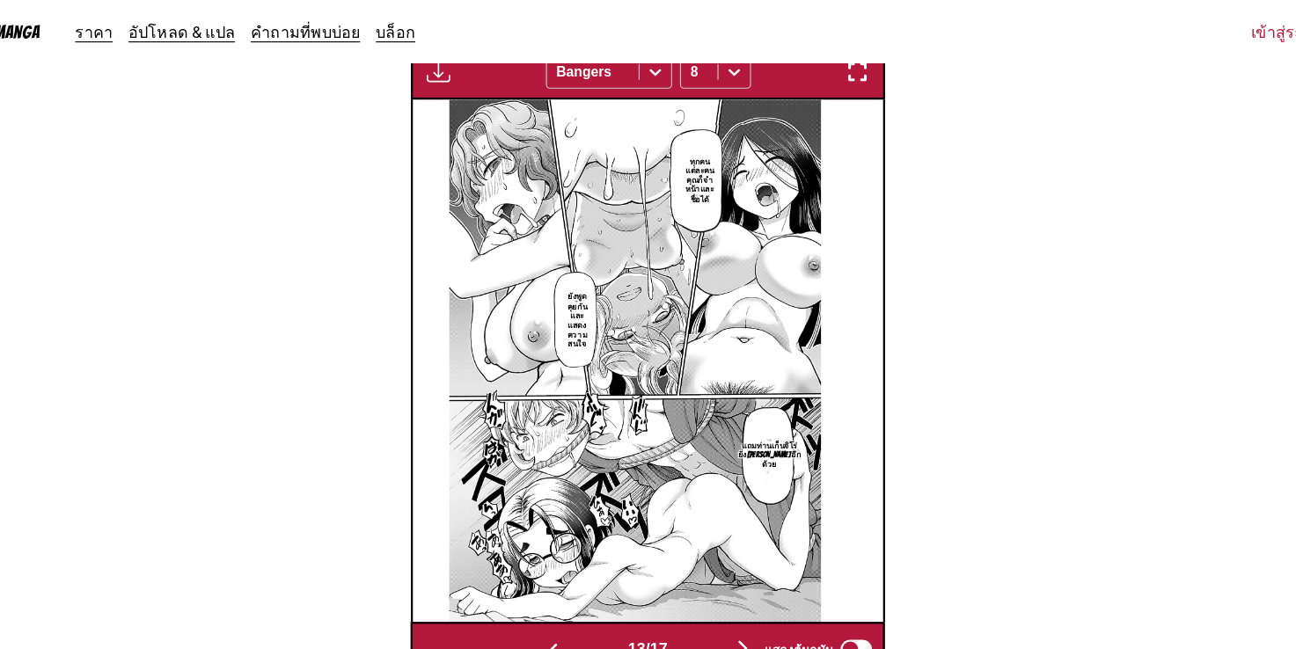
click at [733, 568] on img "button" at bounding box center [732, 578] width 21 height 21
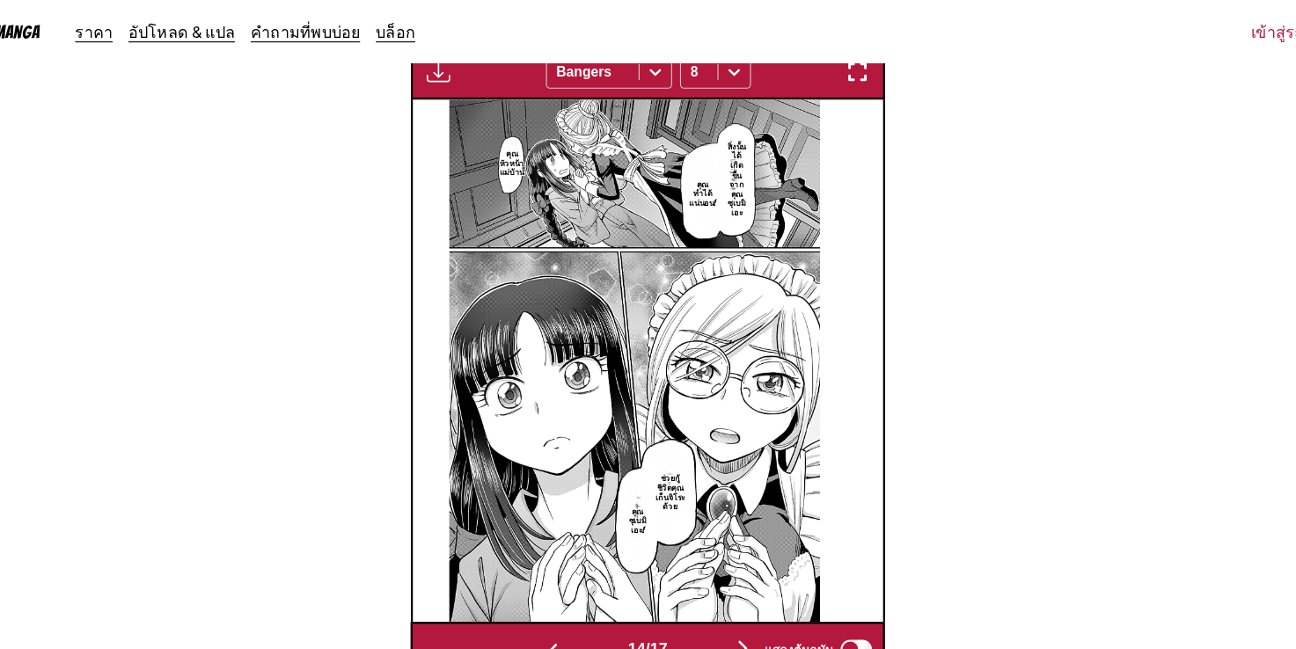
click at [737, 568] on img "button" at bounding box center [732, 578] width 21 height 21
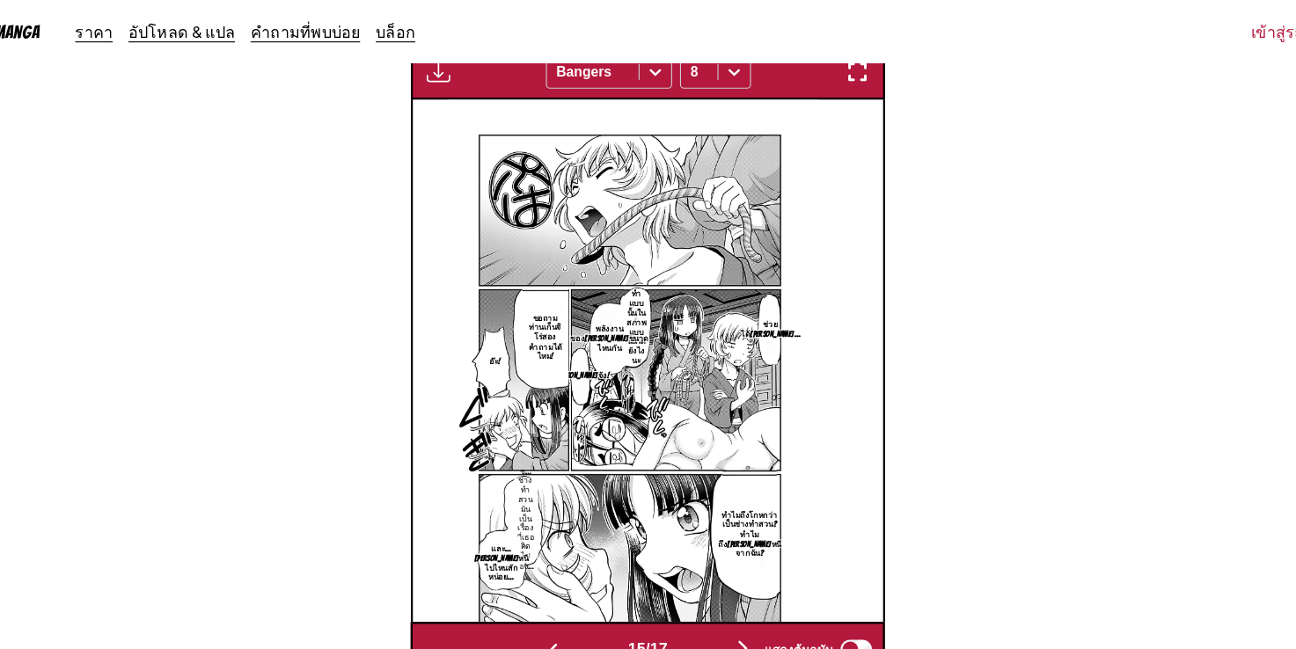
click at [742, 568] on div "แสดงต้นฉบับ" at bounding box center [796, 579] width 109 height 23
click at [737, 568] on img "button" at bounding box center [732, 578] width 21 height 21
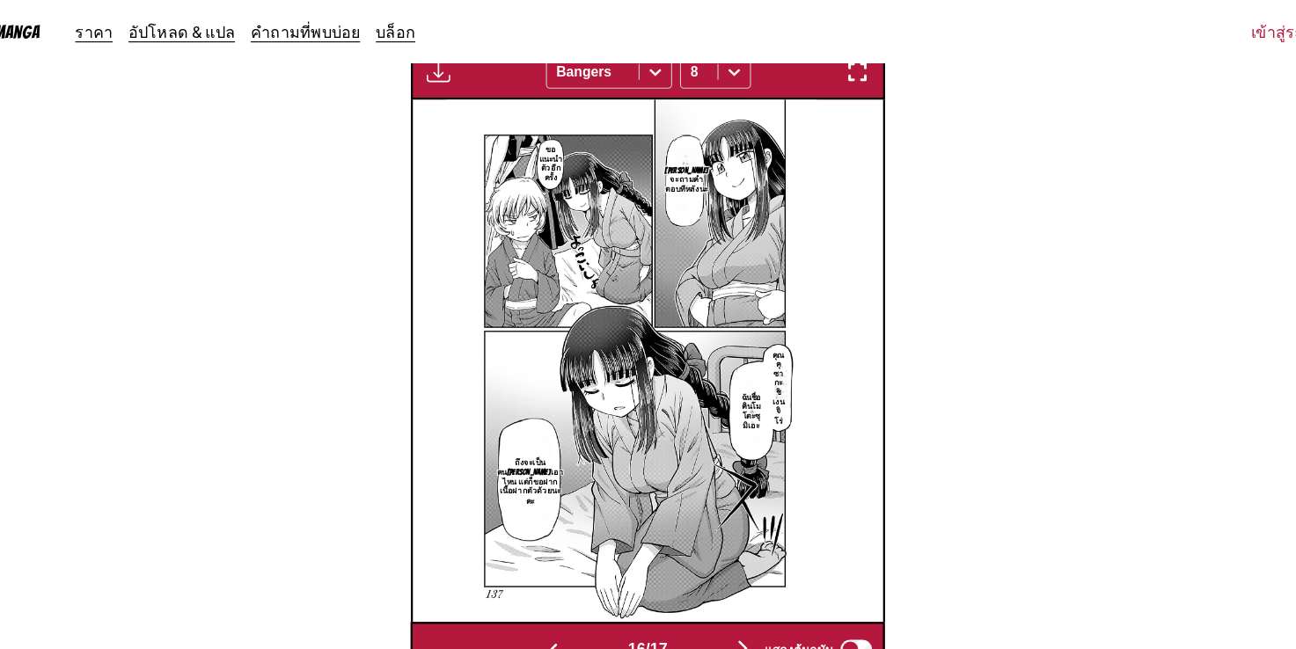
click at [742, 568] on div "แสดงต้นฉบับ" at bounding box center [796, 579] width 109 height 23
click at [737, 568] on img "button" at bounding box center [732, 578] width 21 height 21
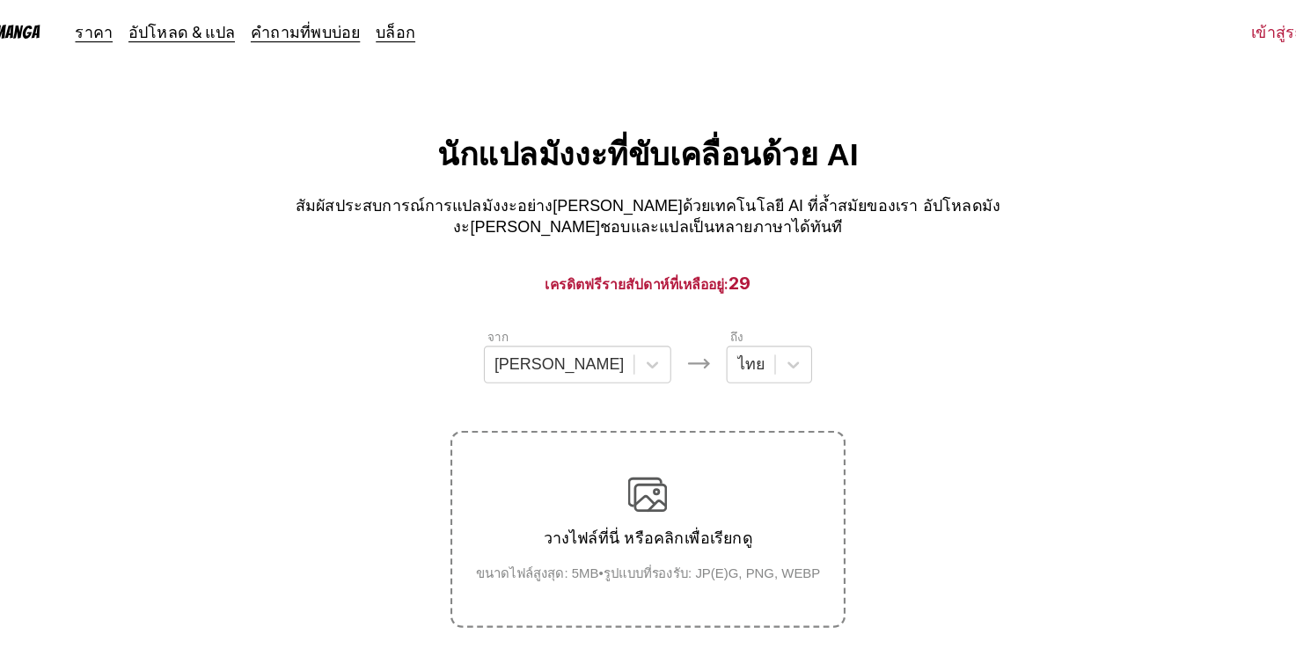
scroll to position [0, 0]
